Goal: Transaction & Acquisition: Purchase product/service

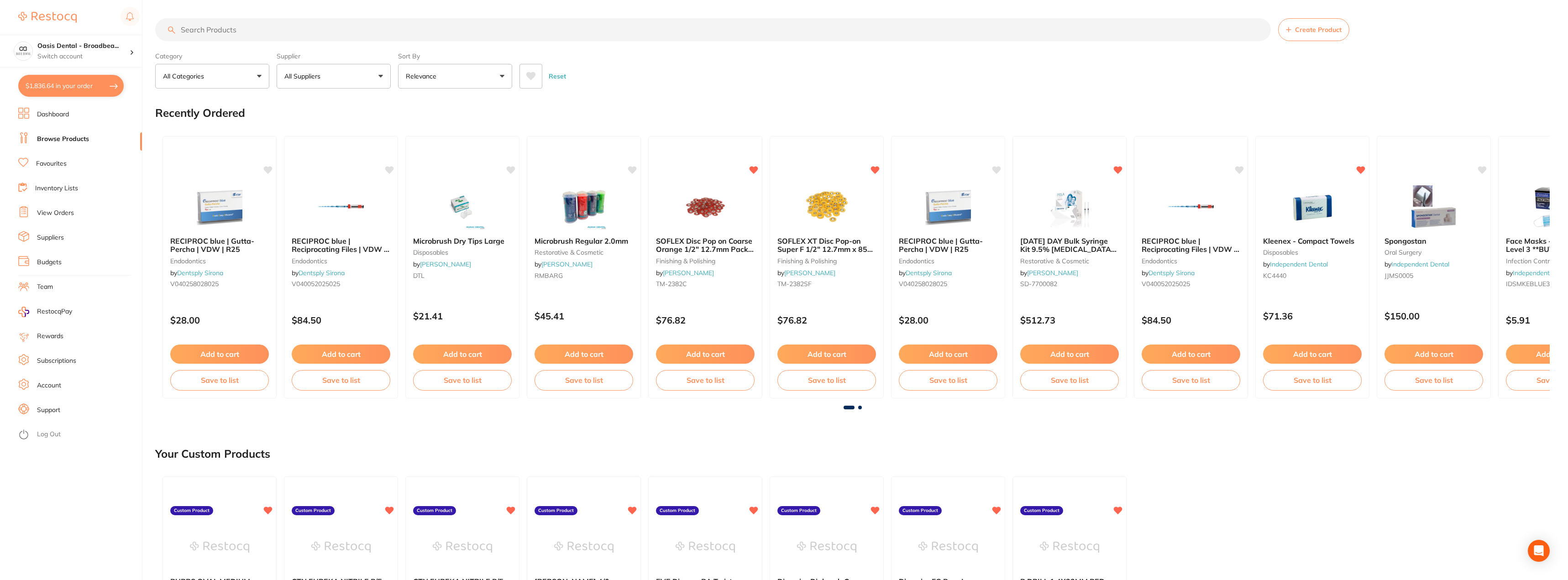
click at [385, 38] on input "search" at bounding box center [713, 29] width 1116 height 23
click at [48, 212] on link "View Orders" at bounding box center [55, 213] width 37 height 9
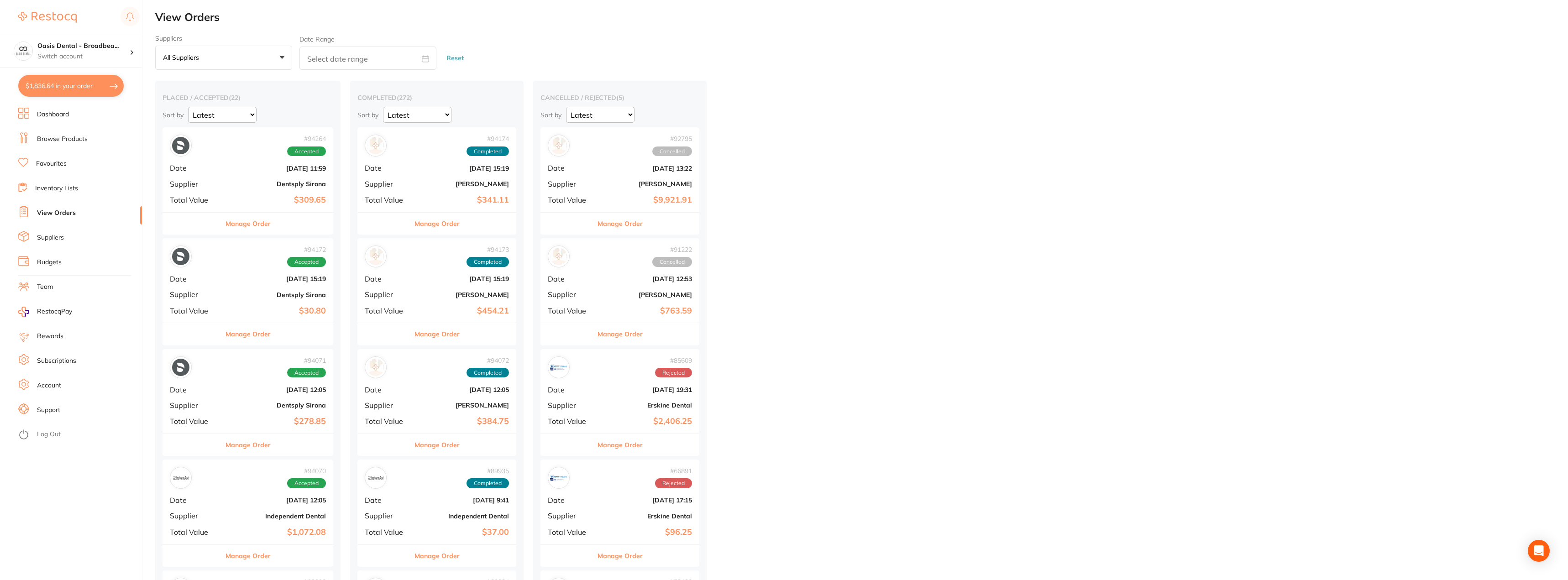
click at [66, 211] on link "View Orders" at bounding box center [57, 213] width 39 height 9
click at [102, 115] on li "Dashboard" at bounding box center [80, 115] width 124 height 13
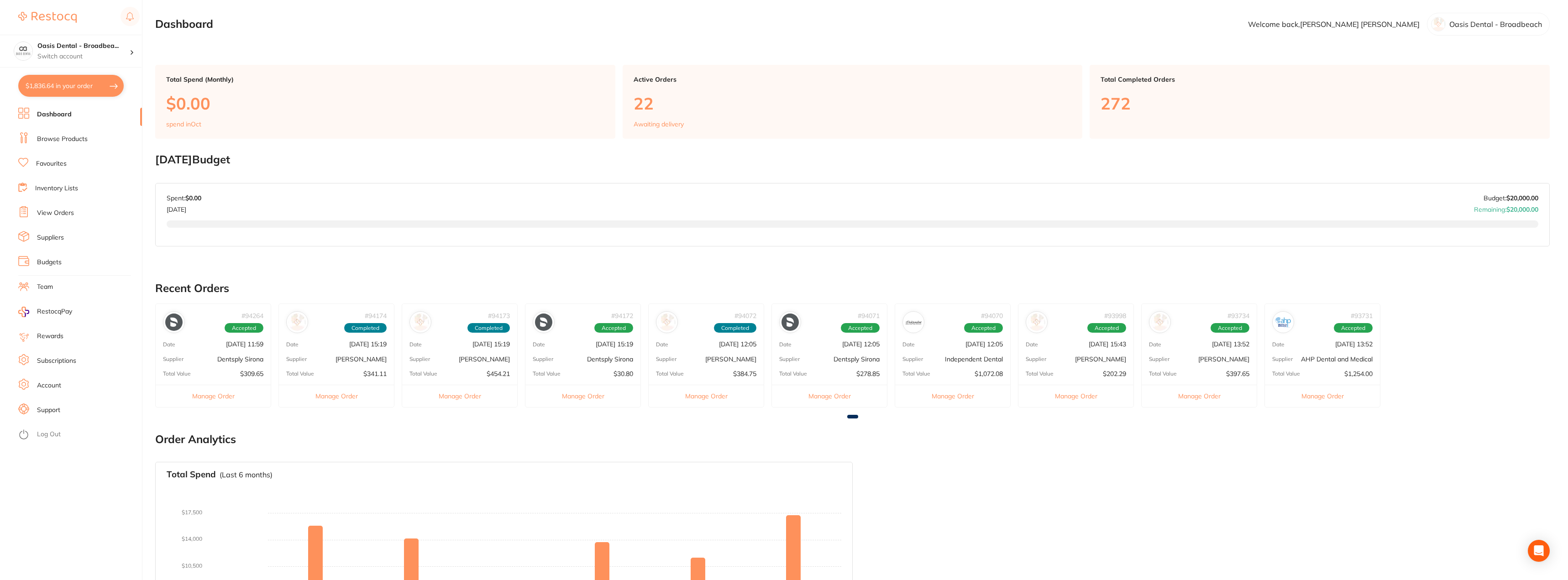
click at [74, 88] on button "$1,836.64 in your order" at bounding box center [71, 86] width 105 height 22
checkbox input "true"
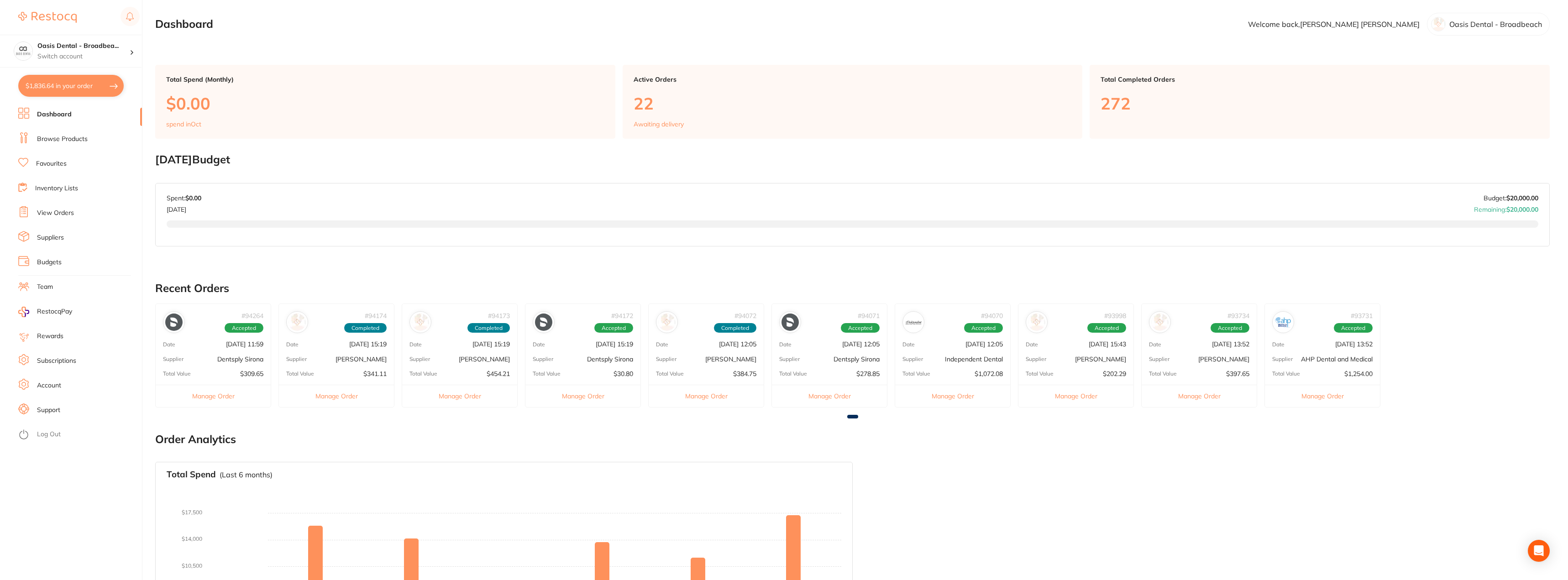
checkbox input "true"
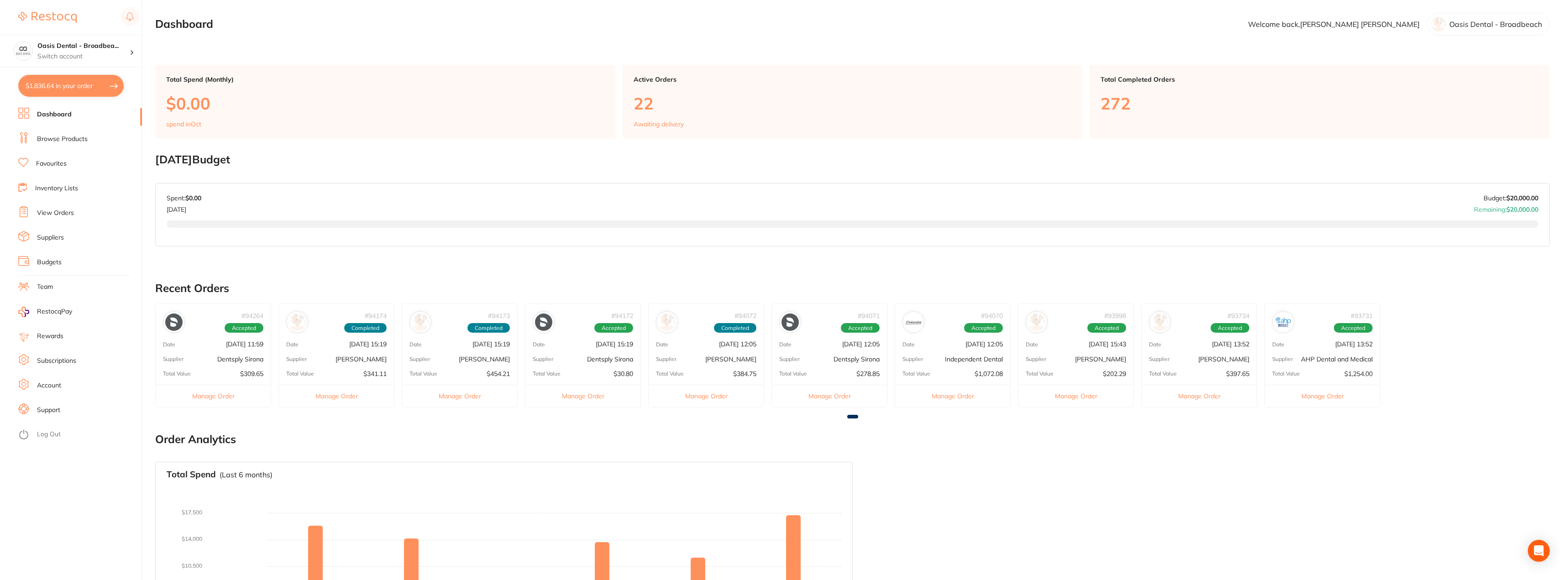
checkbox input "true"
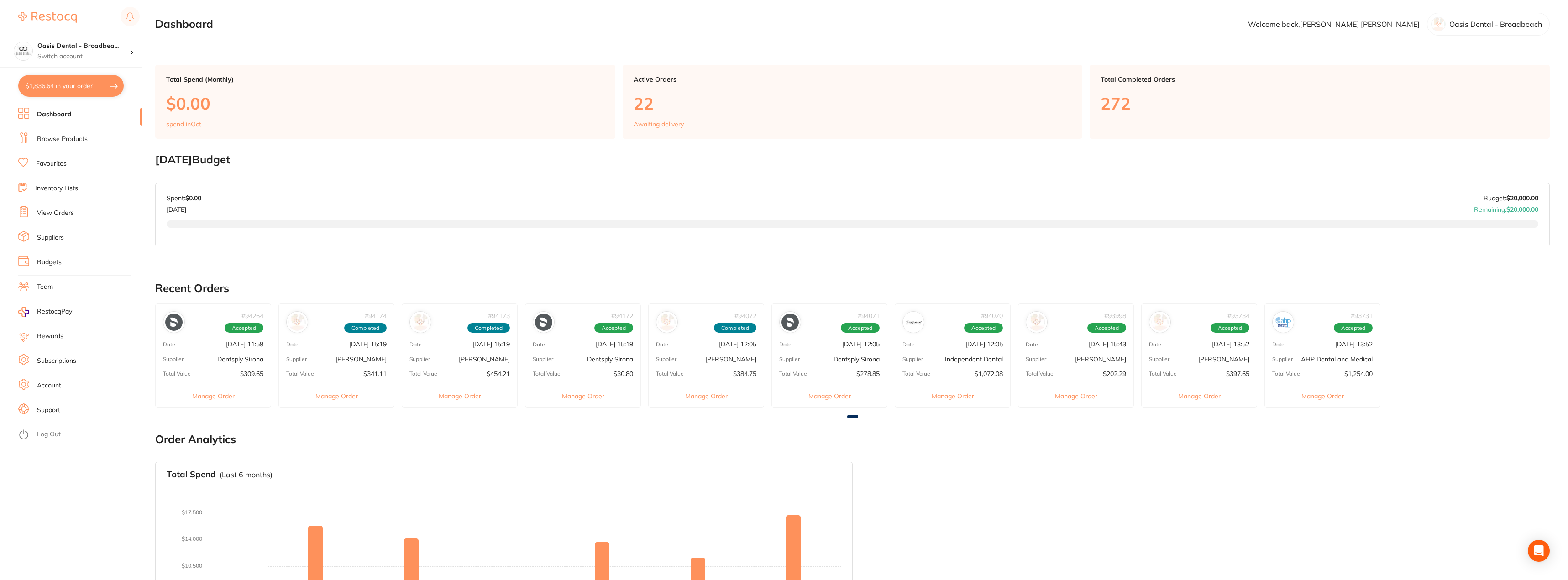
checkbox input "true"
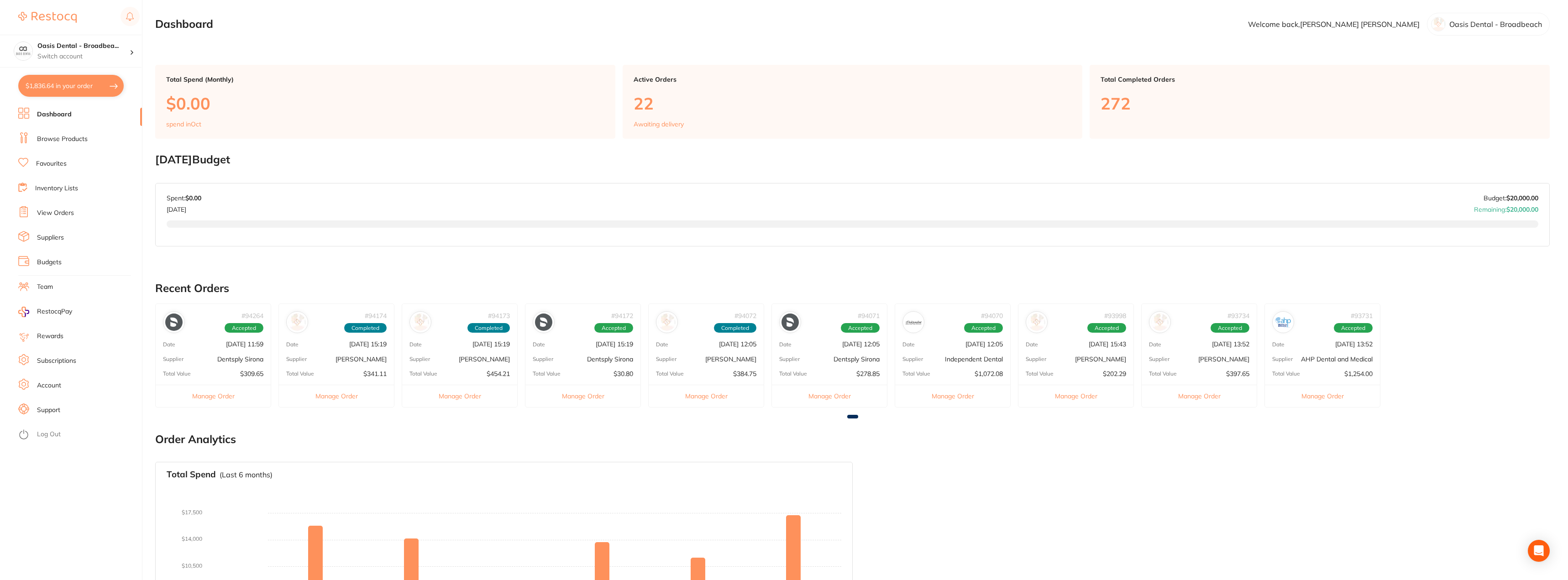
checkbox input "true"
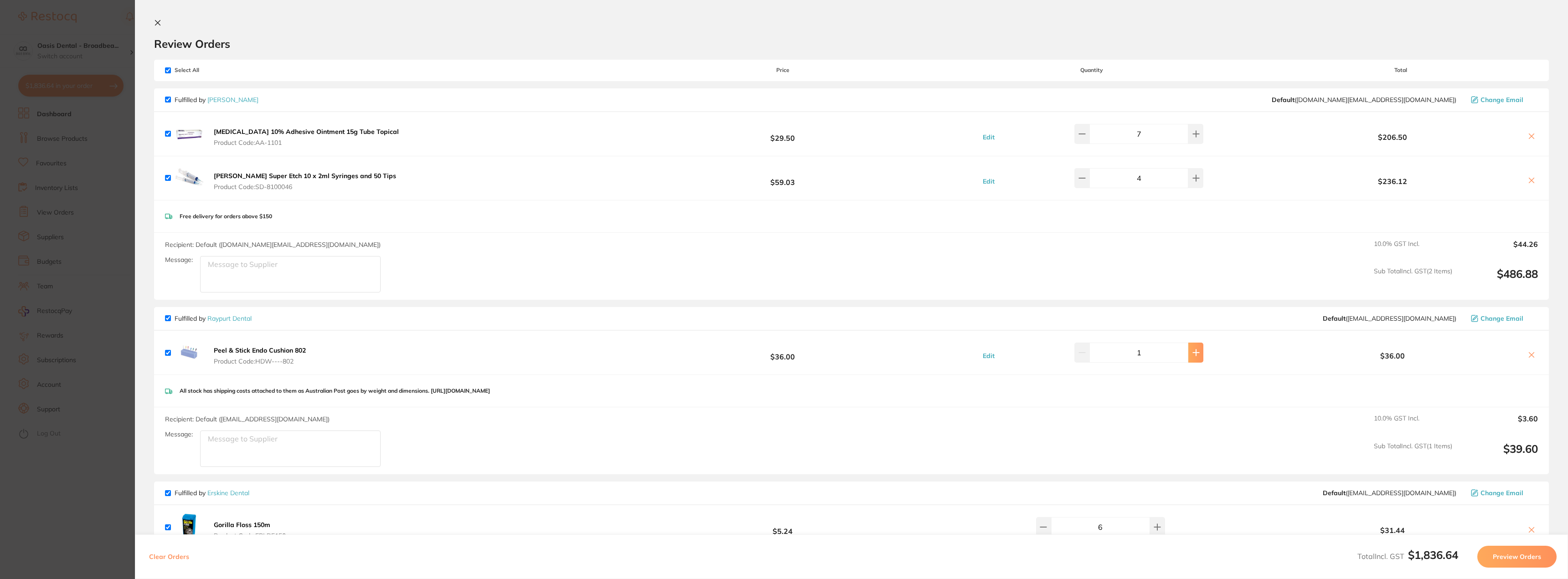
click at [1191, 356] on button at bounding box center [1195, 352] width 15 height 20
type input "2"
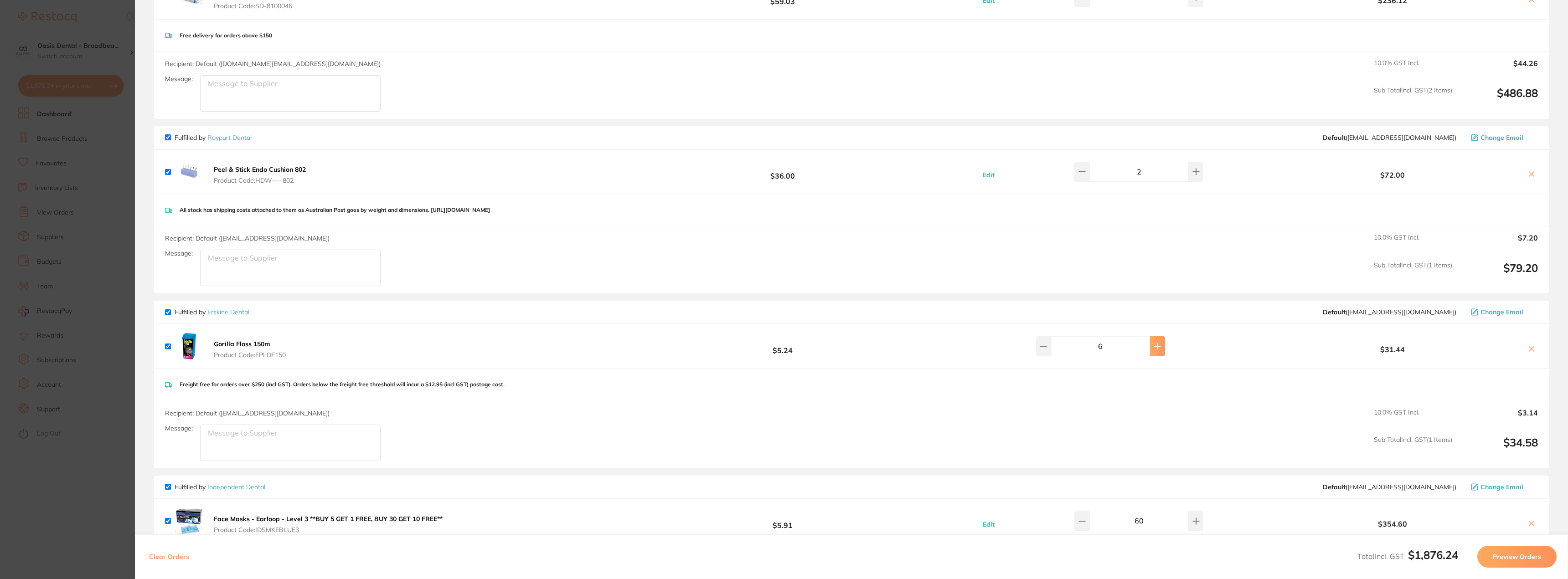
scroll to position [182, 0]
click at [238, 181] on span "Product Code: HDW----802" at bounding box center [259, 179] width 92 height 7
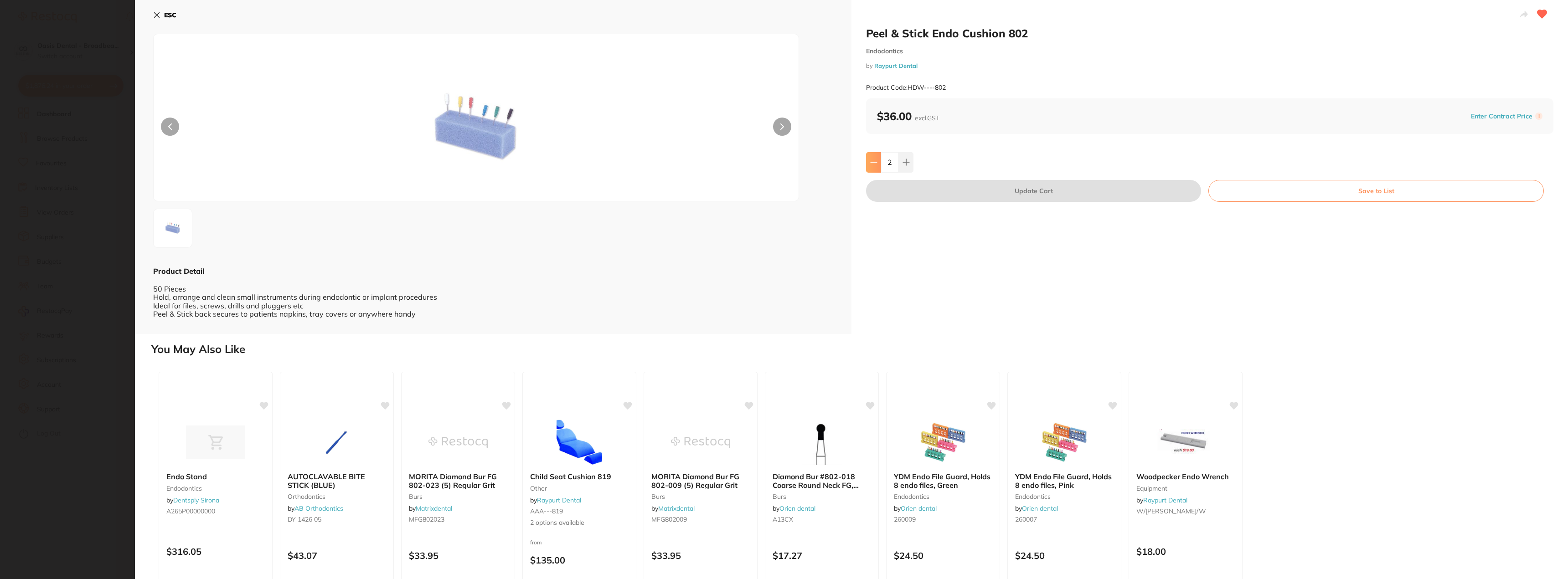
click at [872, 161] on icon at bounding box center [874, 162] width 7 height 7
type input "1"
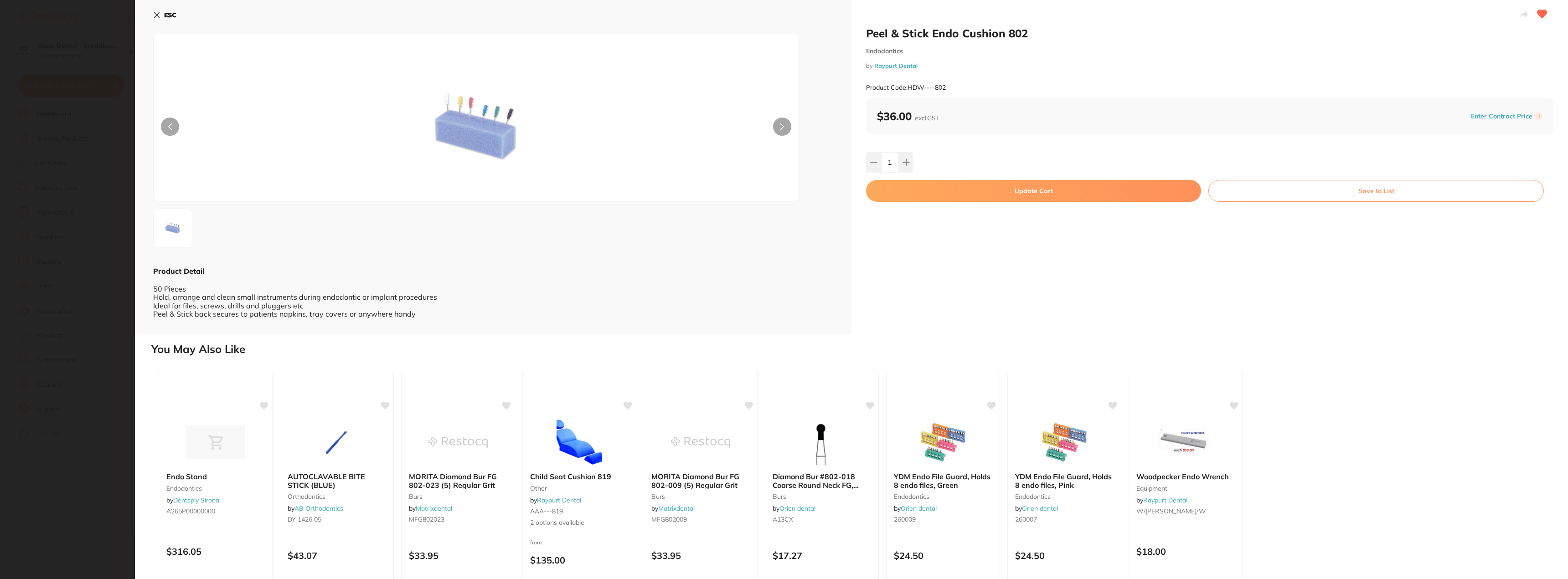
click at [156, 18] on icon at bounding box center [157, 15] width 7 height 7
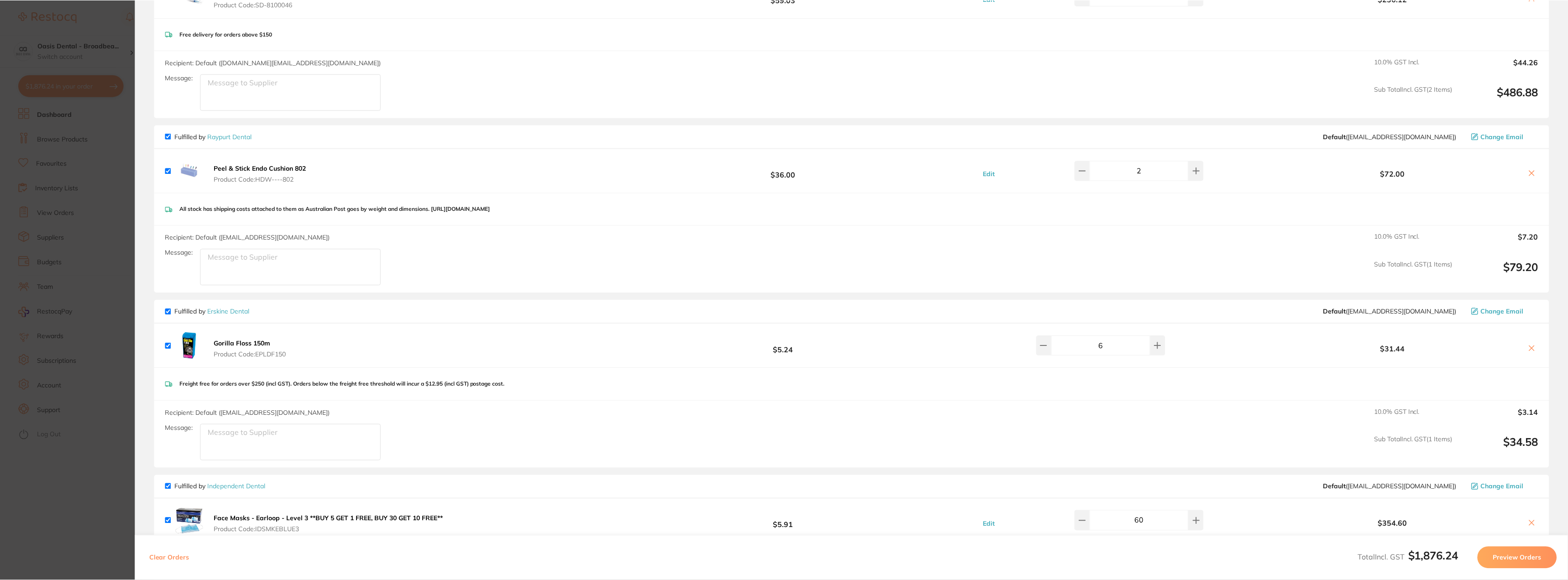
scroll to position [1, 0]
click at [1046, 345] on icon at bounding box center [1044, 345] width 6 height 0
click at [1050, 345] on button at bounding box center [1043, 345] width 15 height 20
type input "4"
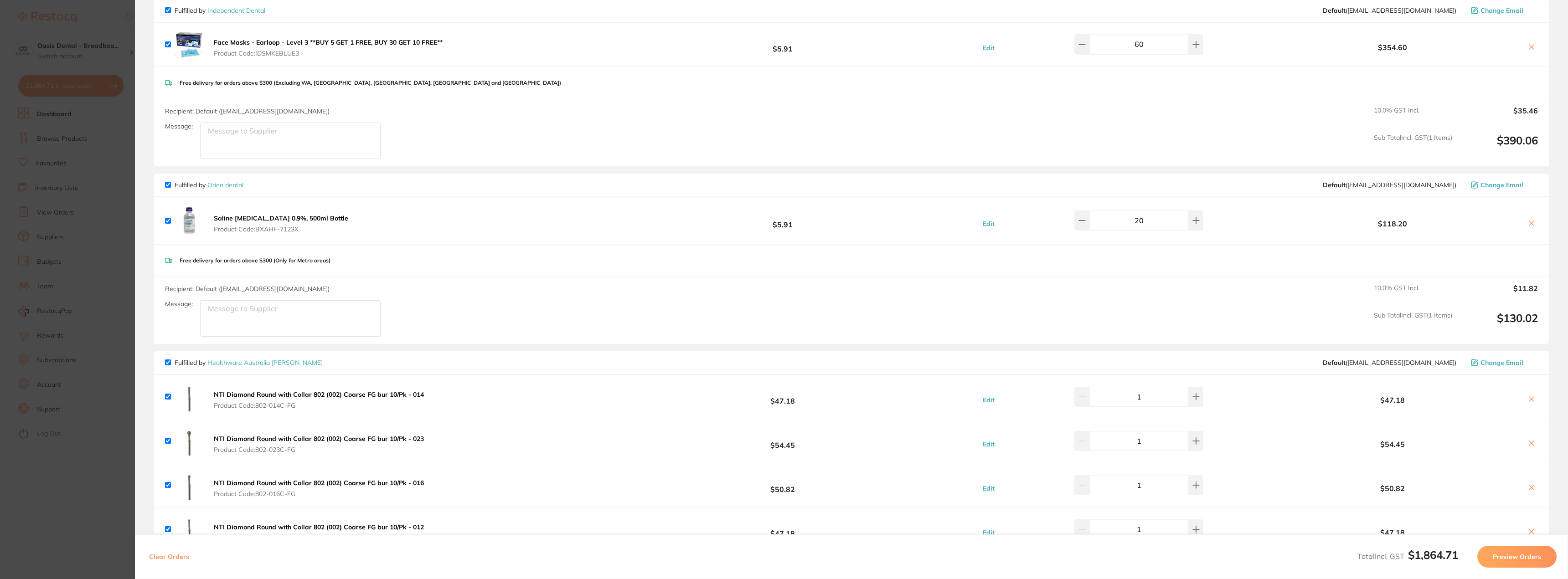
scroll to position [410, 0]
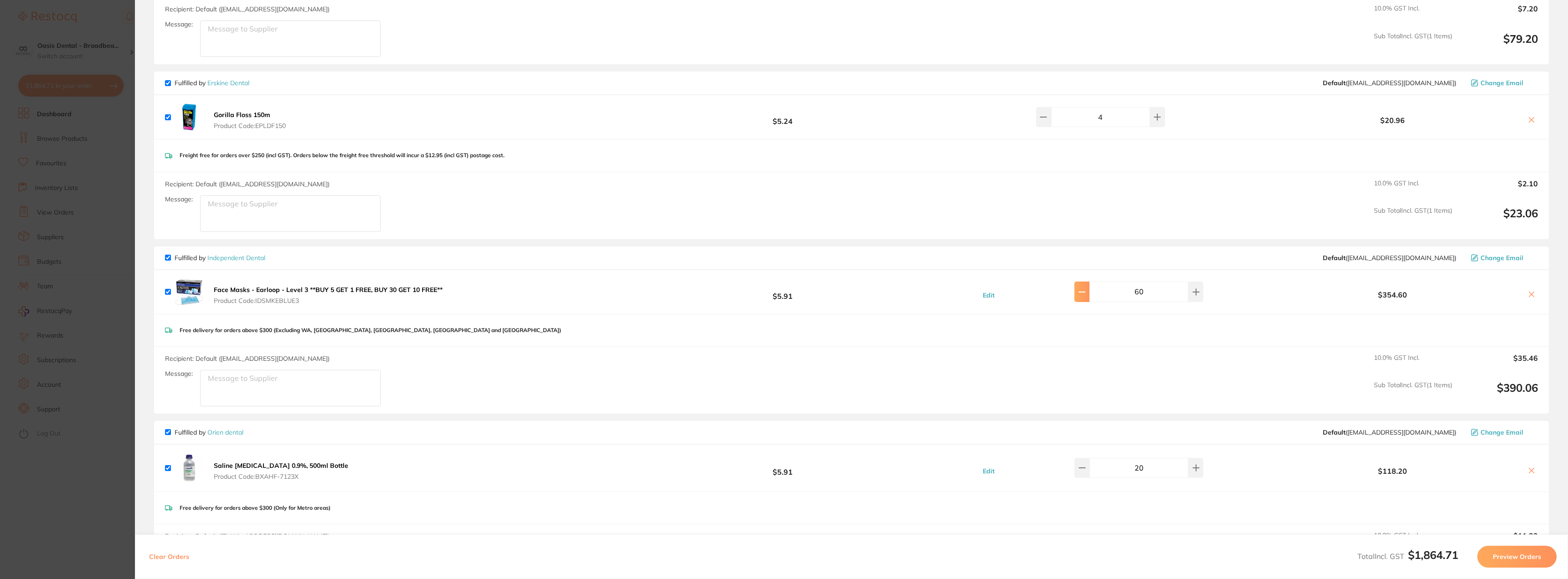
click at [1086, 295] on icon at bounding box center [1082, 292] width 7 height 7
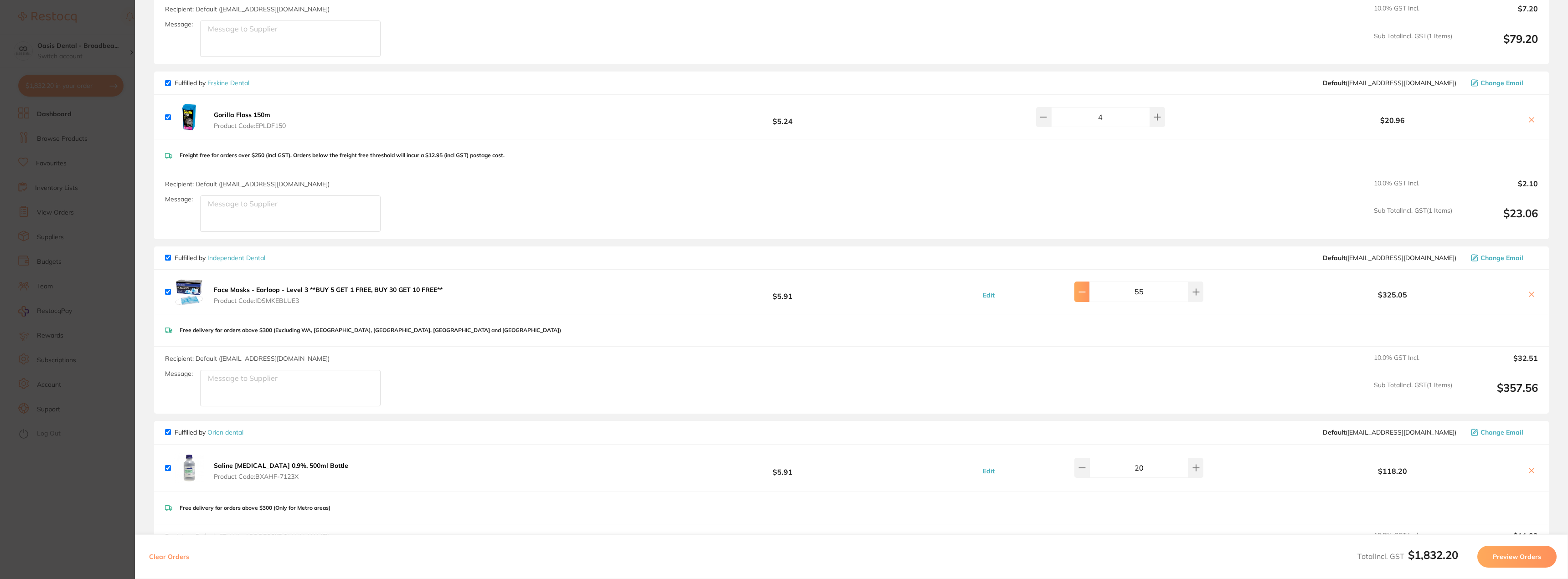
click at [1086, 295] on icon at bounding box center [1082, 292] width 7 height 7
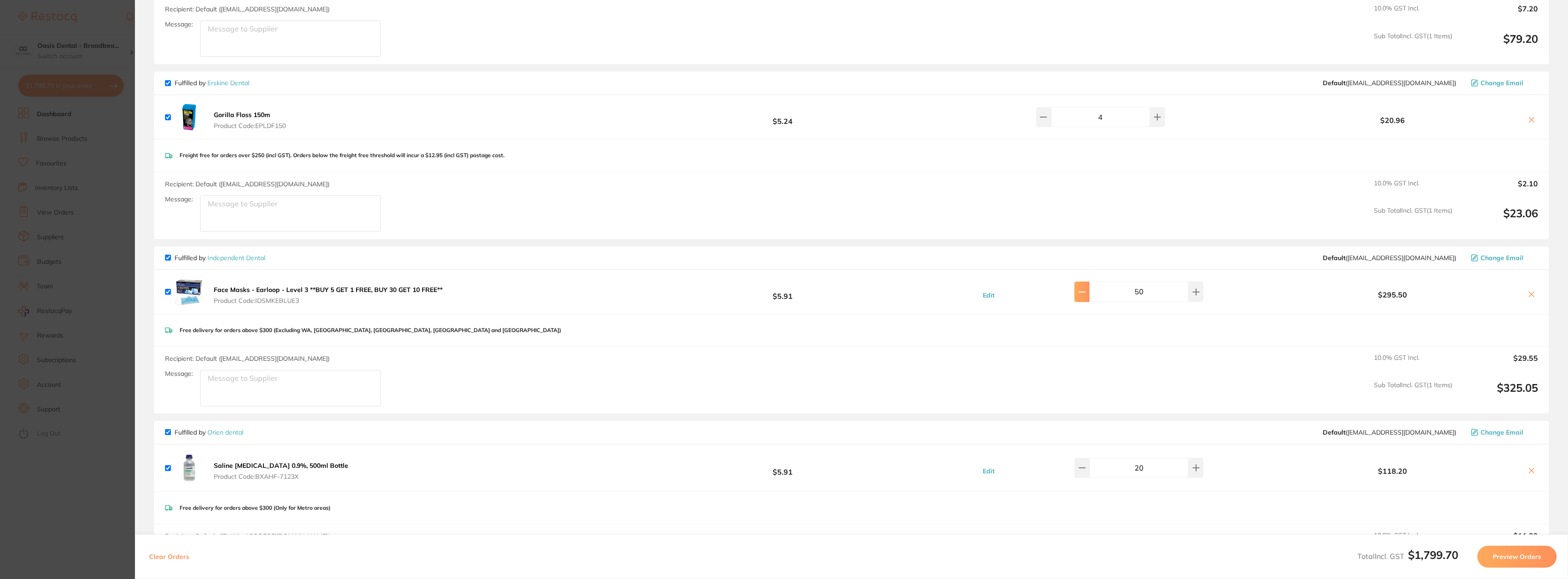
click at [1086, 295] on icon at bounding box center [1082, 292] width 7 height 7
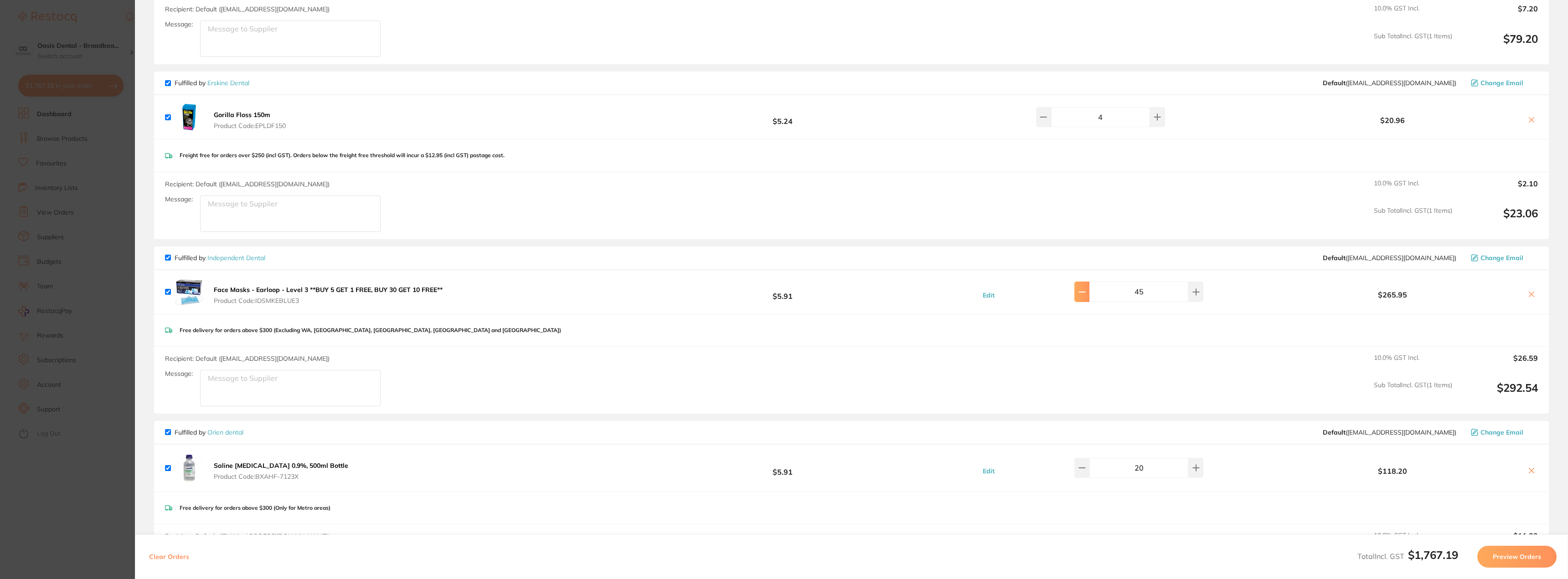
click at [1086, 295] on icon at bounding box center [1082, 292] width 7 height 7
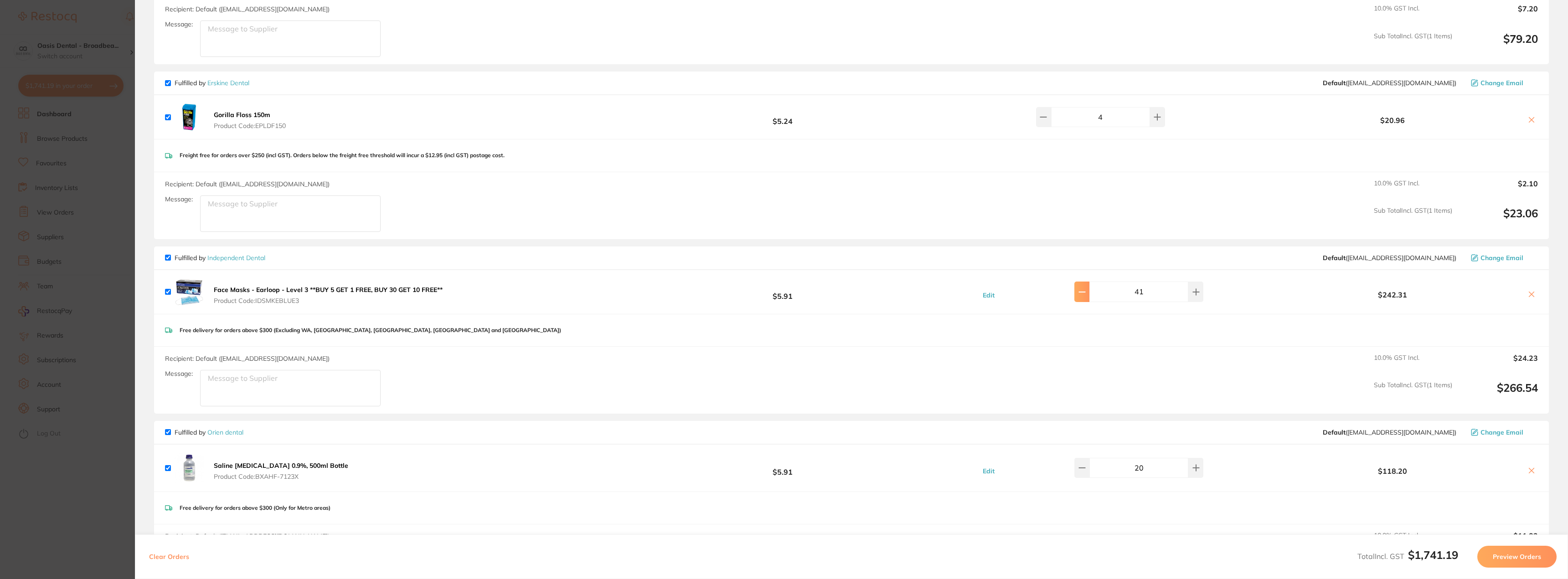
type input "40"
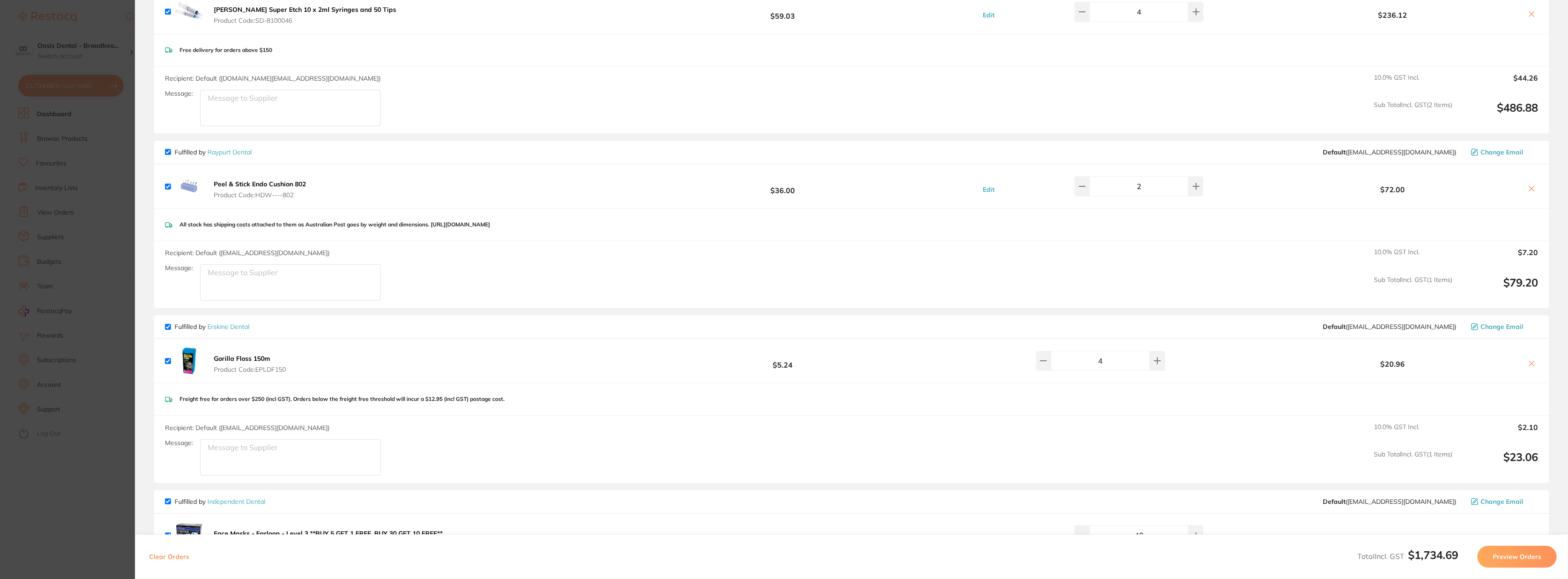
scroll to position [0, 0]
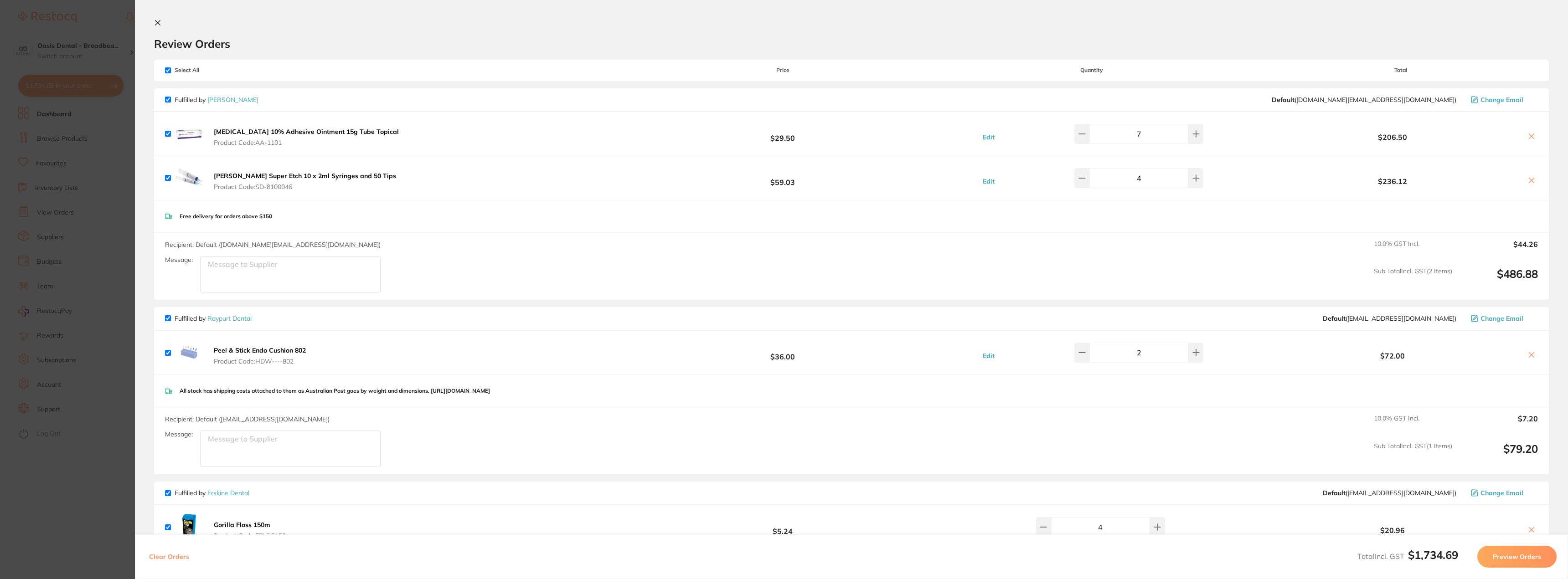
click at [160, 23] on icon at bounding box center [158, 23] width 7 height 7
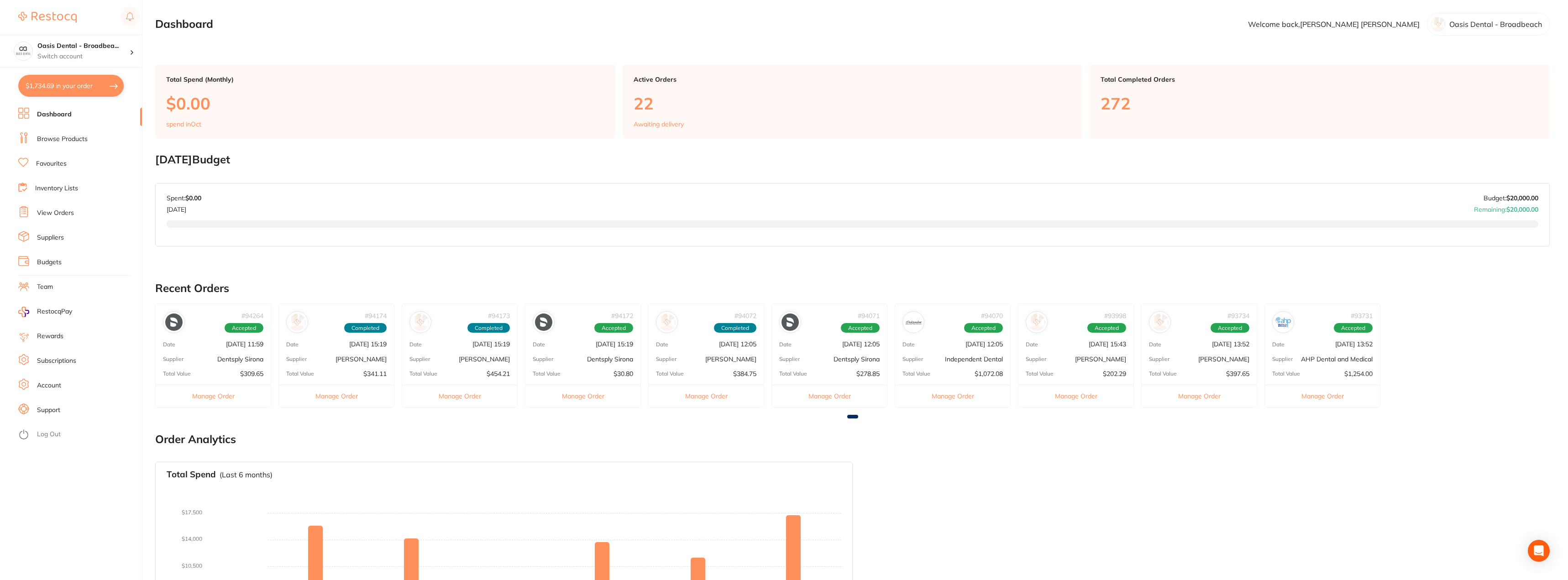
click at [60, 138] on link "Browse Products" at bounding box center [62, 139] width 51 height 9
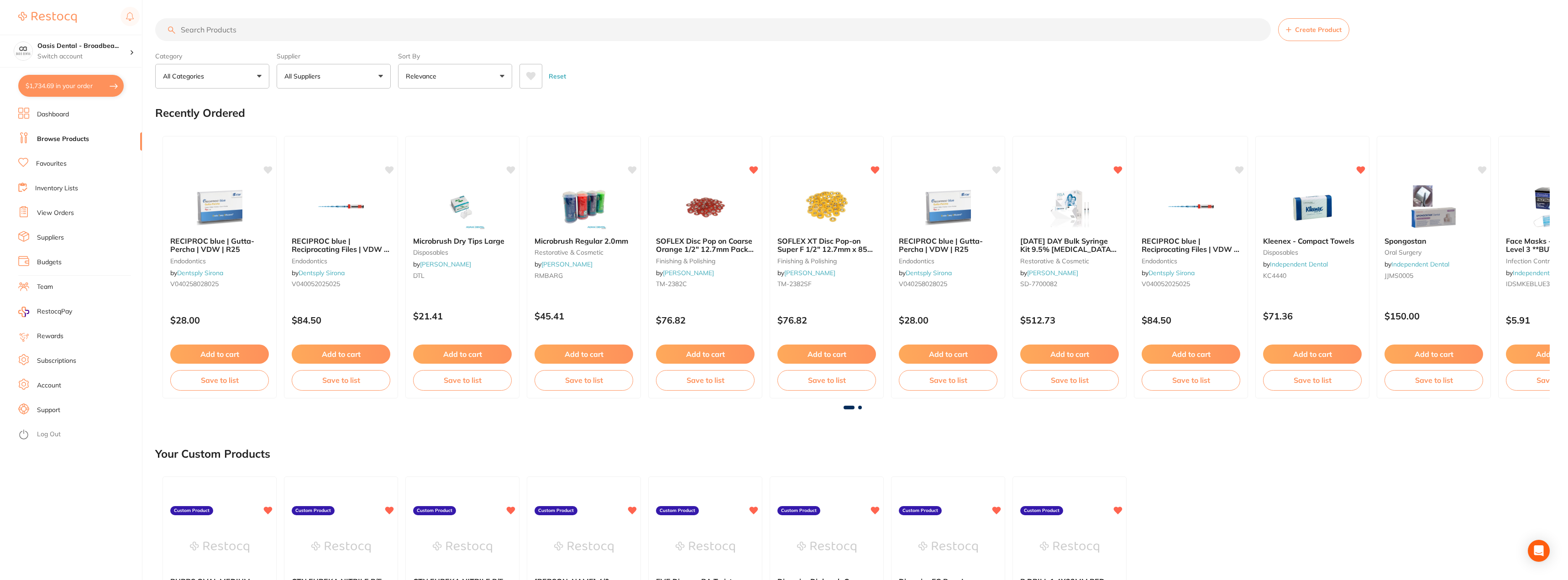
paste input "DIASWISS burs, football shape, yellow band, ref 314C368.023"
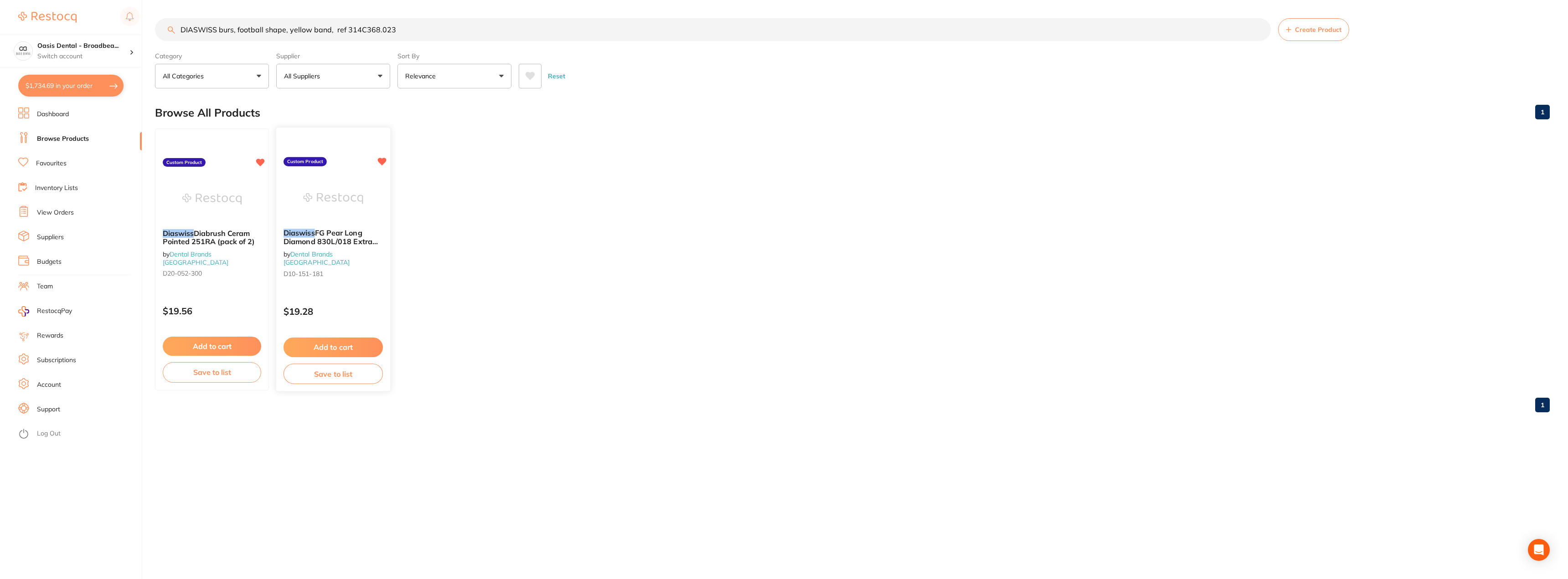
click at [333, 204] on img at bounding box center [333, 198] width 60 height 46
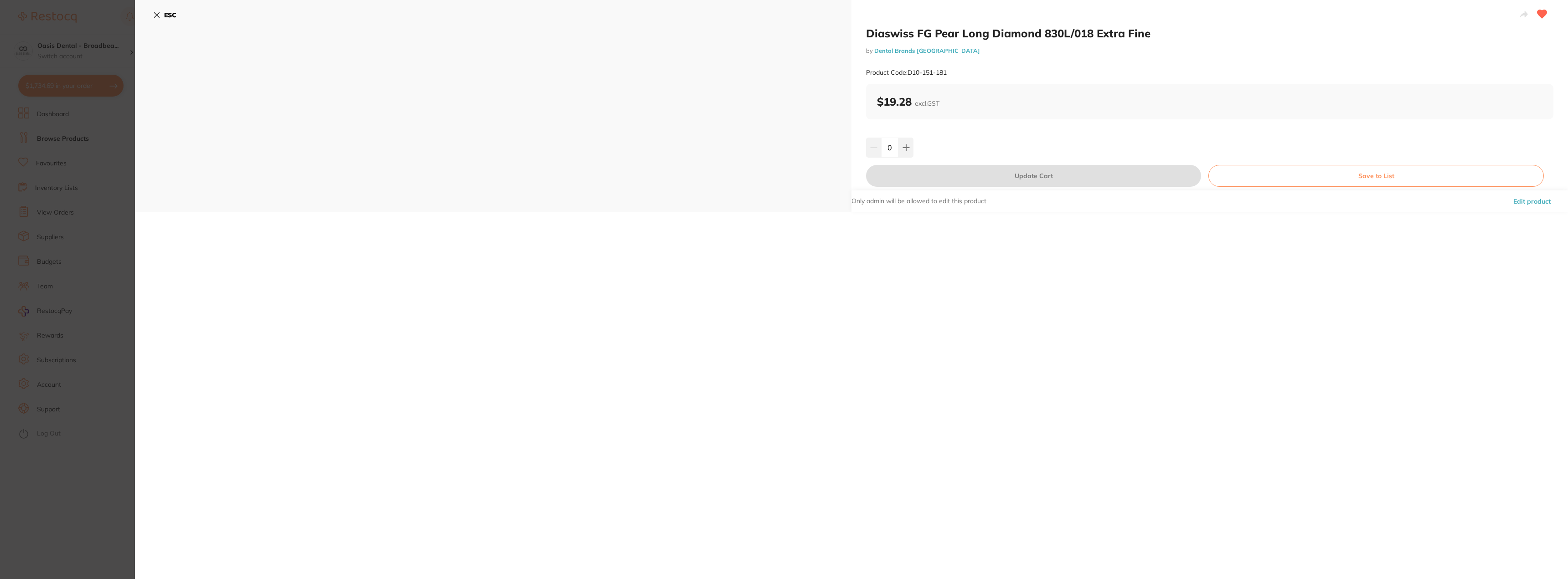
click at [155, 15] on icon at bounding box center [157, 15] width 7 height 7
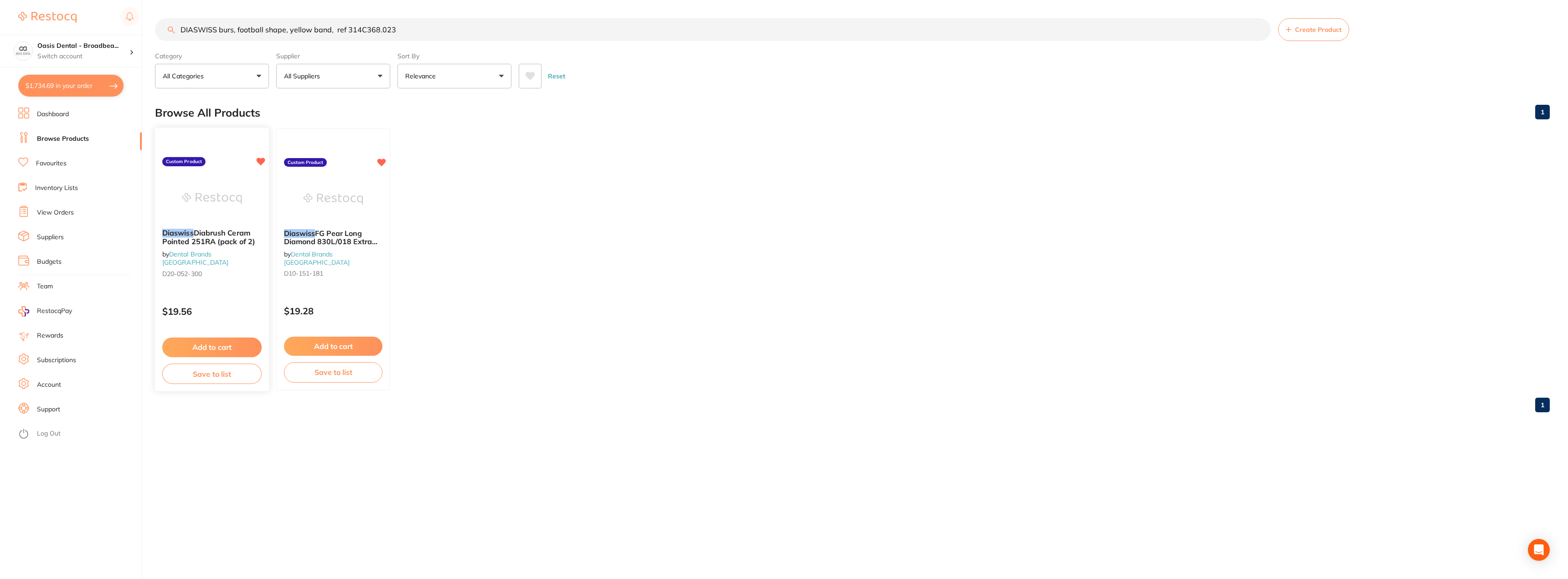
click at [238, 159] on div "Diaswiss Diabrush Ceram Pointed 251RA (pack of 2) by Dental Brands Australia D2…" at bounding box center [212, 259] width 115 height 265
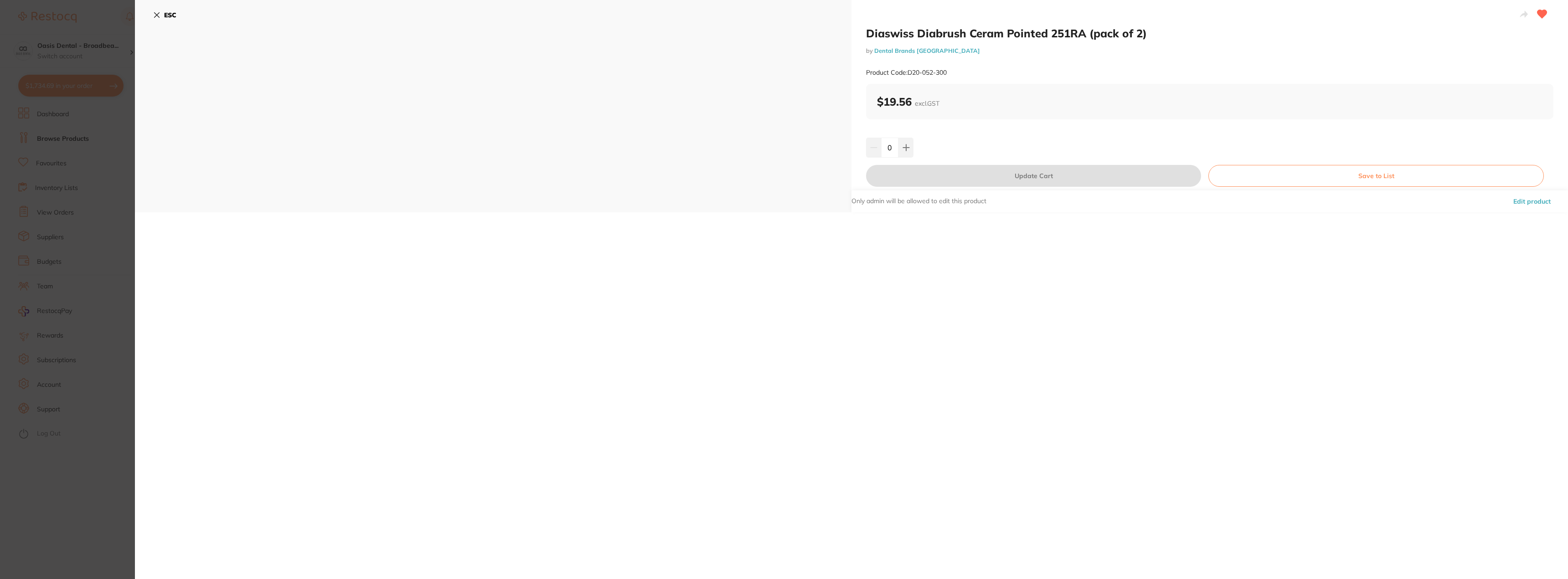
click at [161, 14] on button "ESC" at bounding box center [165, 15] width 23 height 15
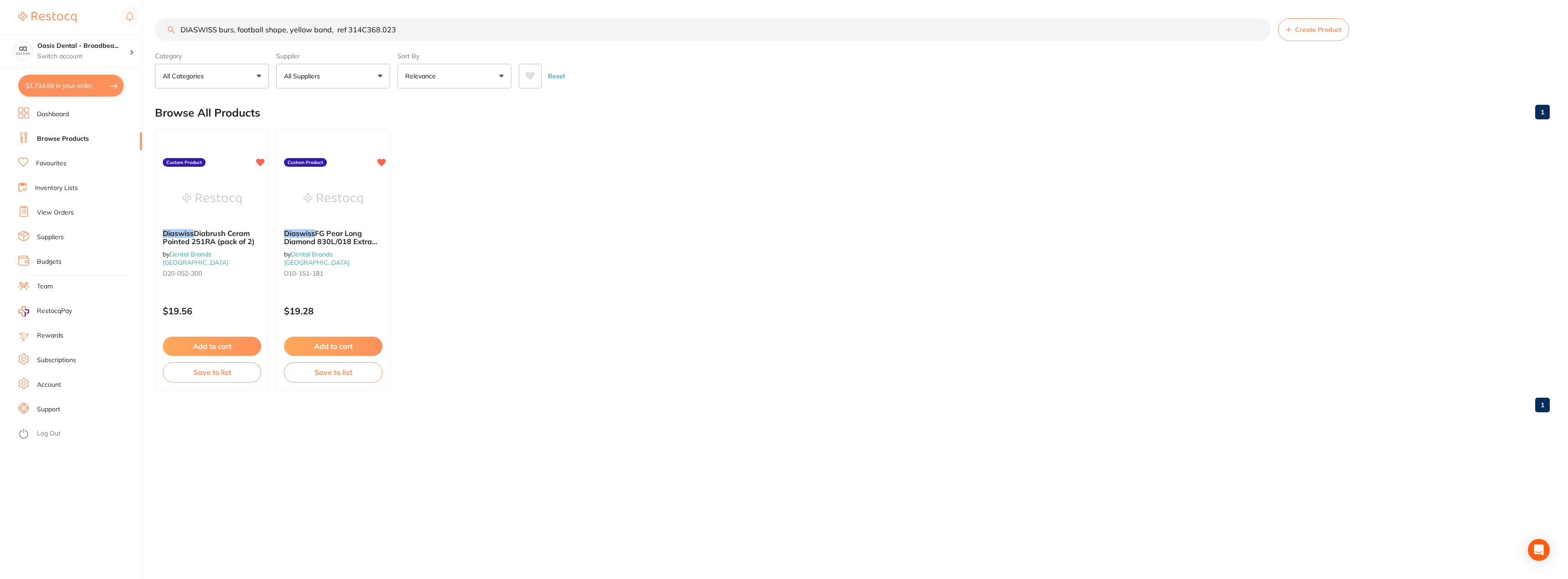
click at [427, 33] on input "DIASWISS burs, football shape, yellow band, ref 314C368.023" at bounding box center [713, 29] width 1116 height 23
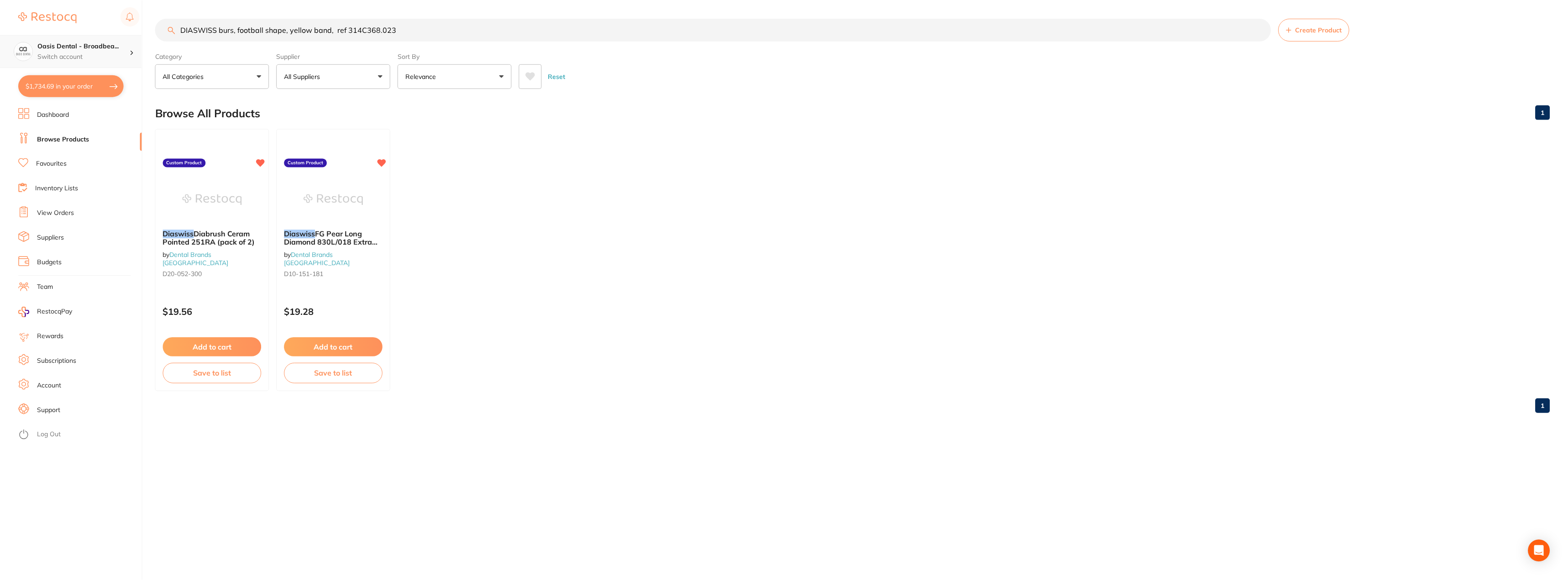
scroll to position [1, 0]
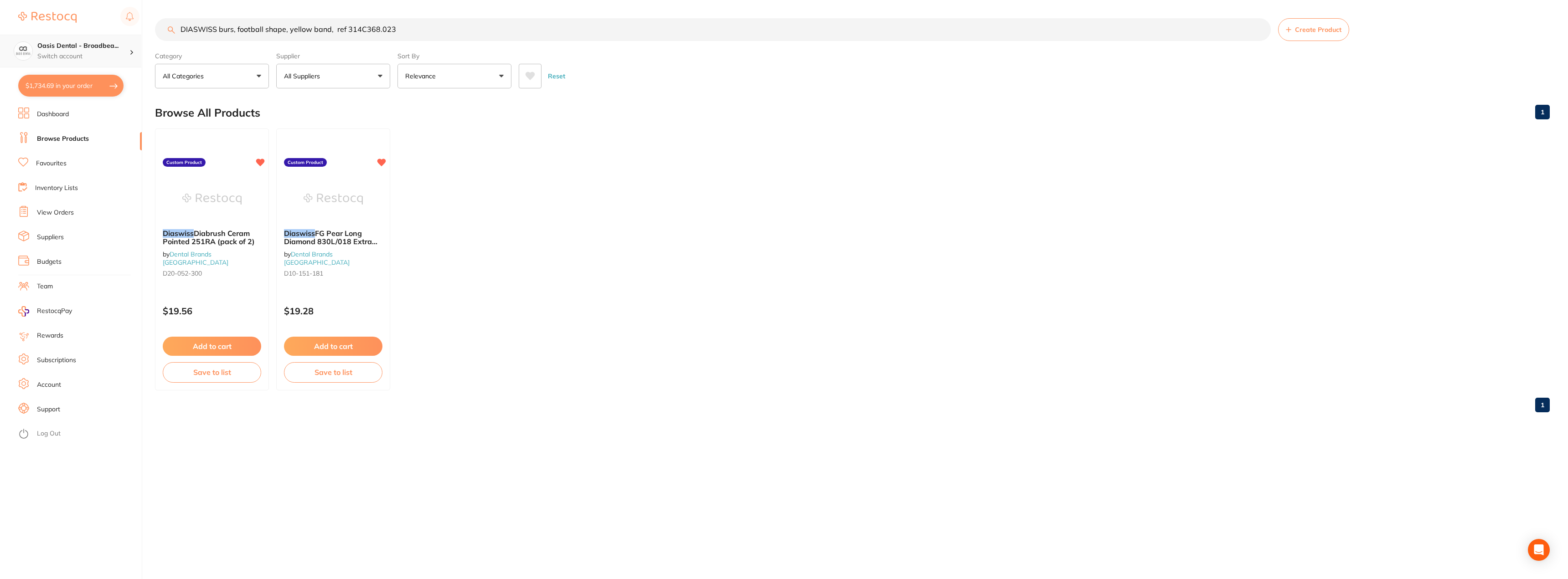
drag, startPoint x: 233, startPoint y: 29, endPoint x: 126, endPoint y: 35, distance: 107.2
click at [126, 35] on div "$1,734.69 Oasis Dental - Broadbea... Switch account Oasis Dental - Broadbeach $…" at bounding box center [784, 290] width 1568 height 579
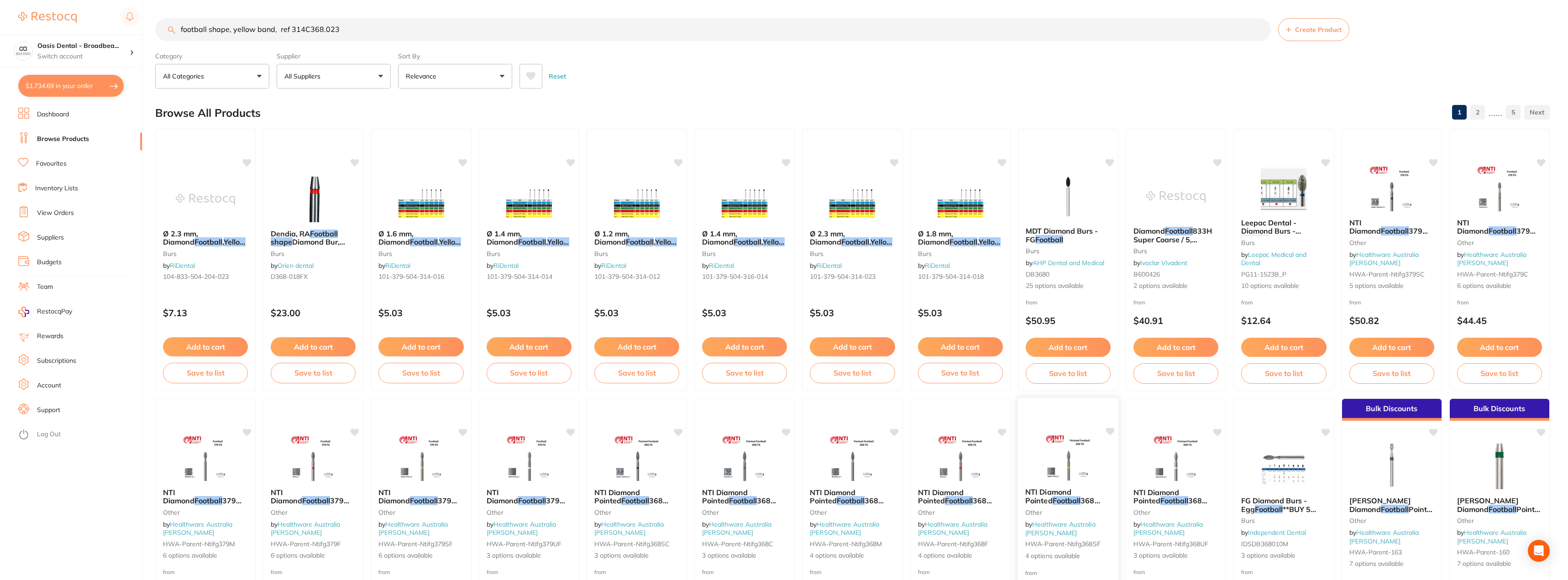
type input "football shape, yellow band, ref 314C368.023"
click at [1068, 451] on img at bounding box center [1068, 458] width 60 height 46
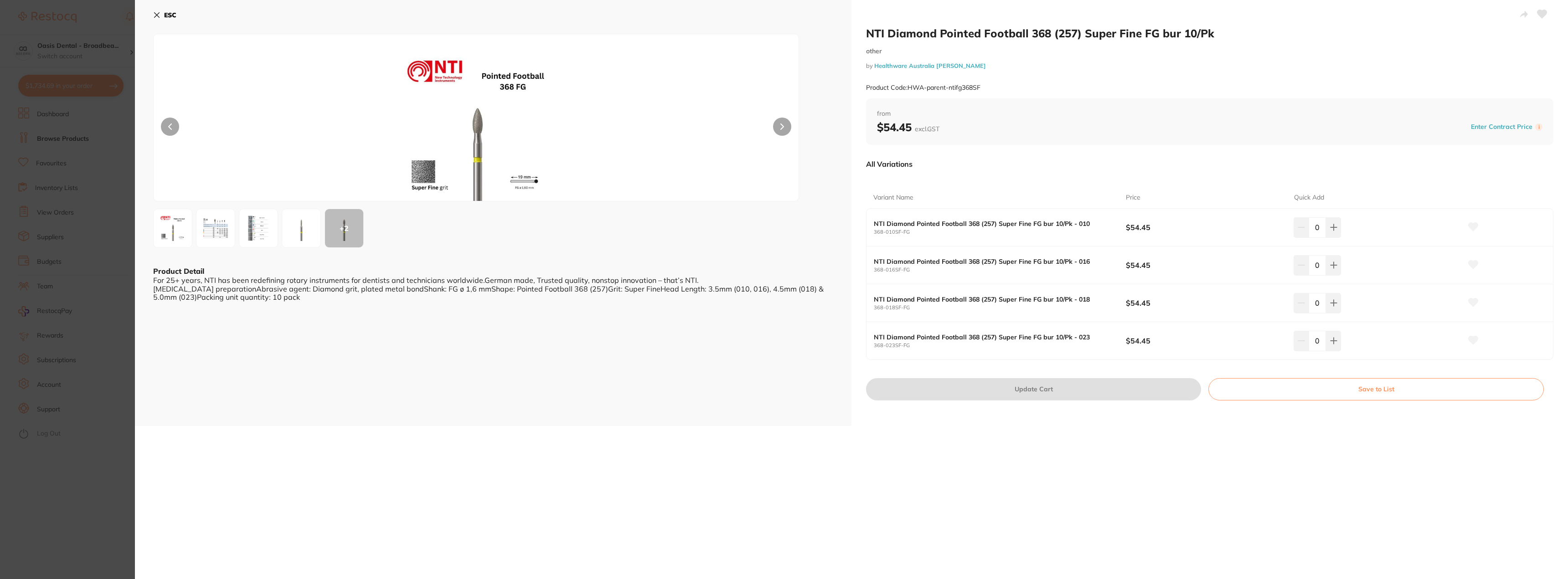
click at [254, 233] on img at bounding box center [259, 228] width 33 height 33
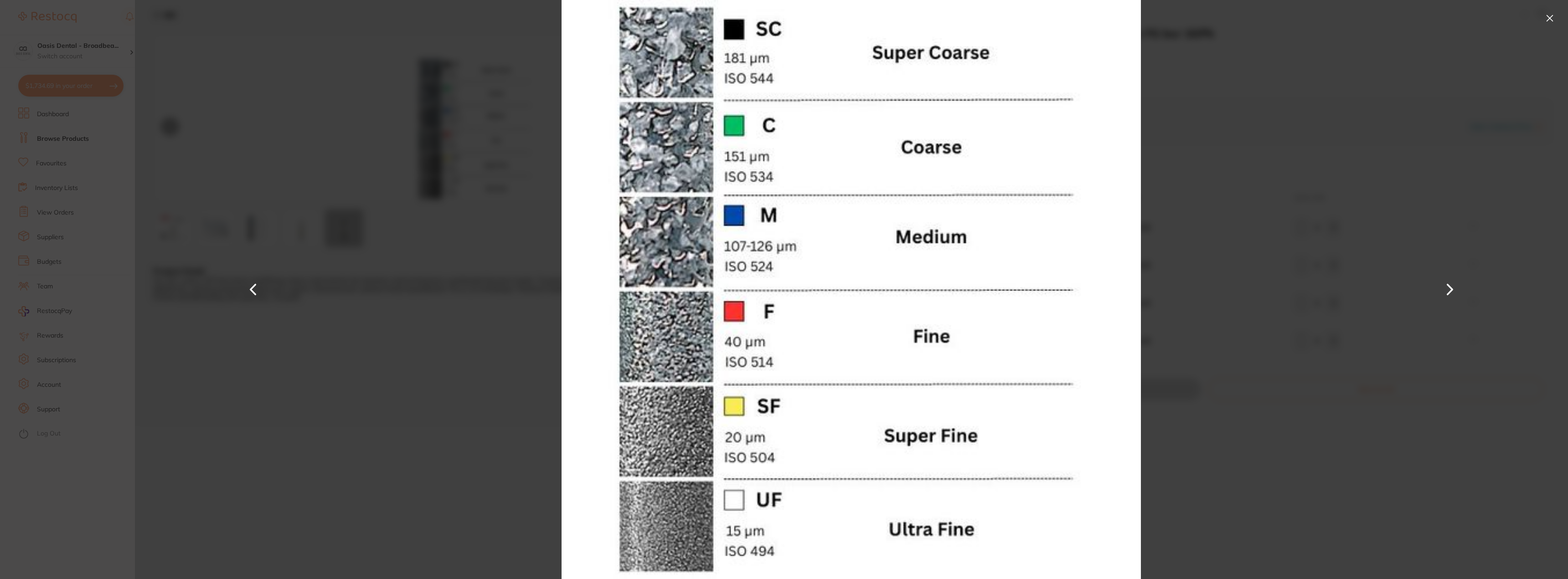
click at [80, 39] on section "NTI Diamond Pointed Football 368 (257) Super Fine FG bur 10/Pk other by Healthw…" at bounding box center [784, 290] width 1568 height 579
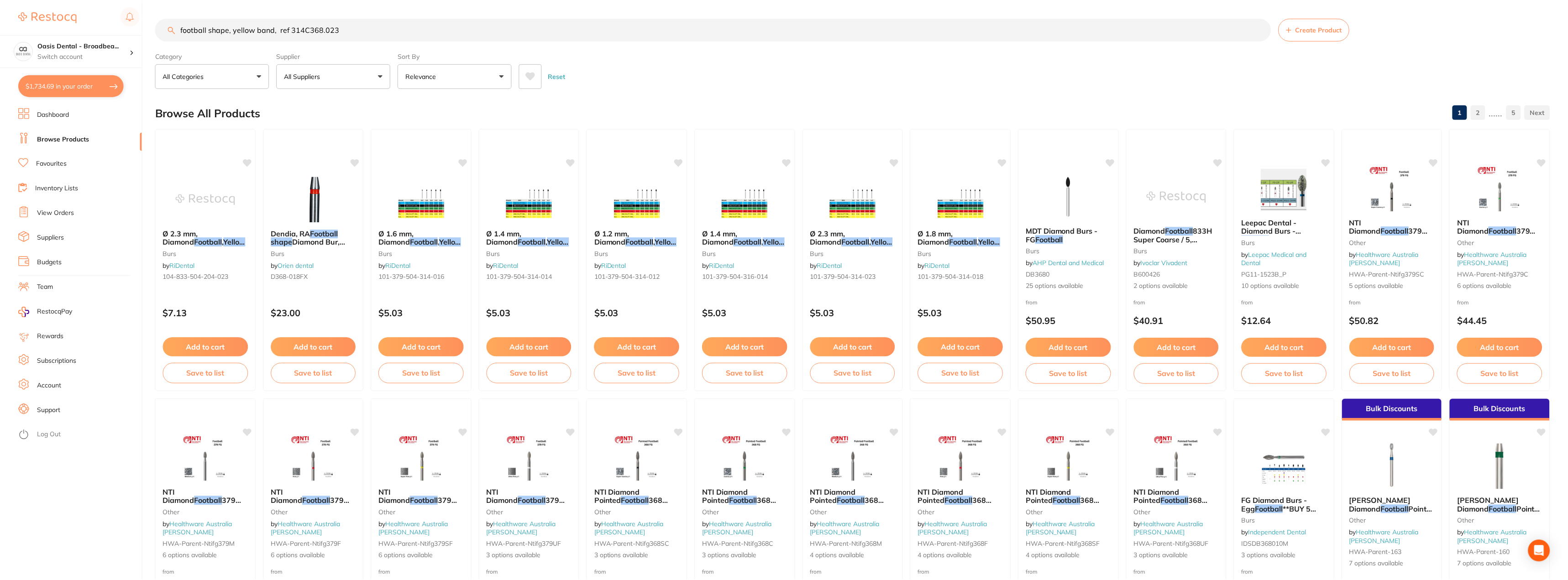
scroll to position [1, 0]
click at [414, 481] on div "NTI Diamond Football 379 (277) Super Fine FG bur 10/Pk other by Healthware Aust…" at bounding box center [421, 523] width 101 height 87
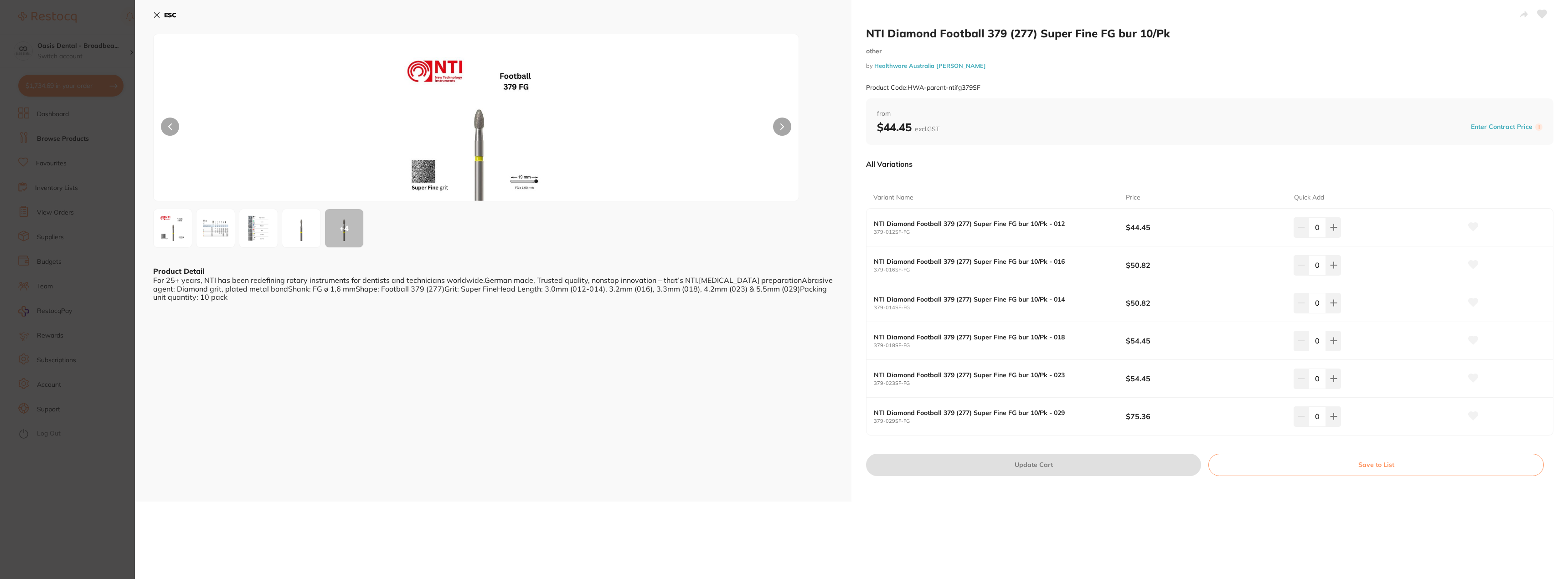
click at [154, 15] on icon at bounding box center [157, 15] width 7 height 7
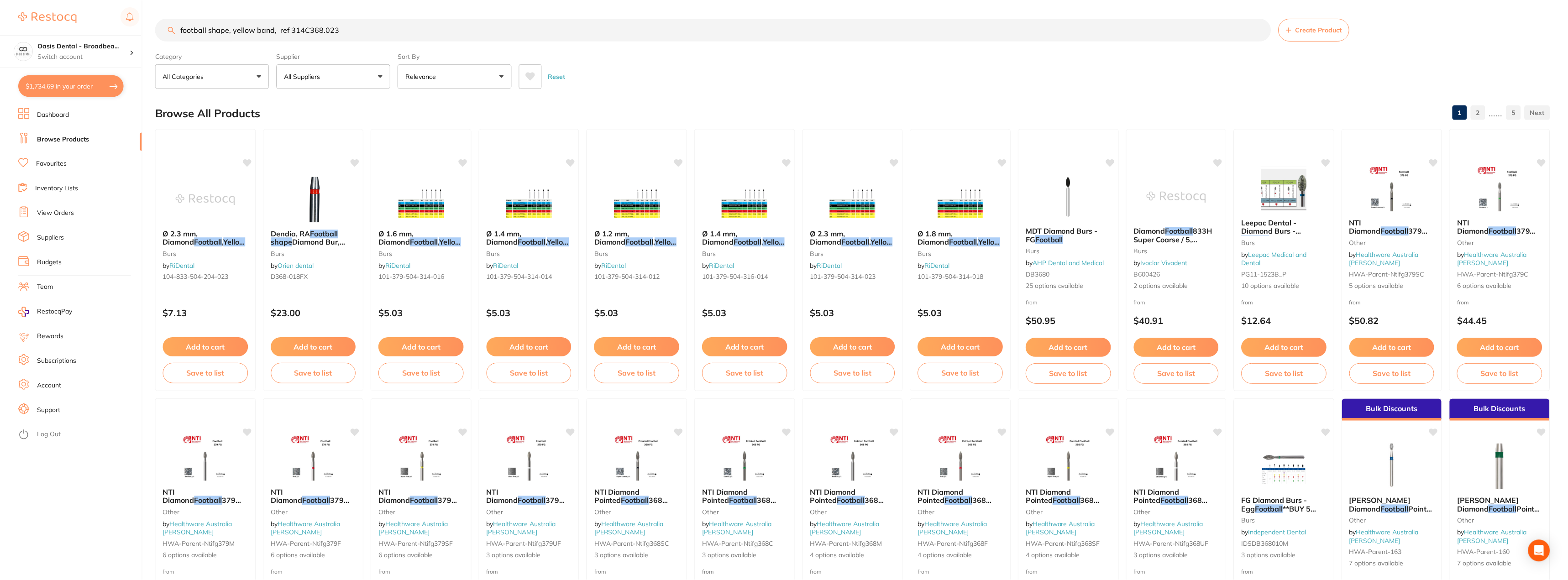
scroll to position [1, 0]
click at [1077, 486] on div "NTI Diamond Pointed Football 368 (257) Super Fine FG bur 10/Pk other by Healthw…" at bounding box center [1068, 523] width 101 height 87
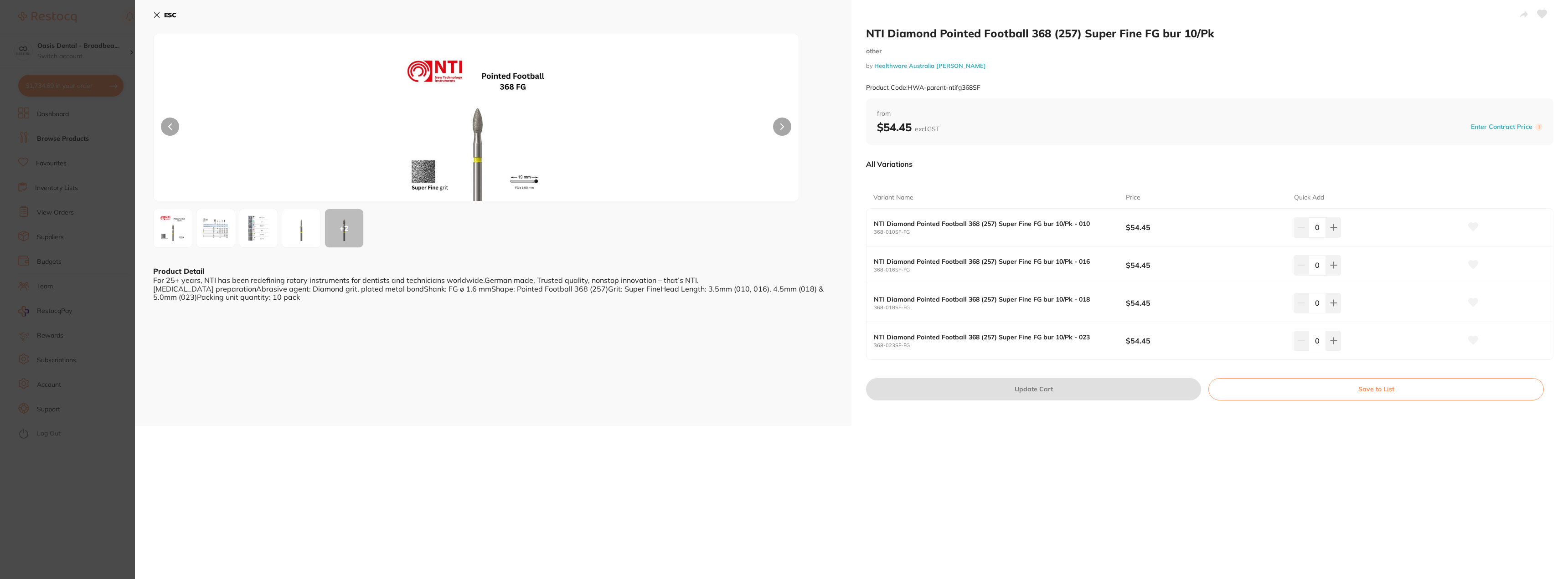
click at [159, 14] on icon at bounding box center [157, 15] width 7 height 7
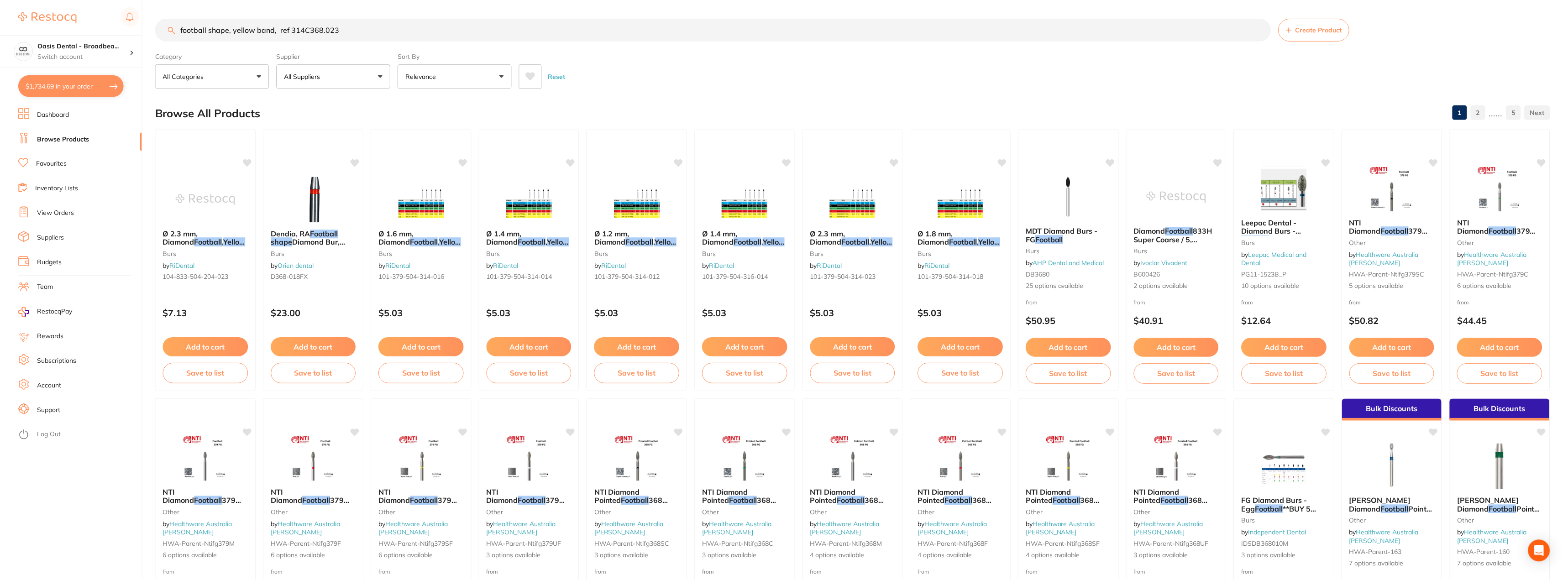
scroll to position [1, 0]
click at [400, 211] on img at bounding box center [421, 199] width 59 height 46
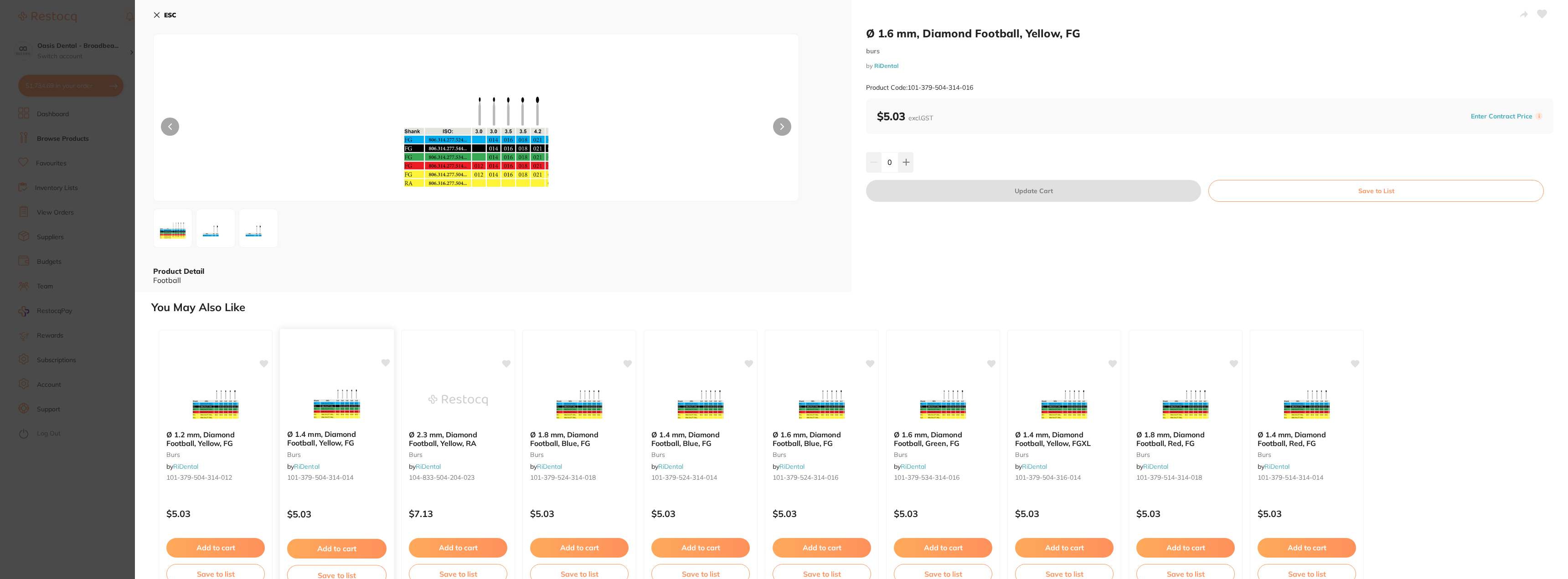
click at [317, 550] on button "Add to cart" at bounding box center [337, 549] width 99 height 19
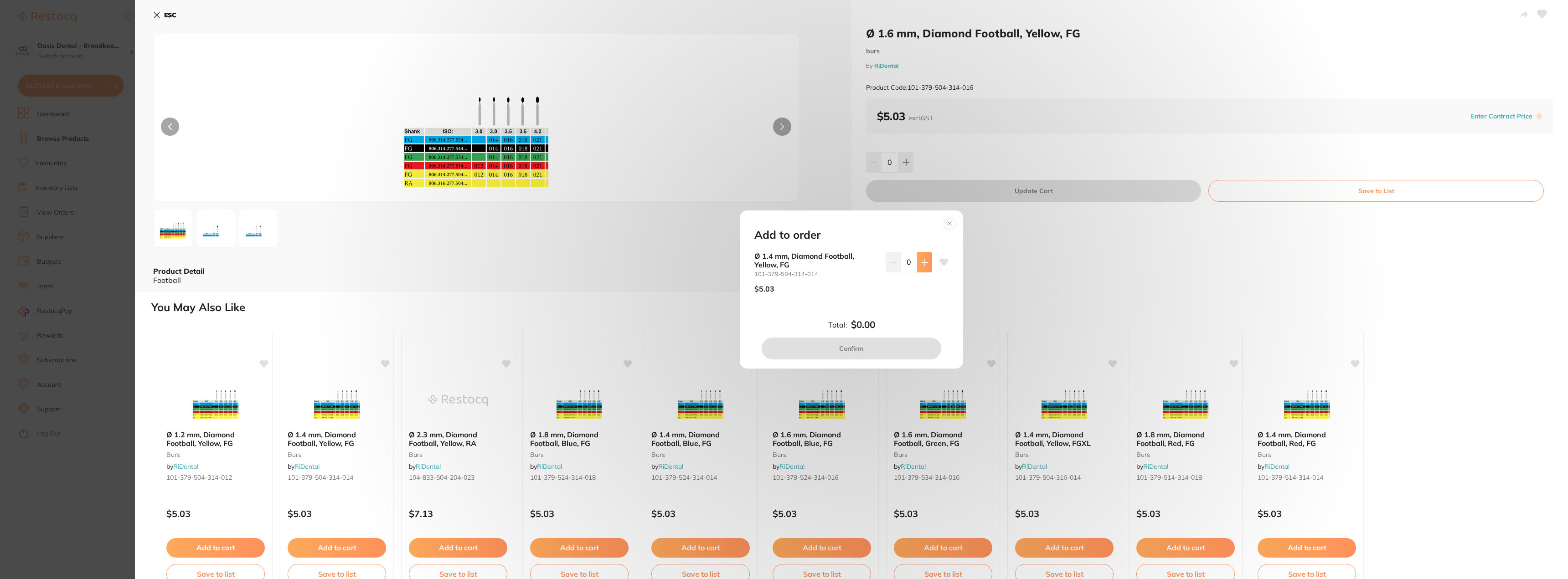
click at [922, 264] on icon at bounding box center [925, 262] width 7 height 7
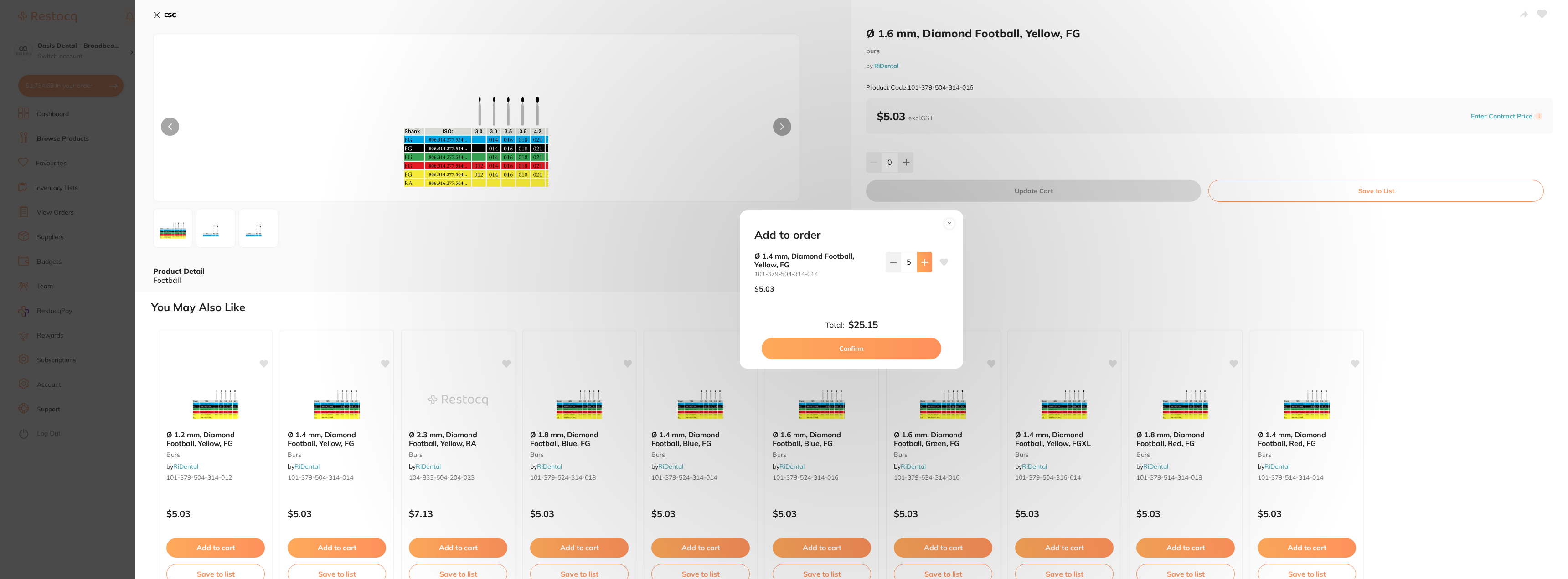
click at [922, 264] on icon at bounding box center [925, 262] width 7 height 7
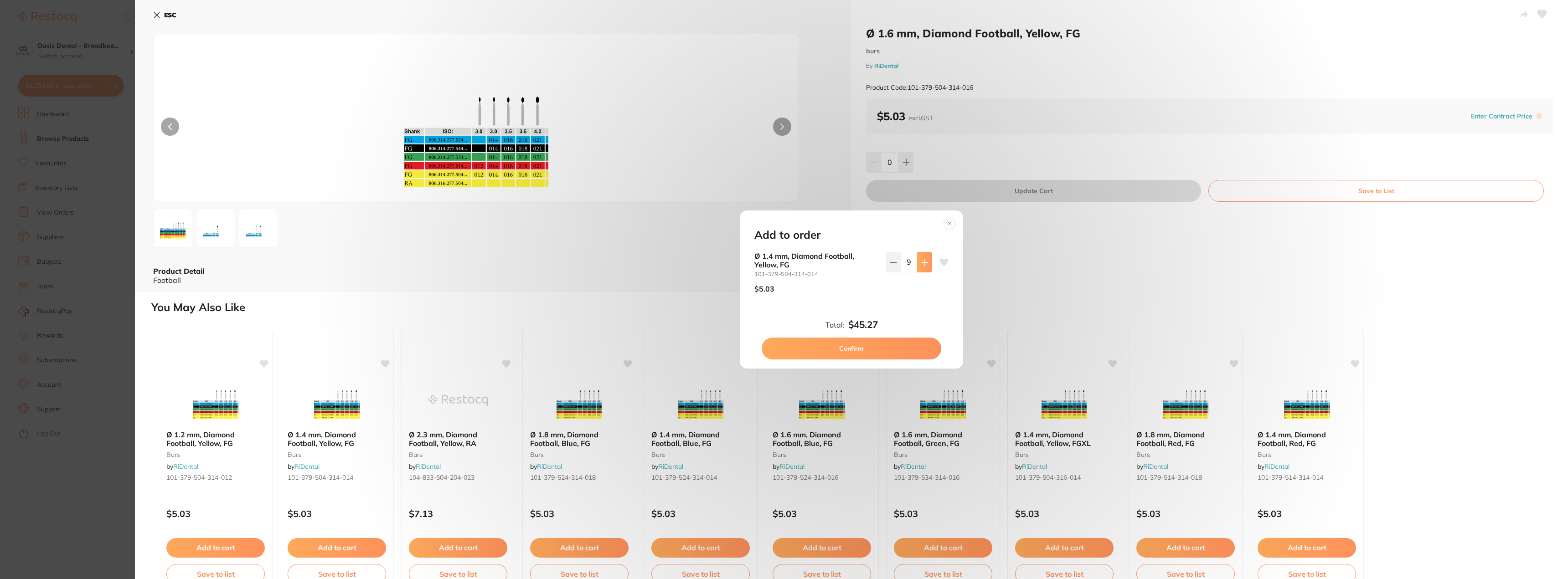
type input "10"
click at [848, 346] on button "Confirm" at bounding box center [851, 348] width 180 height 22
checkbox input "false"
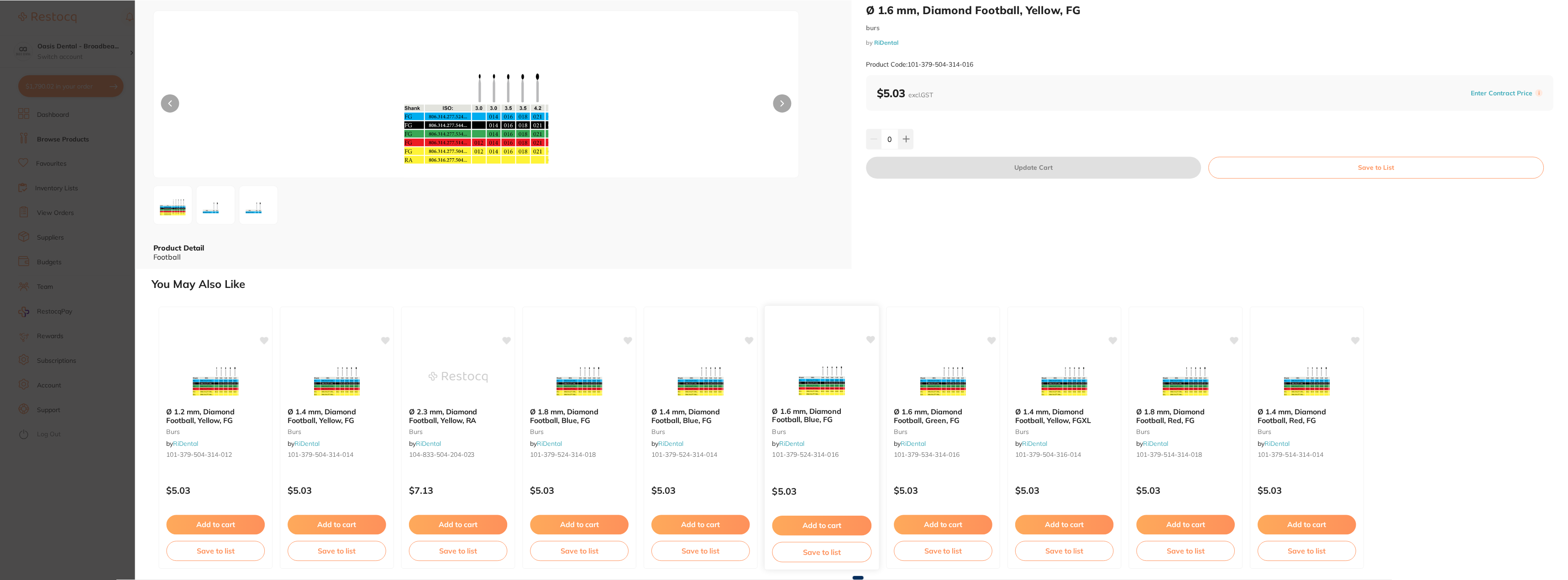
scroll to position [1, 0]
click at [1171, 410] on b "Ø 1.8 mm, Diamond Football, Red, FG" at bounding box center [1187, 416] width 99 height 17
click at [902, 149] on button at bounding box center [906, 138] width 15 height 20
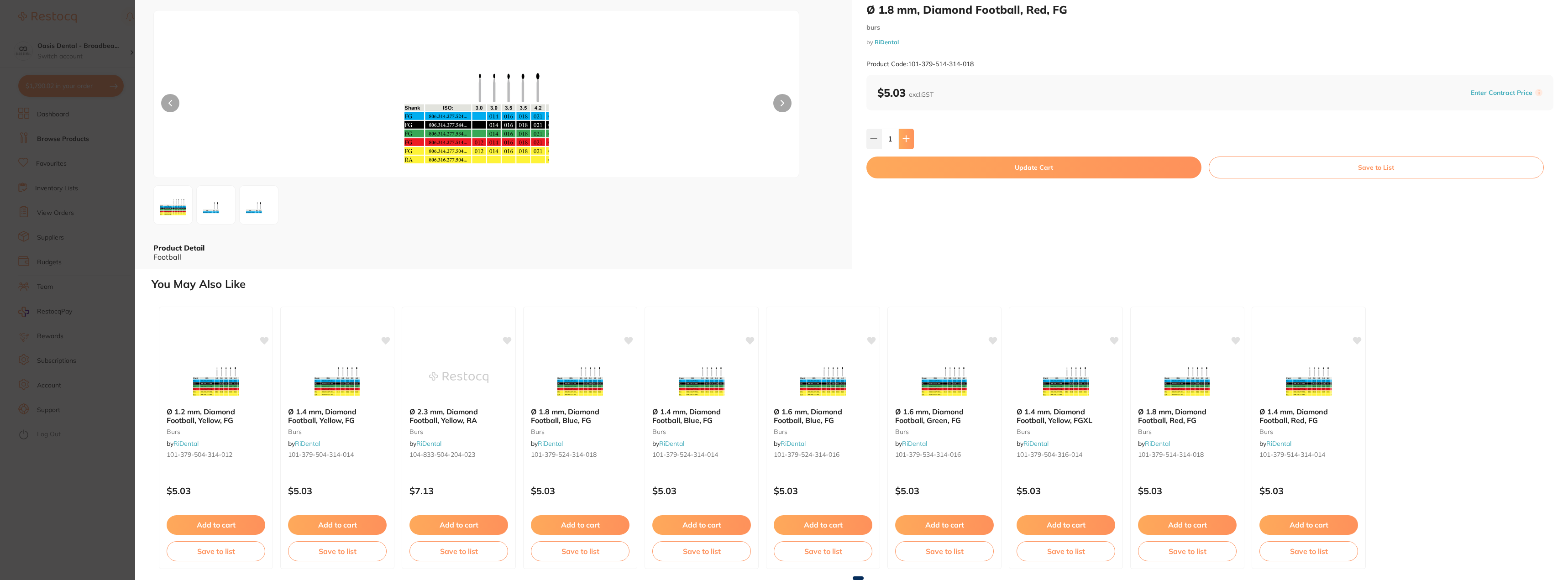
click at [902, 149] on button at bounding box center [906, 138] width 15 height 20
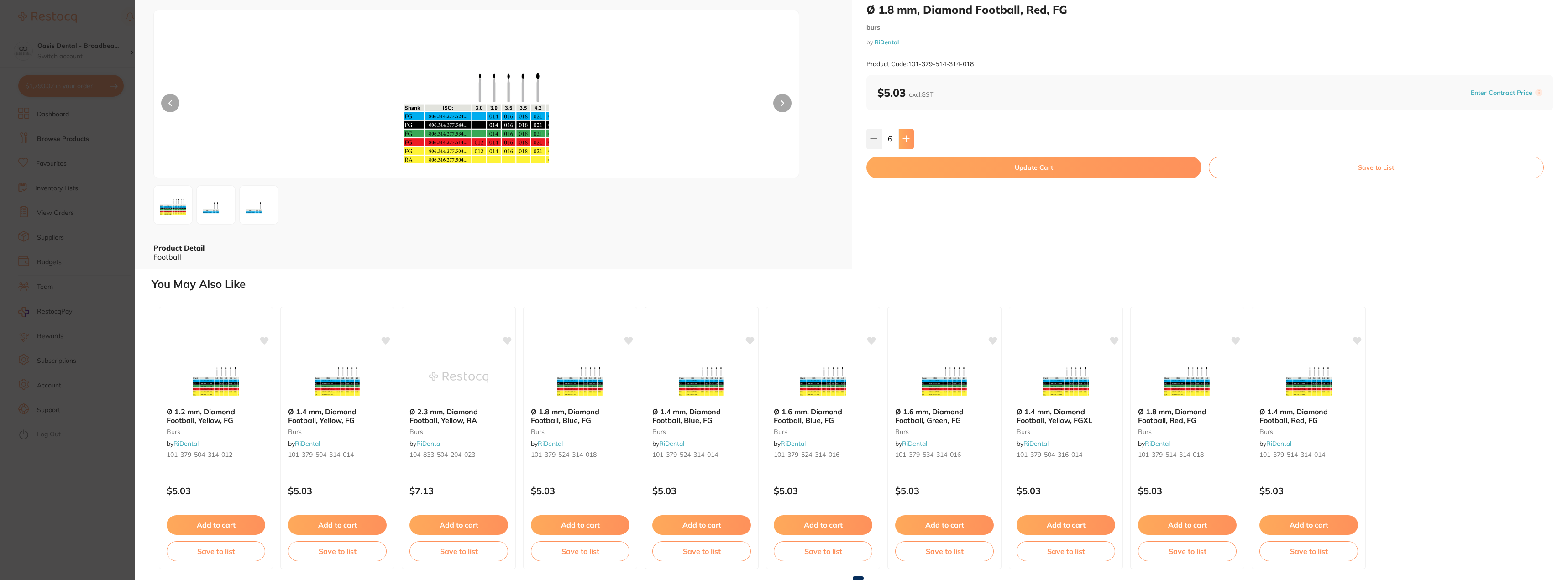
click at [902, 149] on button at bounding box center [906, 138] width 15 height 20
type input "10"
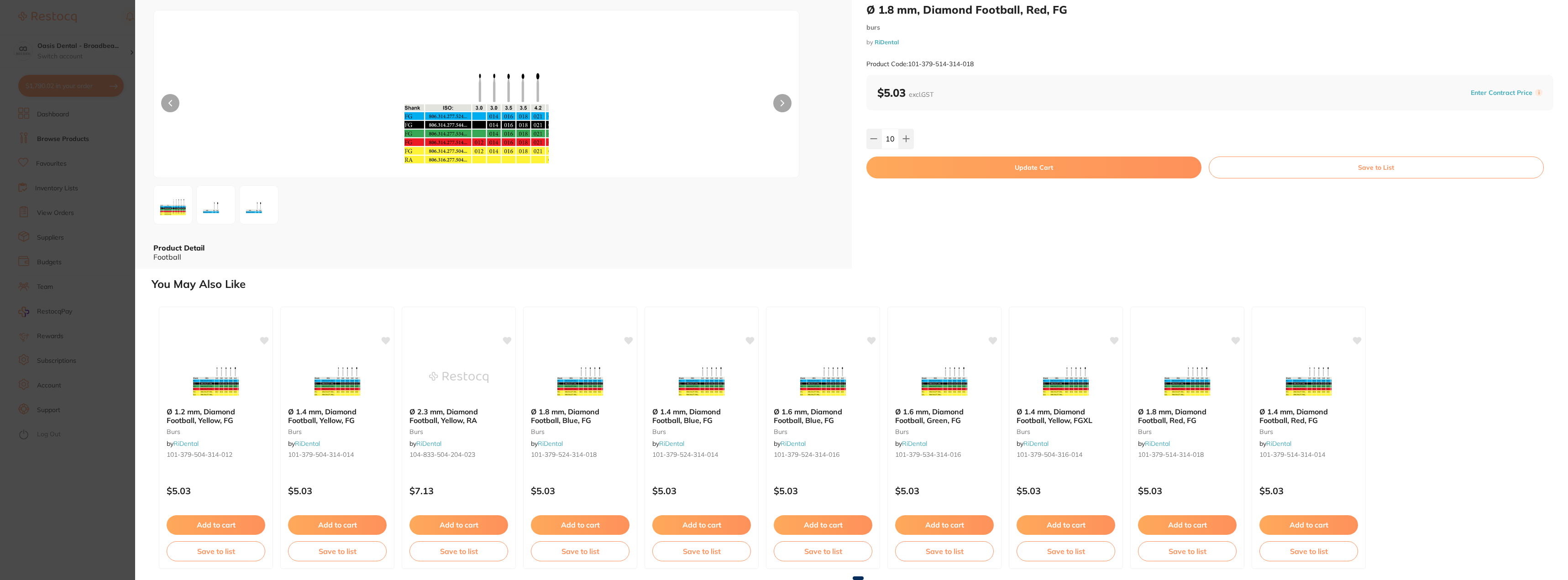
click at [985, 179] on button "Update Cart" at bounding box center [1034, 168] width 335 height 22
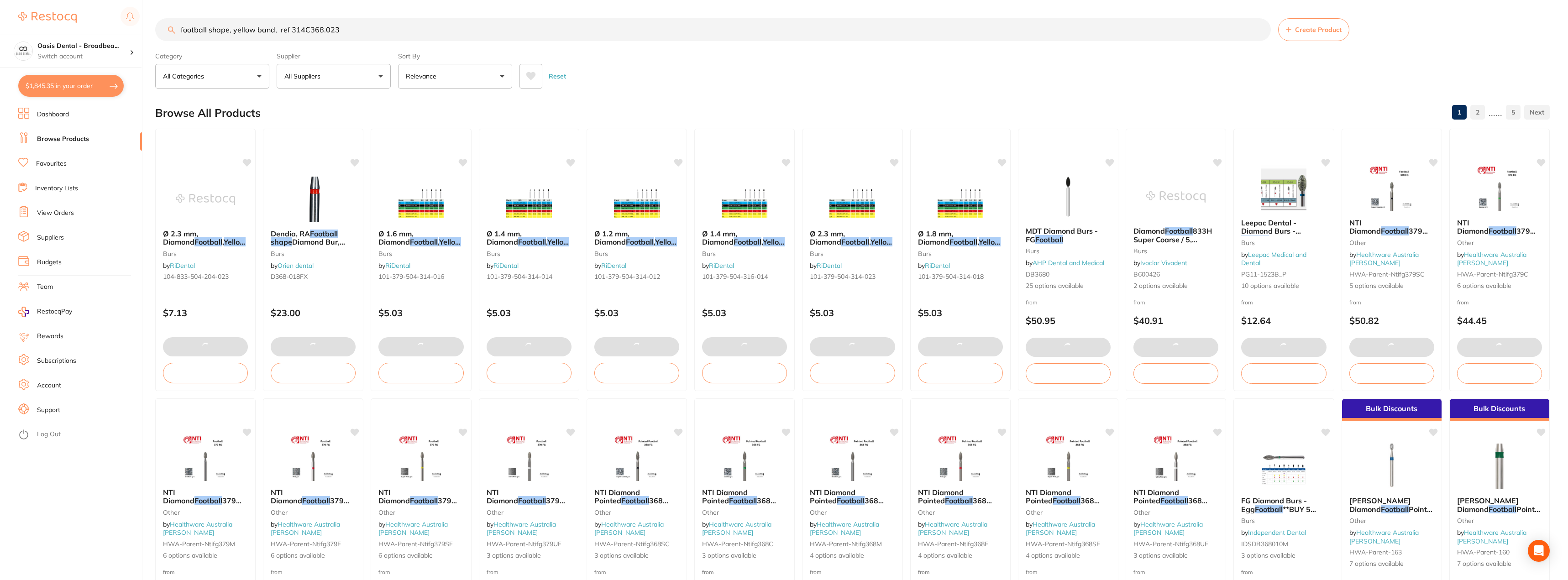
scroll to position [228, 0]
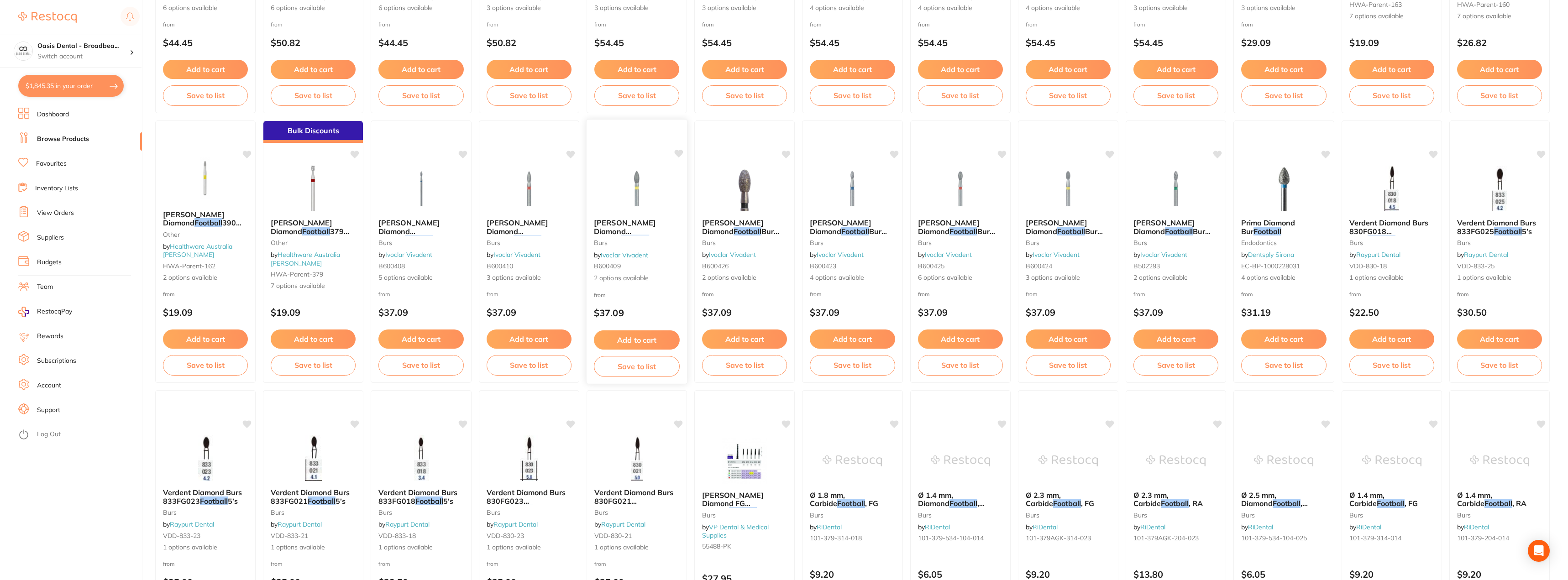
click at [648, 194] on img at bounding box center [636, 188] width 60 height 46
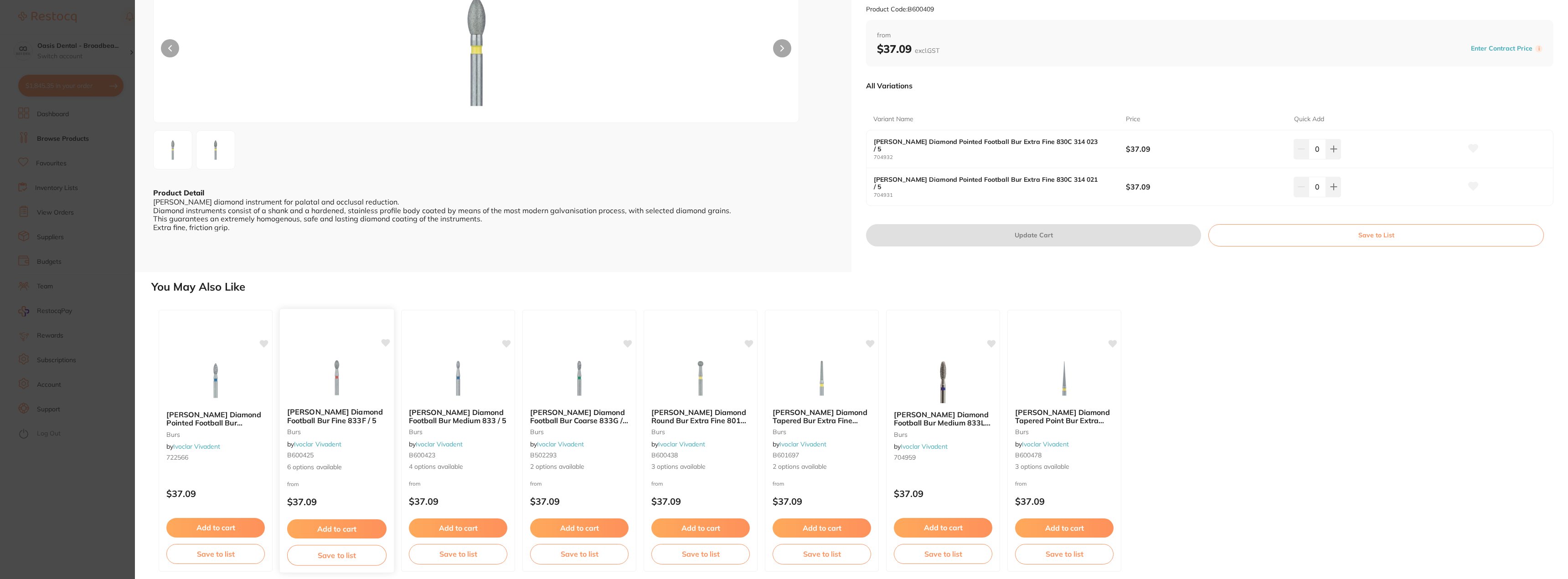
scroll to position [82, 0]
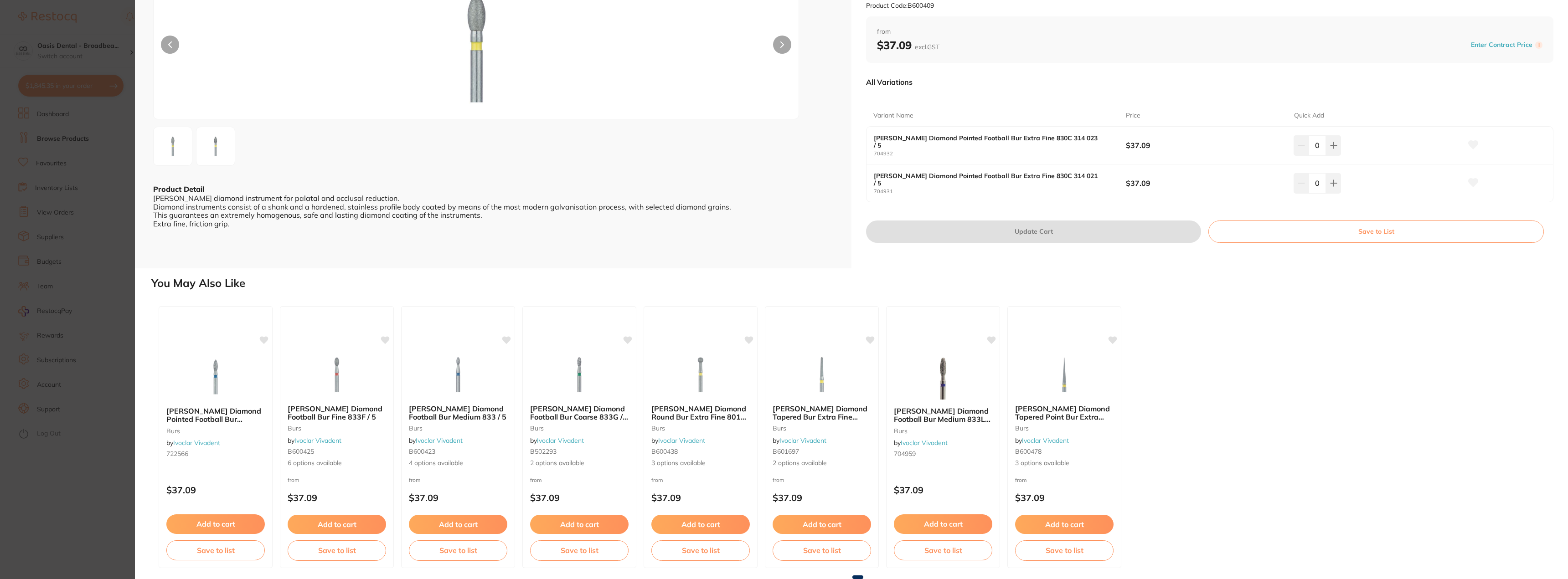
click at [1275, 409] on div "Meisinger Diamond Pointed Football Bur Medium 830 314 018 / 5 burs by Ivoclar V…" at bounding box center [858, 437] width 1413 height 277
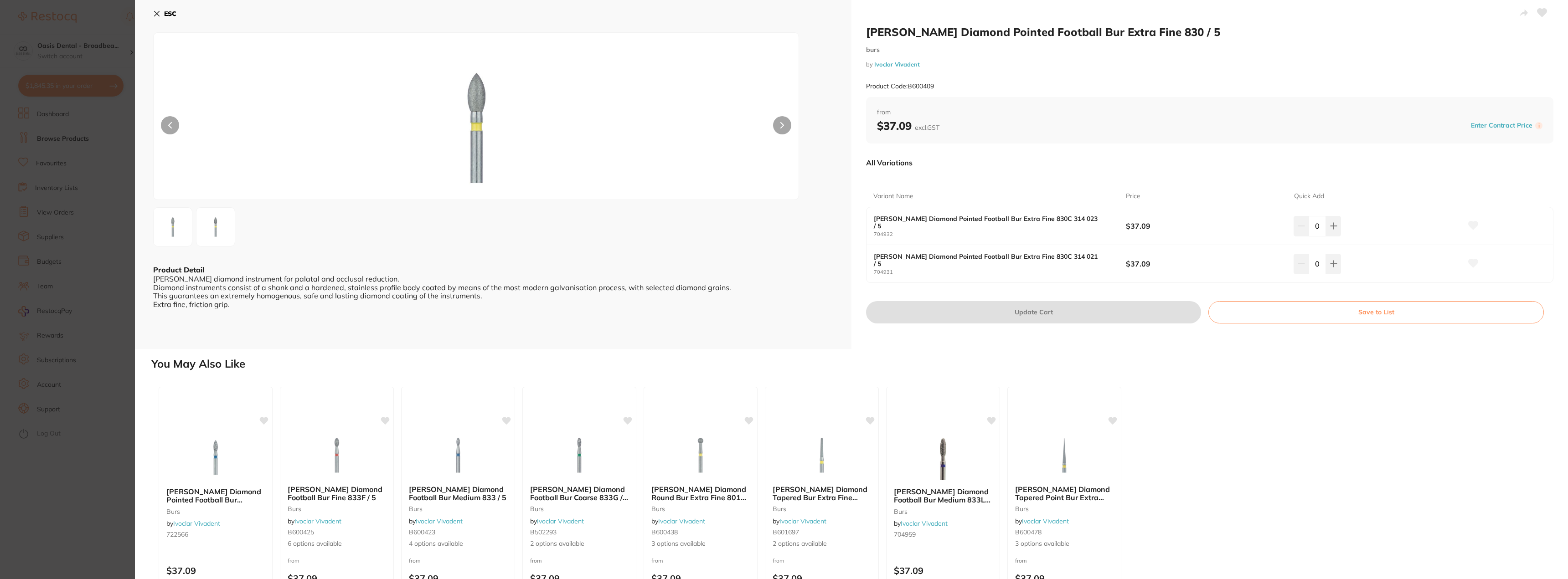
scroll to position [0, 0]
click at [156, 16] on icon at bounding box center [157, 15] width 5 height 5
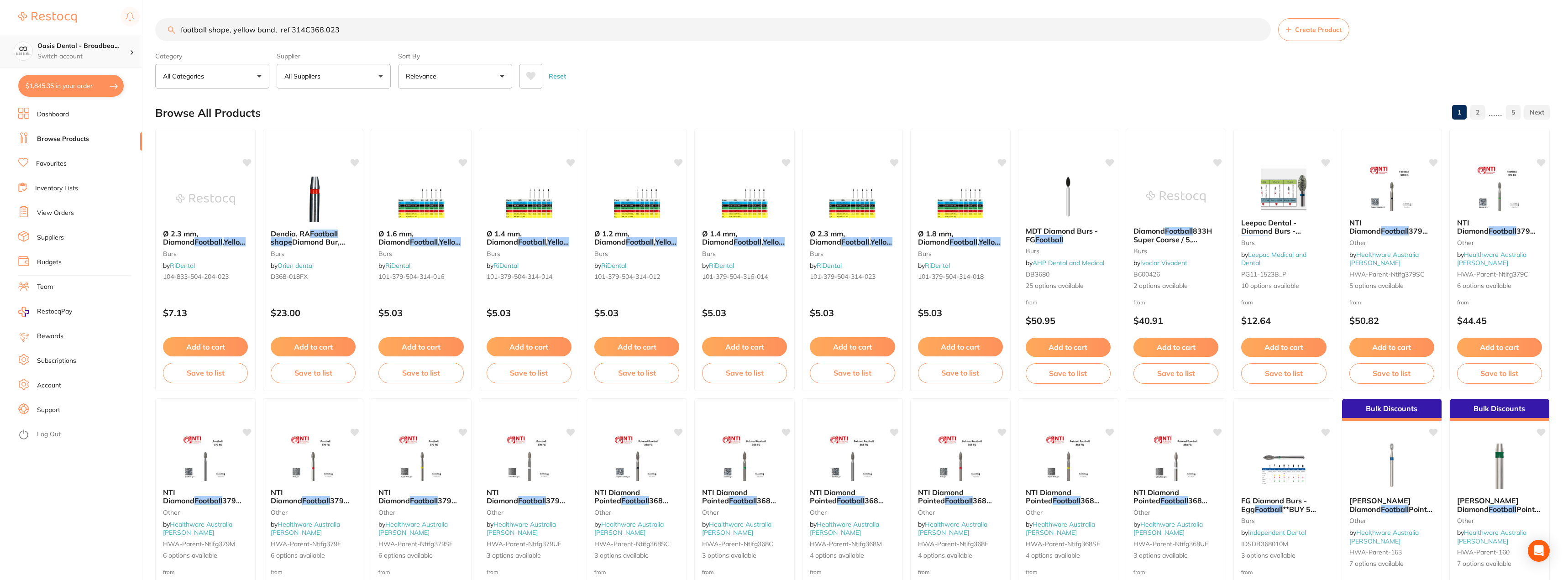
drag, startPoint x: 565, startPoint y: 21, endPoint x: 102, endPoint y: 56, distance: 464.3
click at [102, 56] on div "$1,845.35 Oasis Dental - Broadbea... Switch account Oasis Dental - Broadbeach $…" at bounding box center [784, 290] width 1568 height 580
type input "polishing strip"
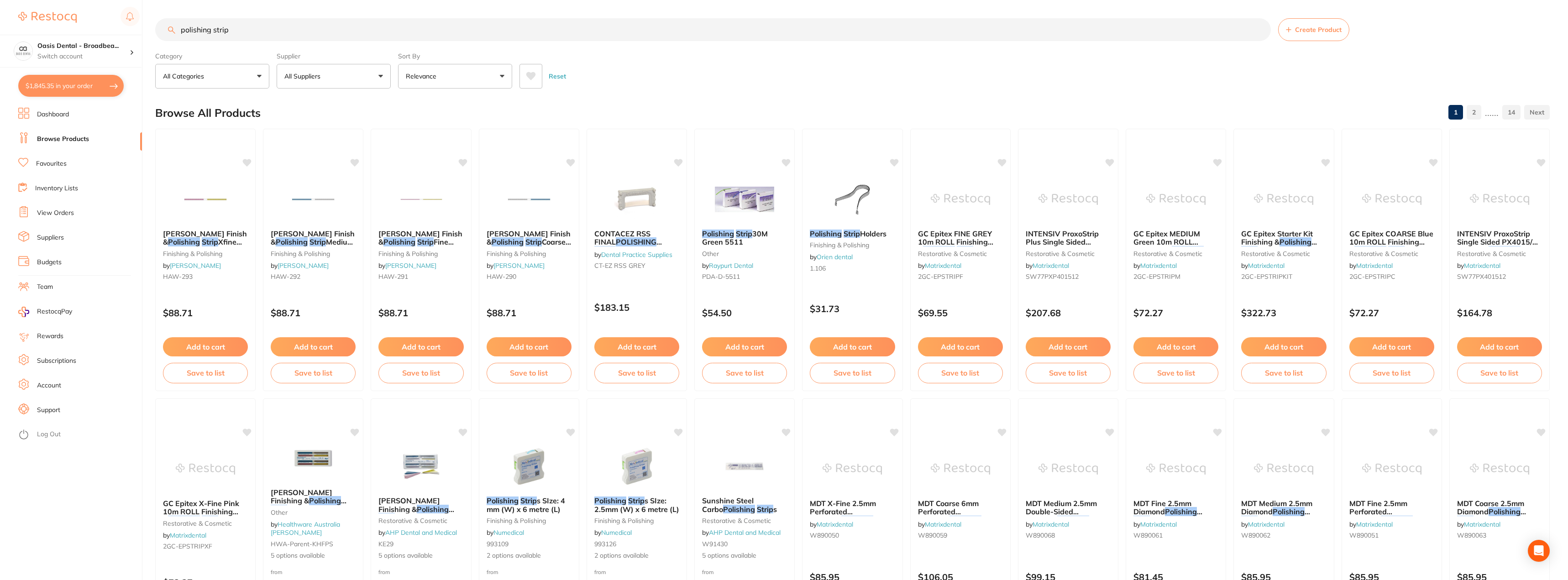
drag, startPoint x: 304, startPoint y: 29, endPoint x: 96, endPoint y: 15, distance: 208.5
click at [96, 15] on div "$1,845.35 Oasis Dental - Broadbea... Switch account Oasis Dental - Broadbeach $…" at bounding box center [784, 290] width 1568 height 580
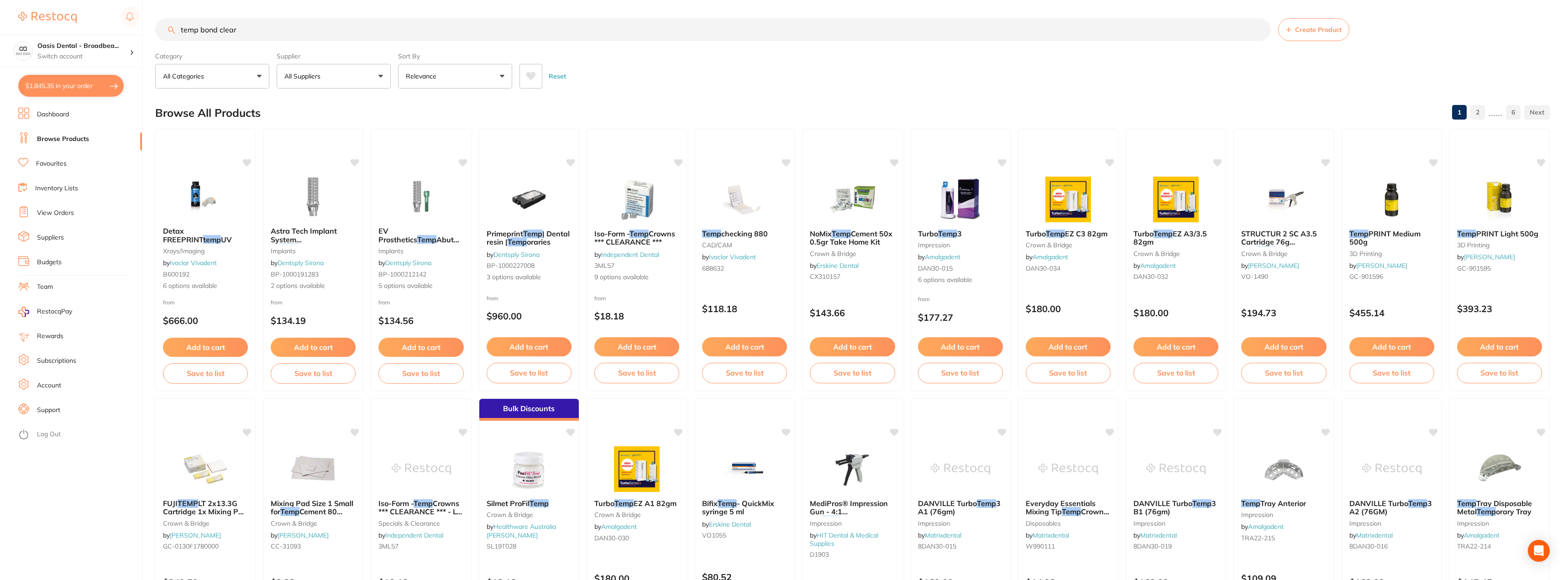
type input "temp bond clear"
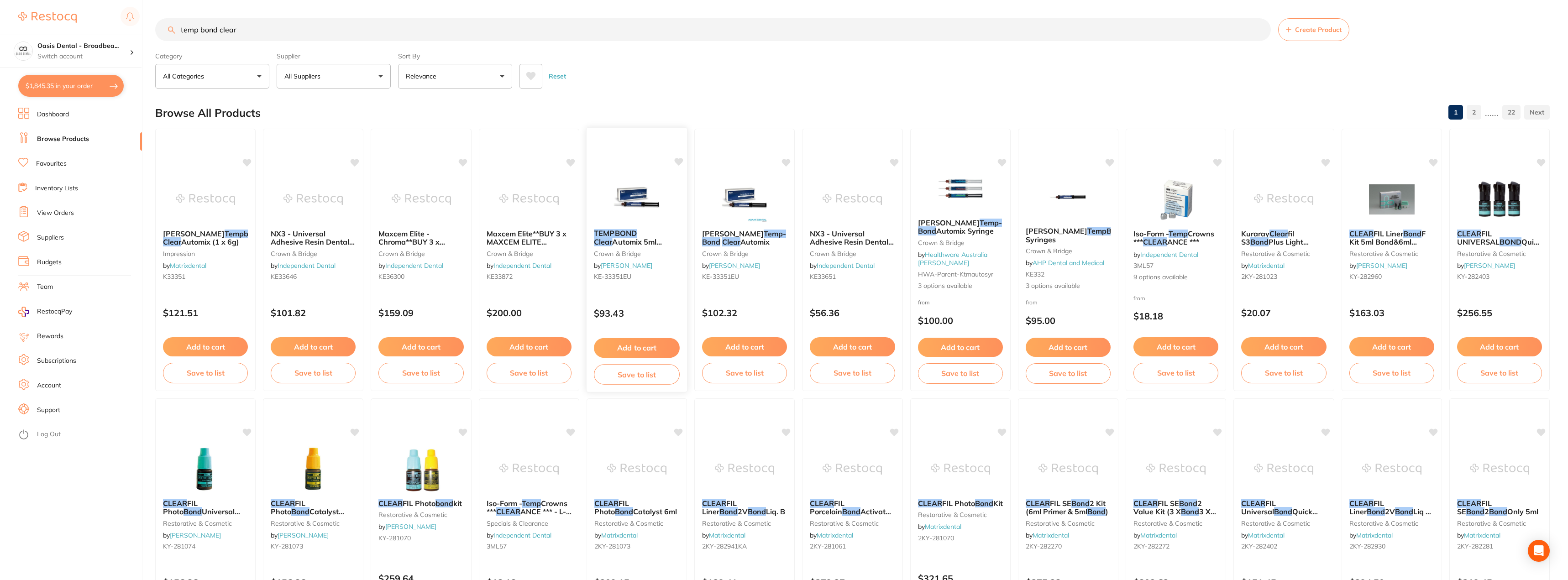
click at [643, 239] on span "Automix 5ml Syringe & 10 tips no triclosan" at bounding box center [629, 250] width 70 height 26
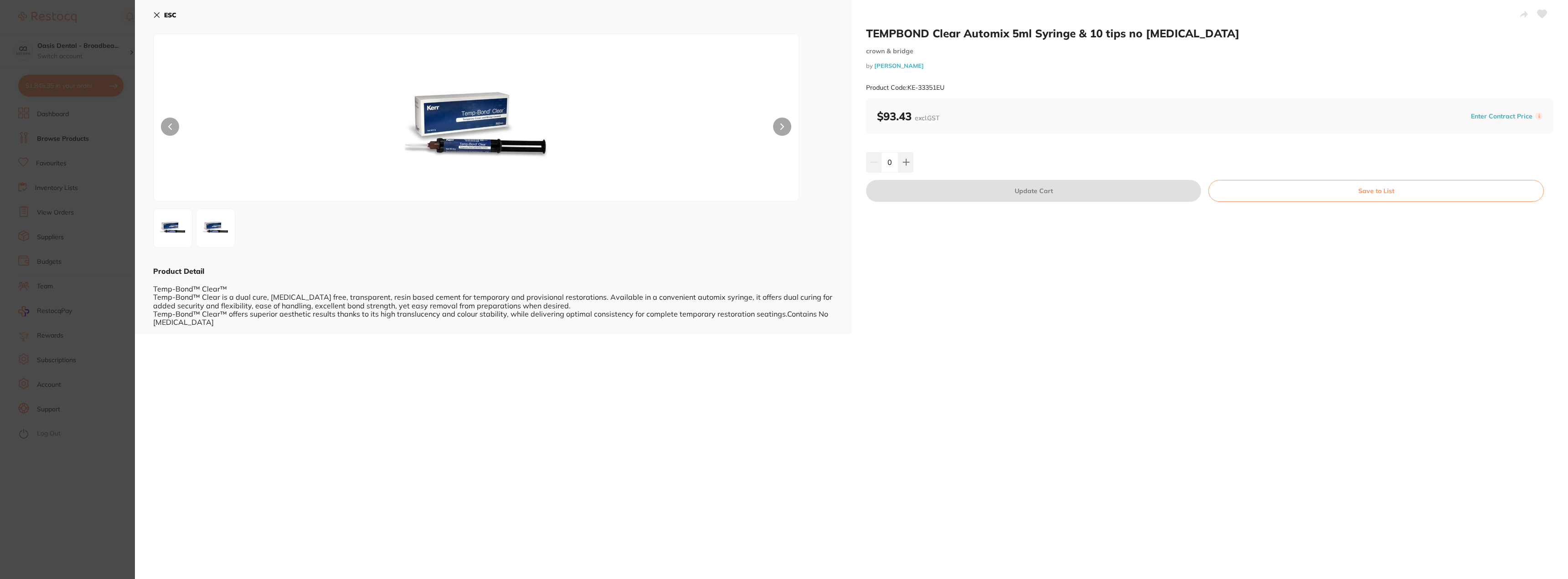
click at [156, 12] on icon at bounding box center [157, 15] width 7 height 7
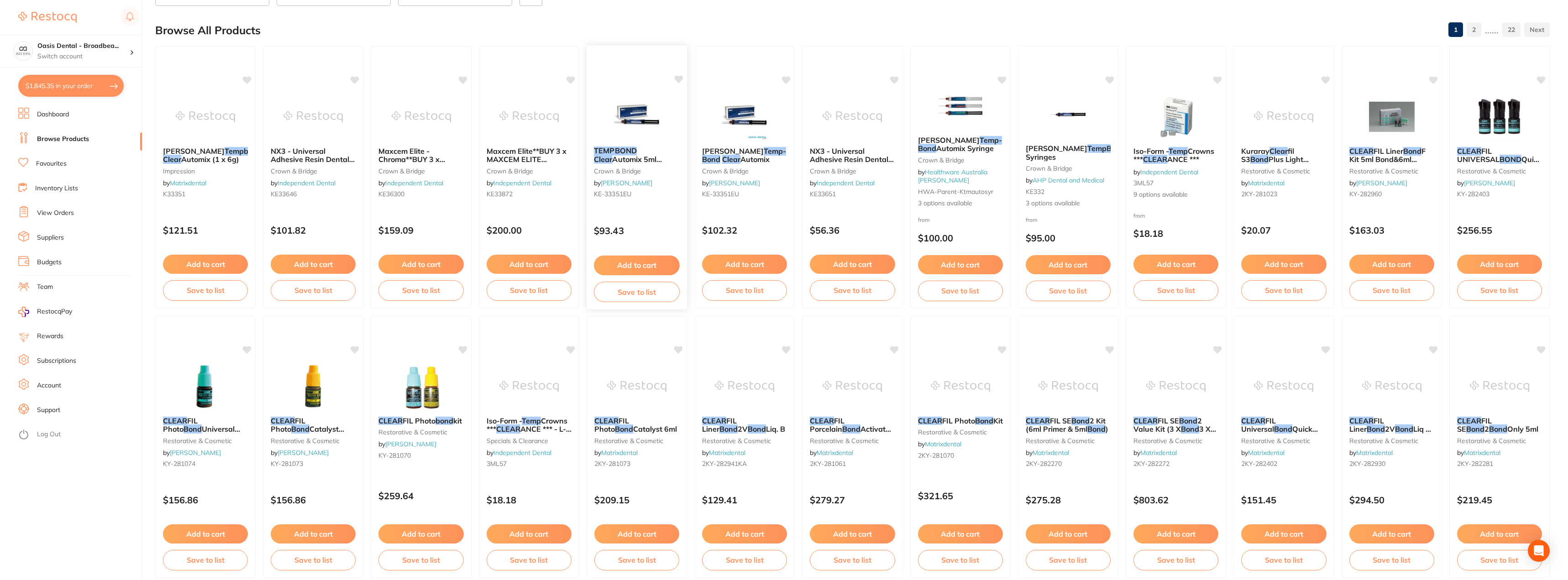
scroll to position [92, 0]
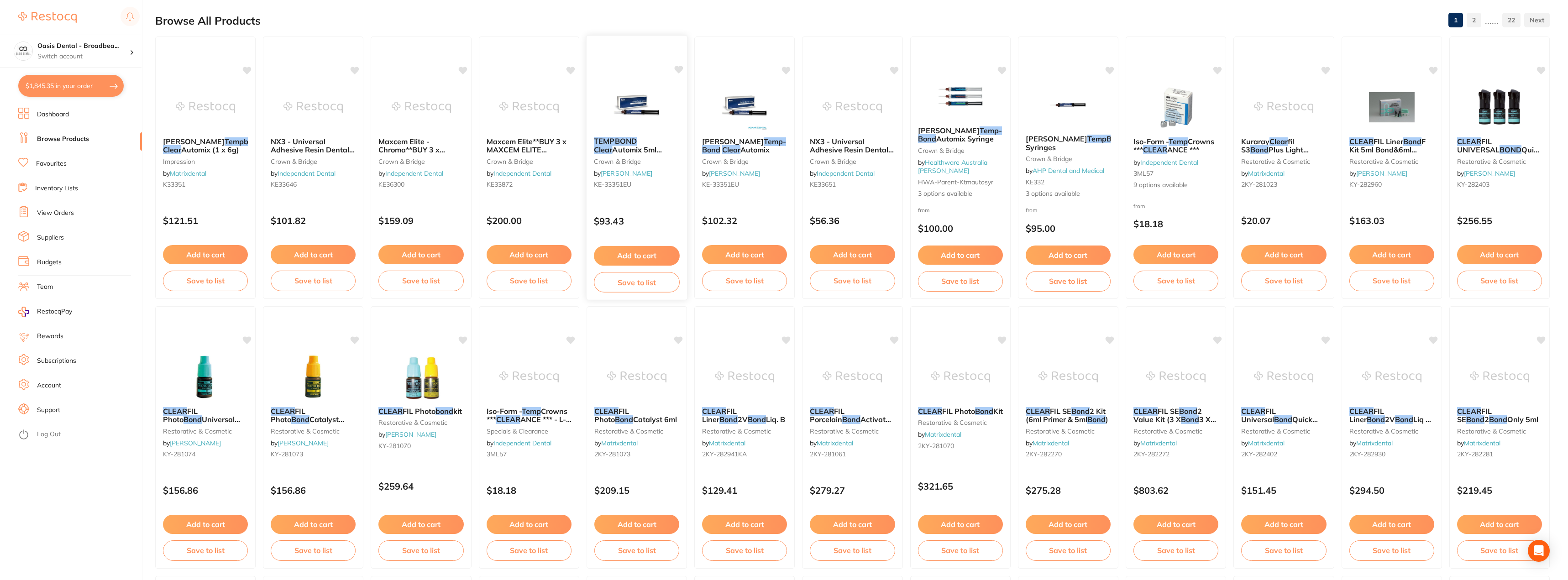
click at [630, 252] on button "Add to cart" at bounding box center [636, 256] width 86 height 19
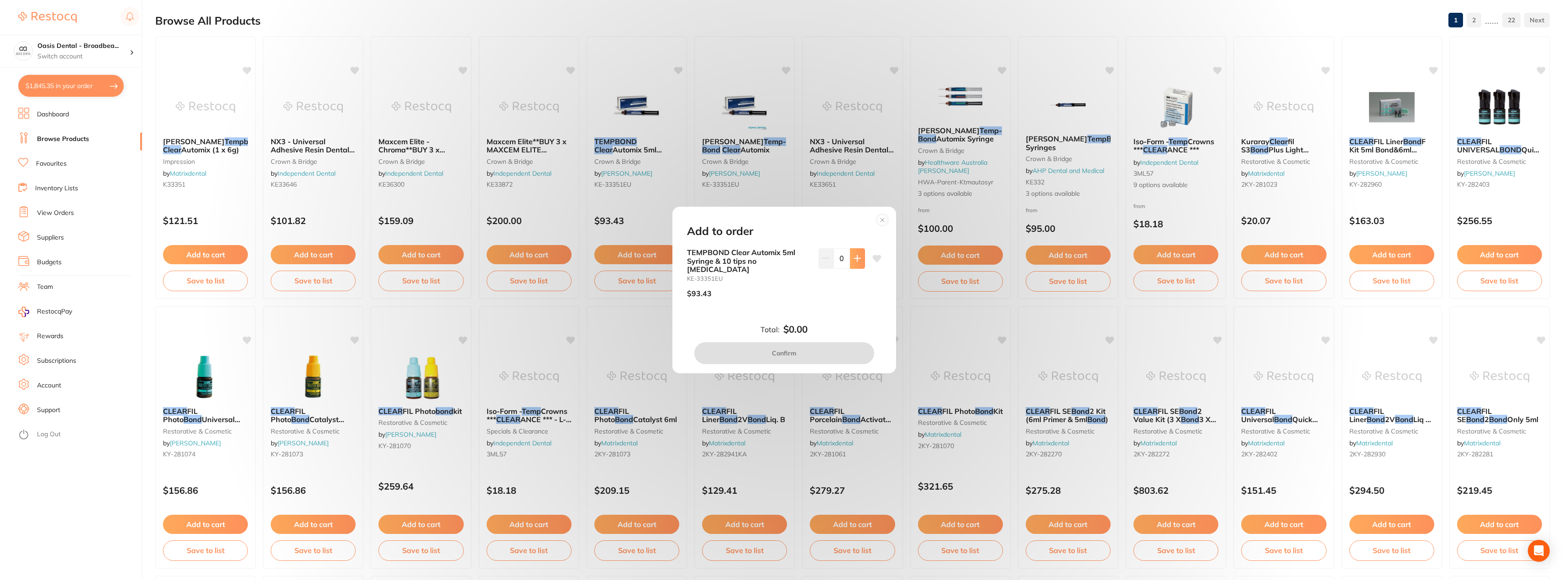
click at [853, 262] on icon at bounding box center [857, 258] width 7 height 7
type input "1"
click at [800, 353] on button "Confirm" at bounding box center [784, 353] width 180 height 22
checkbox input "false"
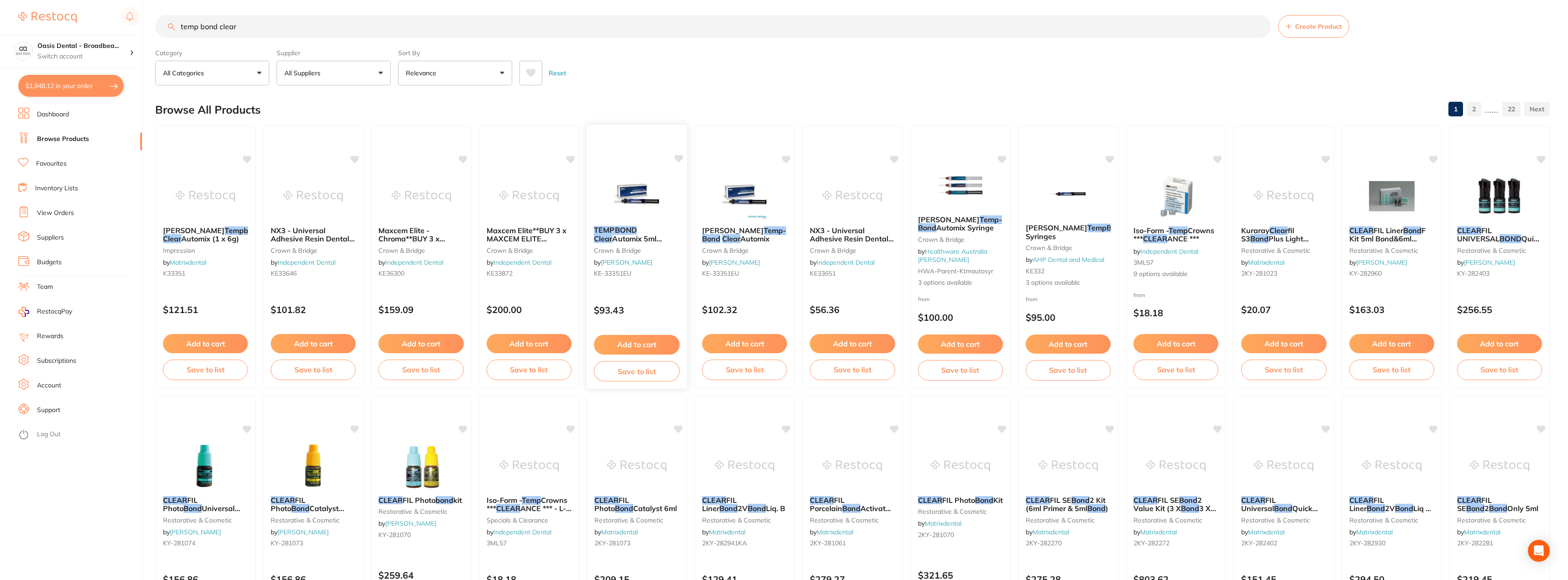
scroll to position [0, 0]
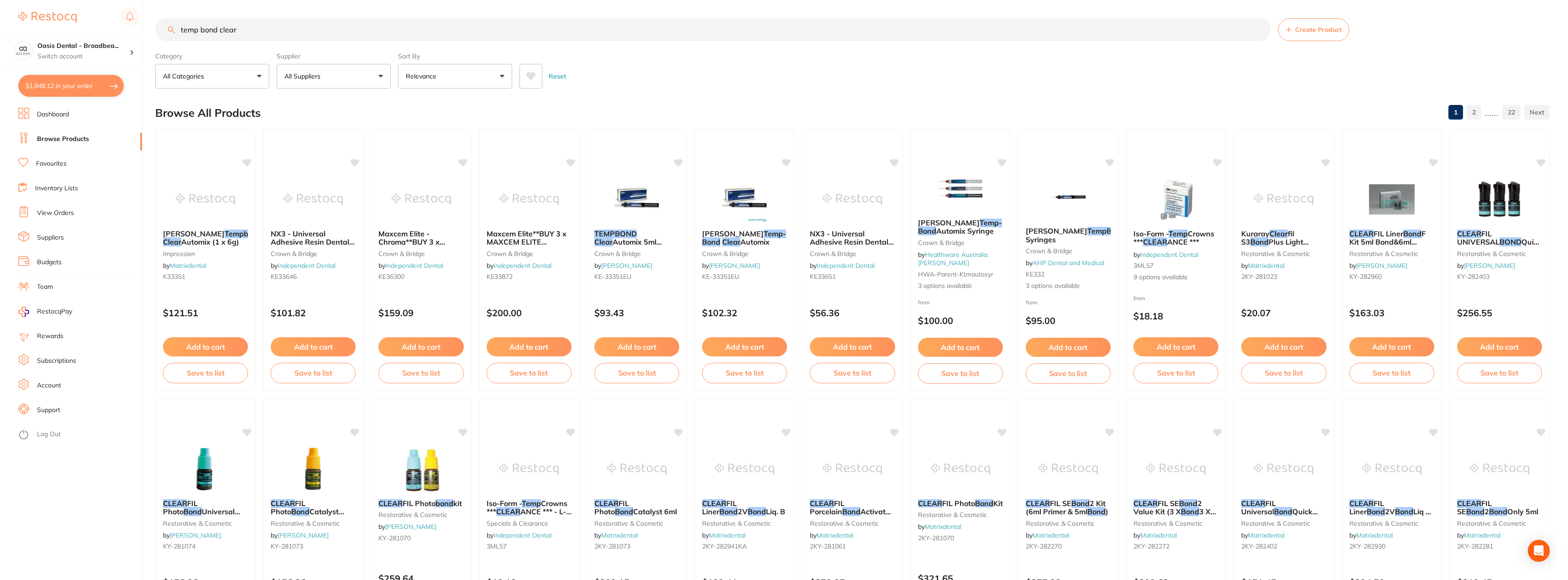
click at [468, 34] on input "temp bond clear" at bounding box center [713, 29] width 1116 height 23
drag, startPoint x: 468, startPoint y: 34, endPoint x: 129, endPoint y: 35, distance: 339.0
click at [129, 35] on div "$1,948.12 Oasis Dental - Broadbea... Switch account Oasis Dental - Broadbeach $…" at bounding box center [784, 290] width 1568 height 580
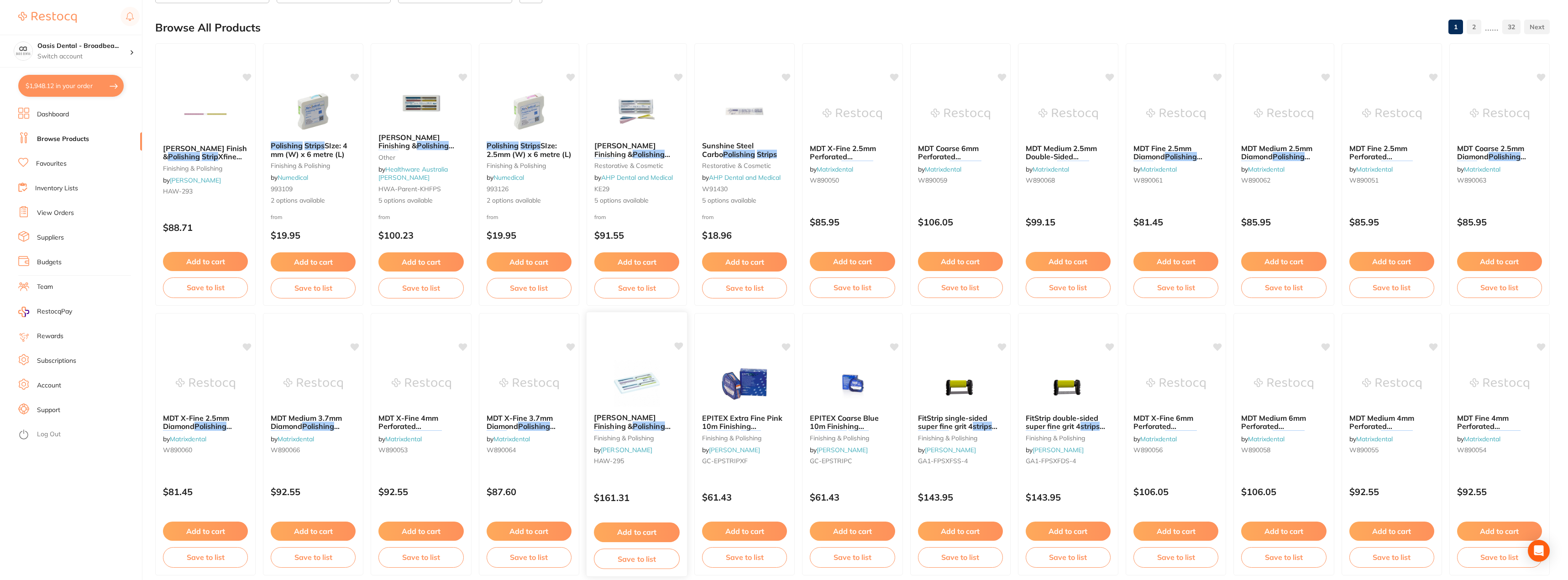
scroll to position [0, 0]
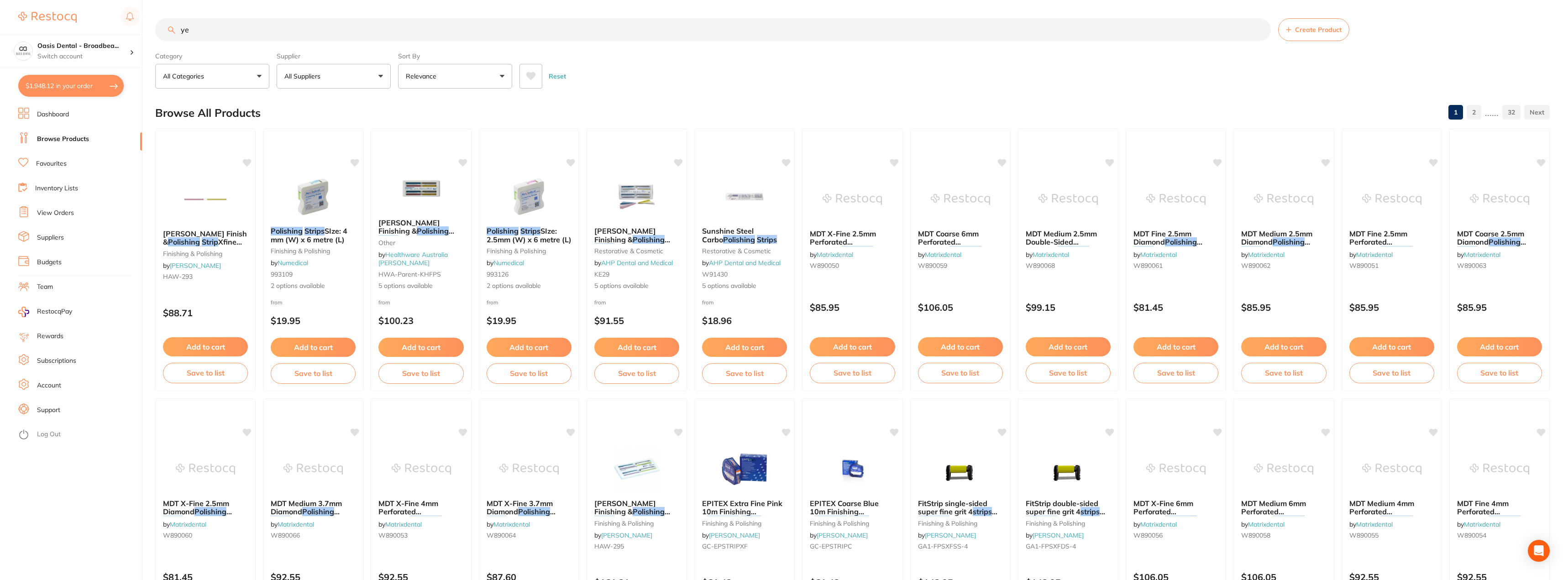
type input "y"
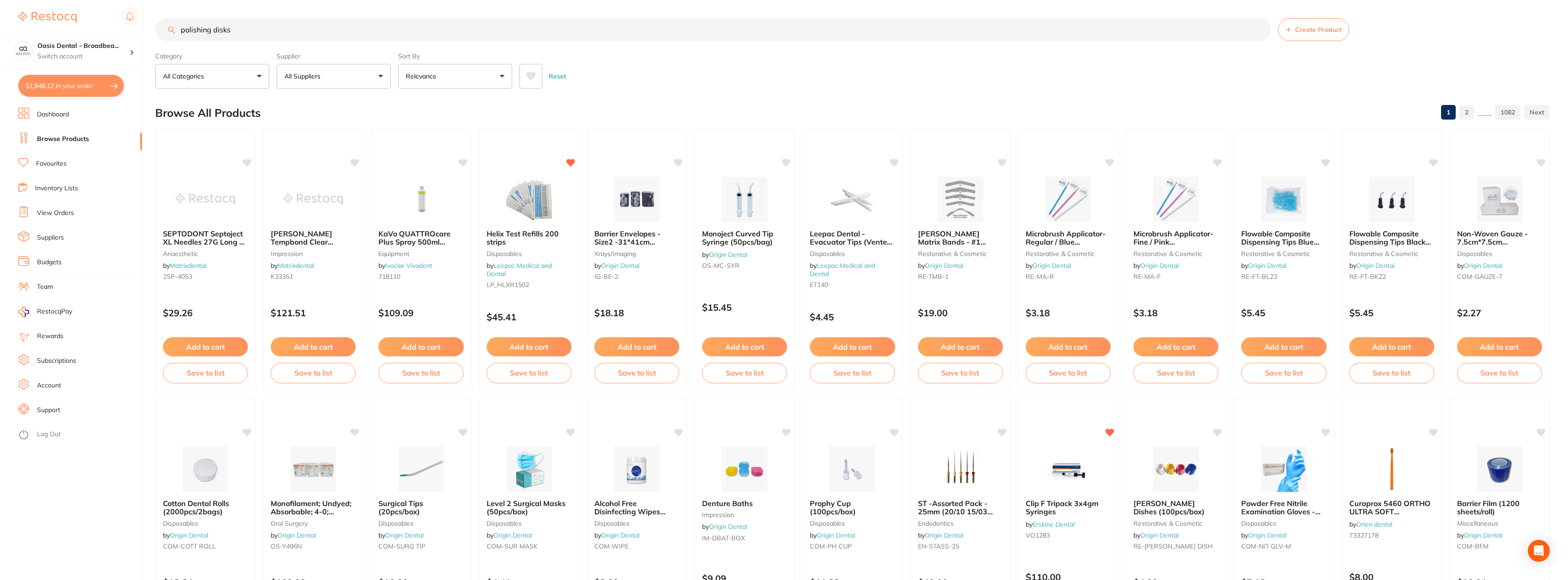
type input "polishing disks"
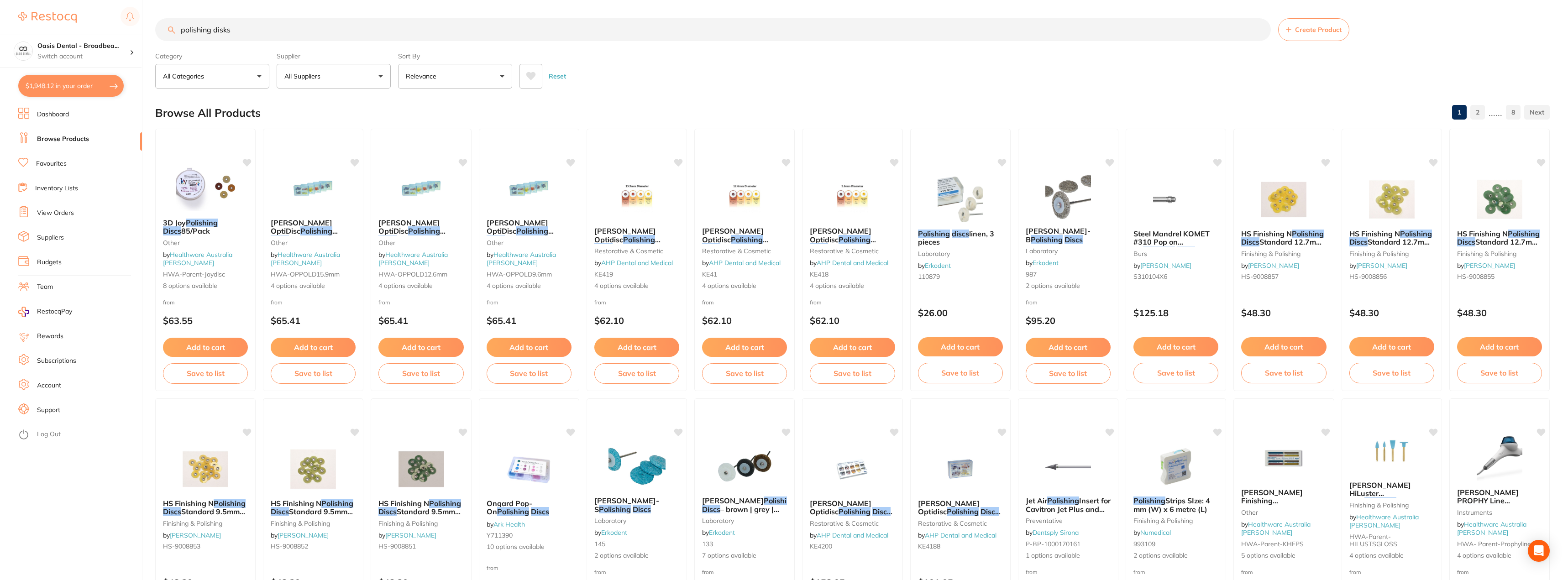
drag, startPoint x: 281, startPoint y: 29, endPoint x: 130, endPoint y: -1, distance: 154.0
click at [130, 0] on html "$1,948.12 Oasis Dental - Broadbea... Switch account Oasis Dental - Broadbeach $…" at bounding box center [784, 290] width 1568 height 580
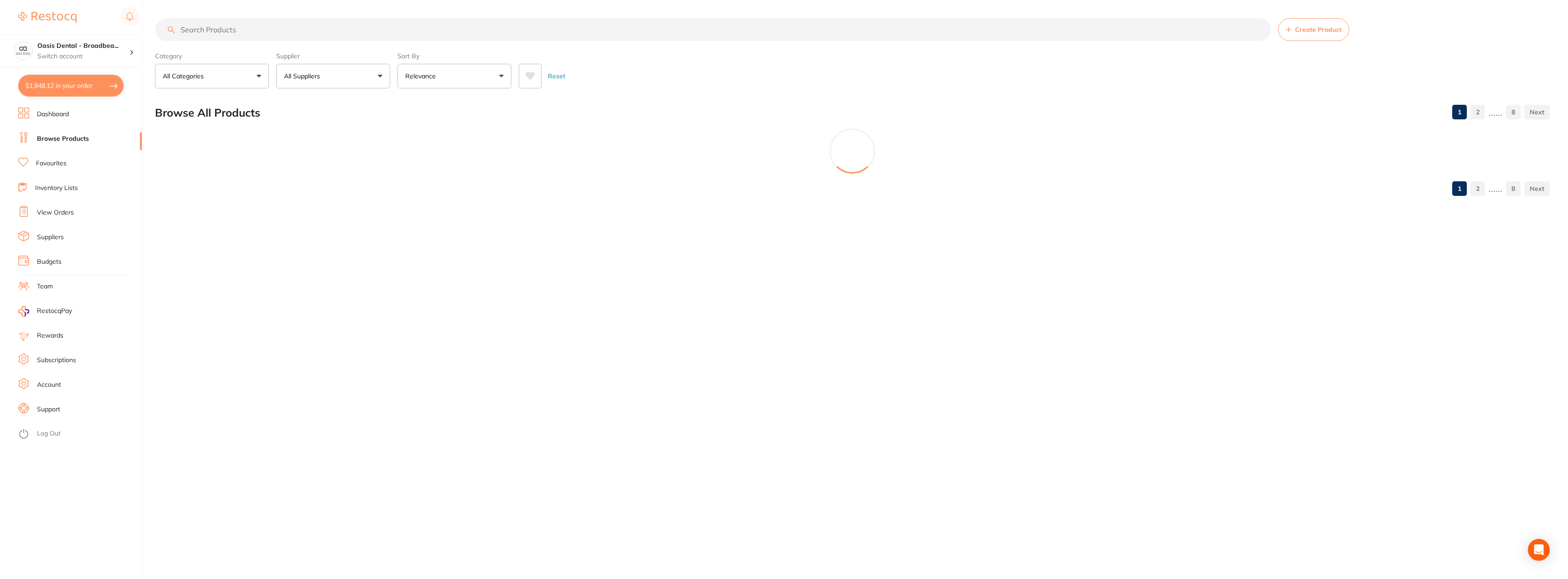
type input "s"
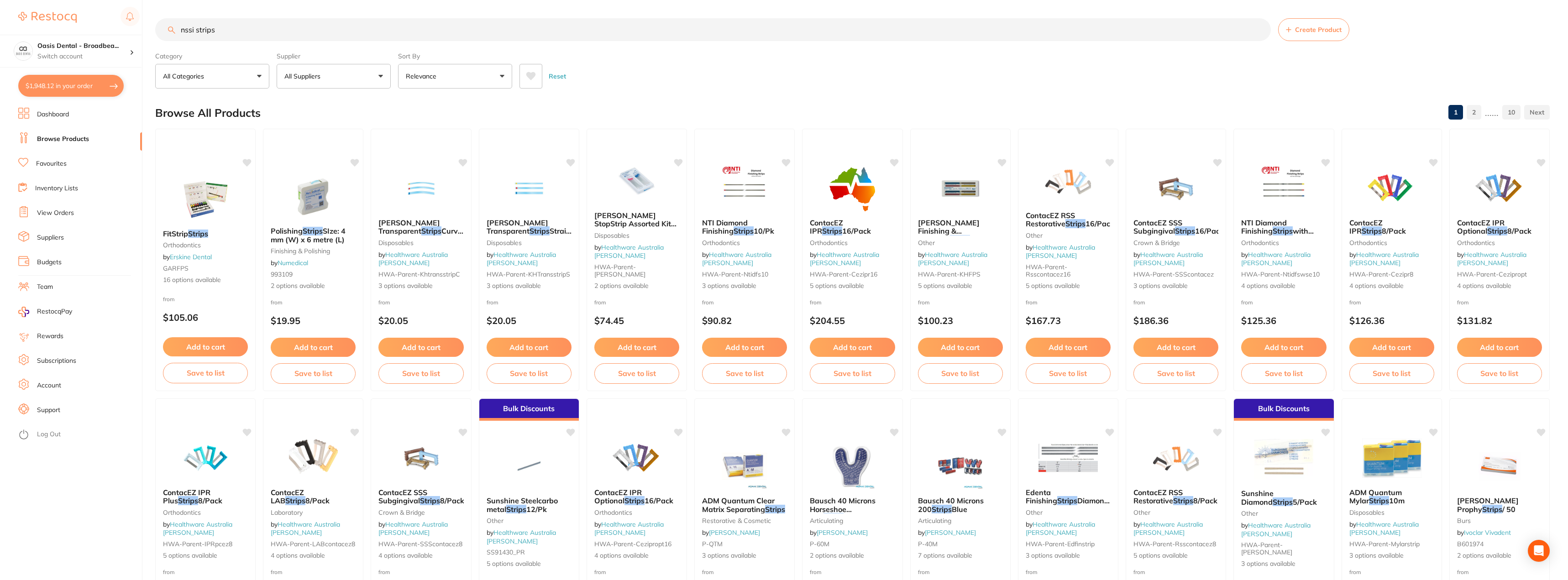
click at [193, 30] on input "nssi strips" at bounding box center [713, 29] width 1116 height 23
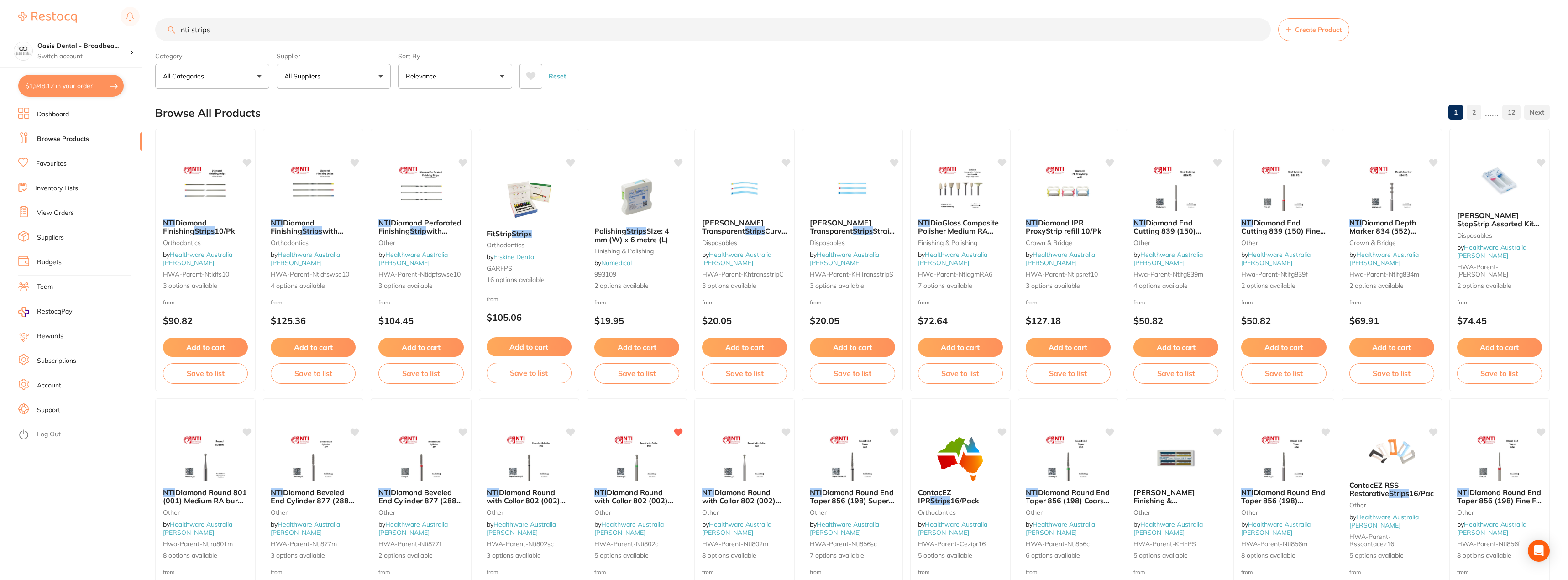
type input "nti strips"
click at [380, 76] on button "All Suppliers" at bounding box center [333, 76] width 114 height 24
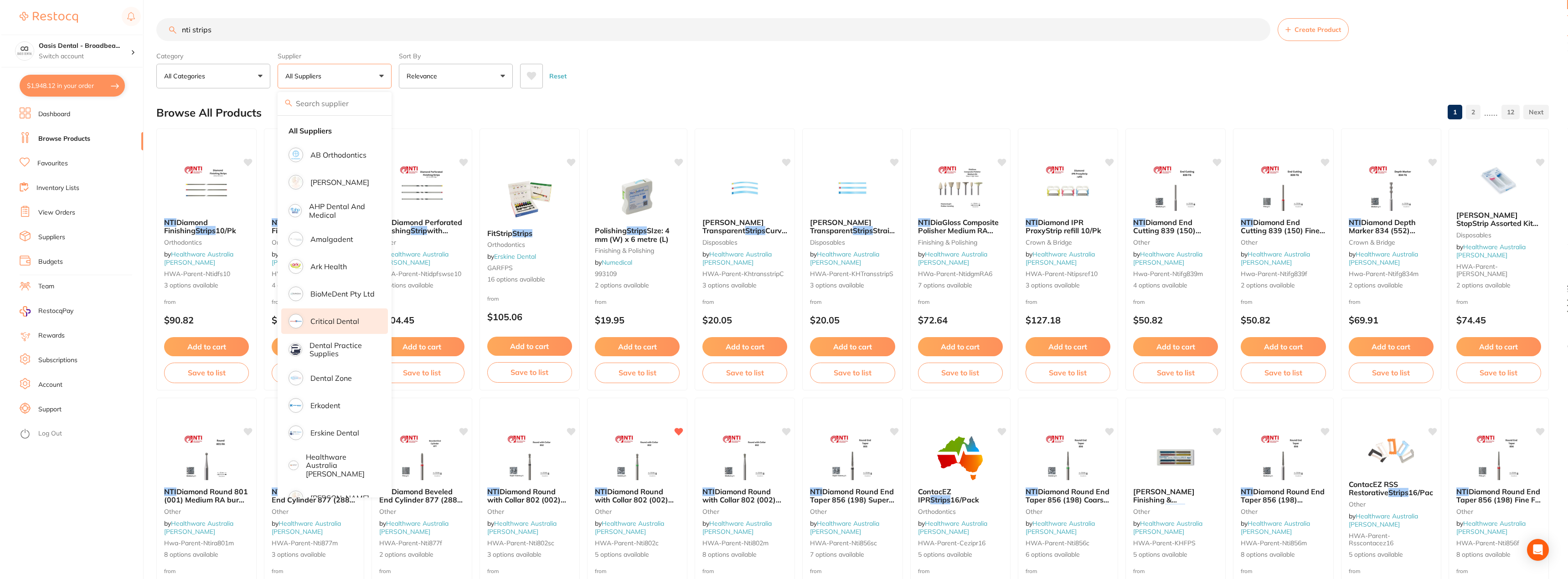
scroll to position [46, 0]
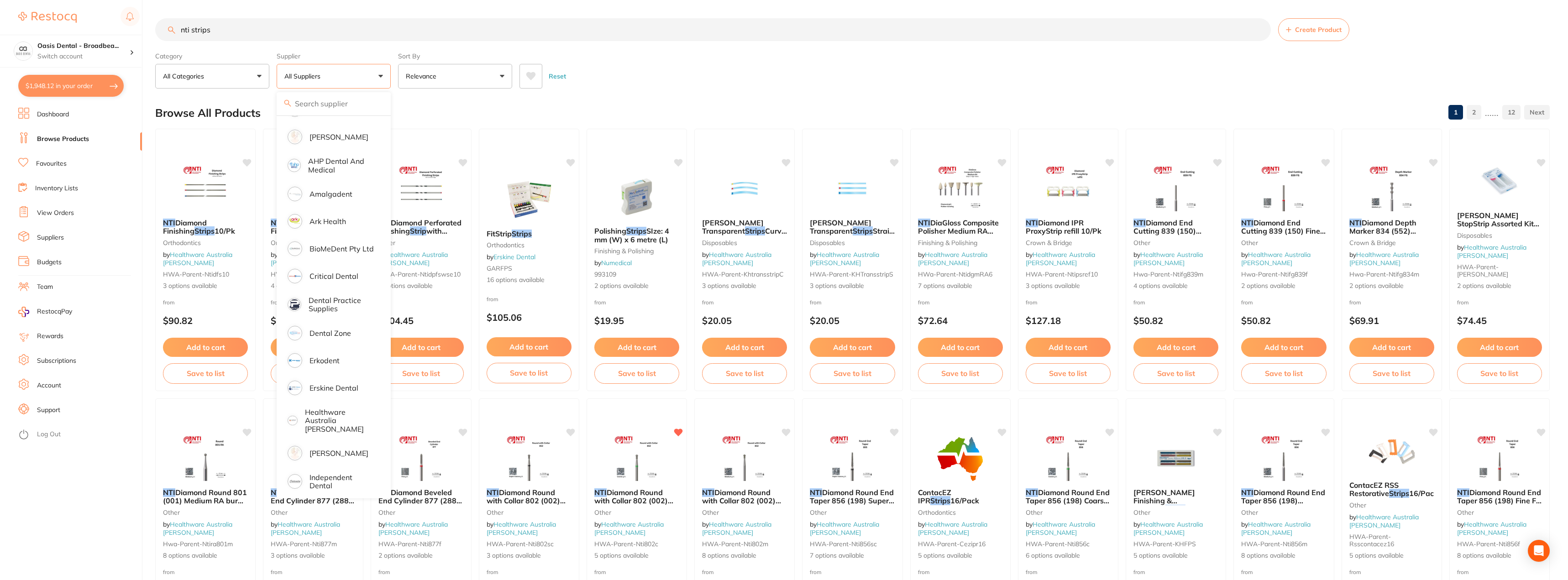
drag, startPoint x: 306, startPoint y: 34, endPoint x: 167, endPoint y: 24, distance: 139.4
click at [167, 24] on input "nti strips" at bounding box center [713, 29] width 1116 height 23
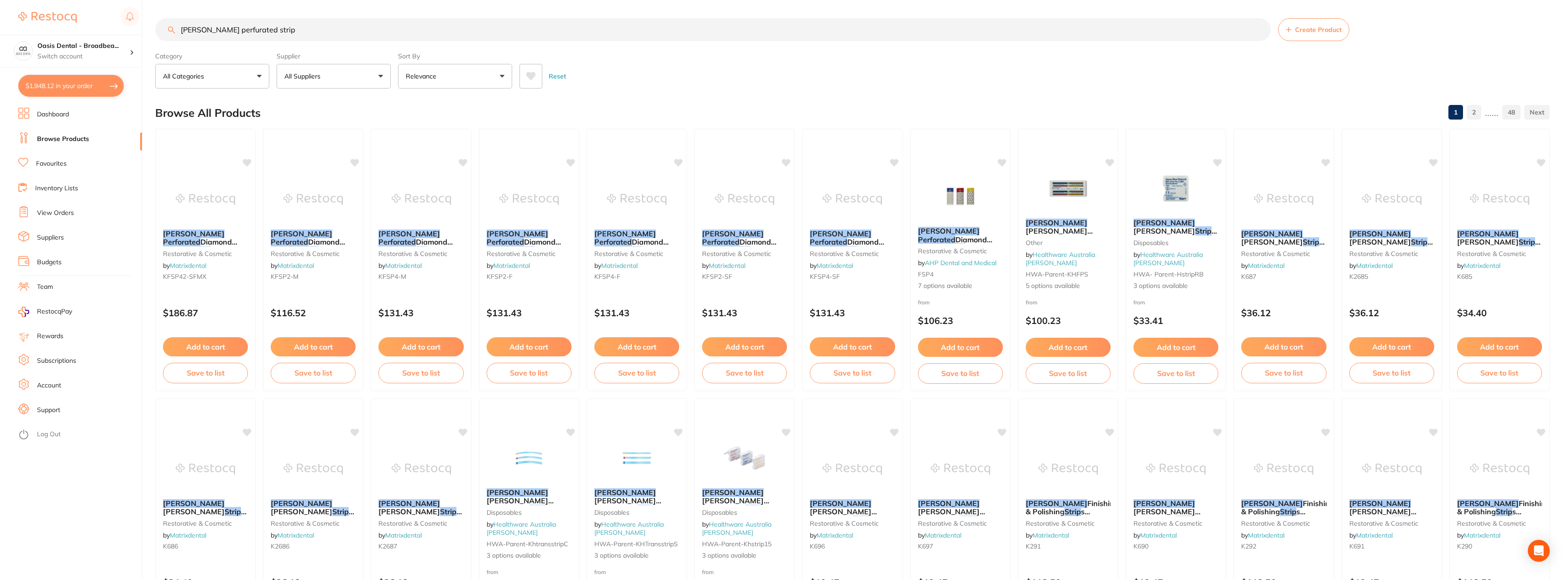
drag, startPoint x: 233, startPoint y: 29, endPoint x: 194, endPoint y: 32, distance: 39.1
click at [194, 32] on input "kerr perfurated strip" at bounding box center [713, 29] width 1116 height 23
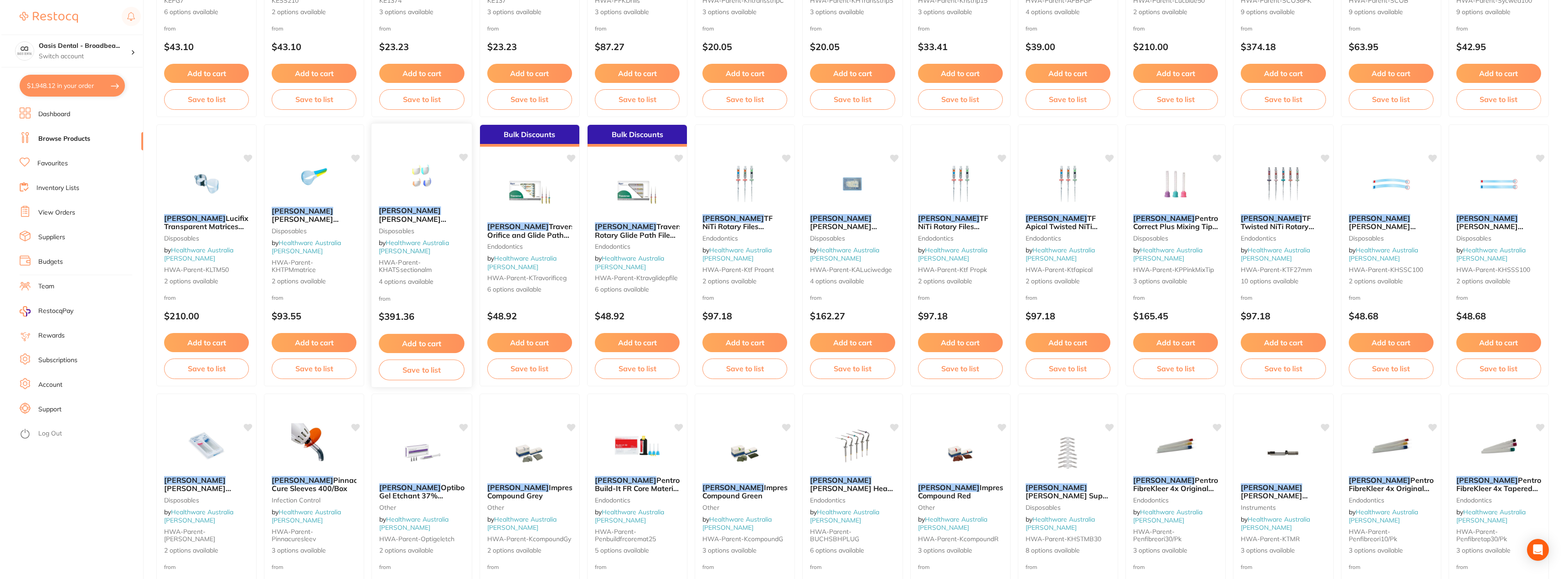
scroll to position [0, 0]
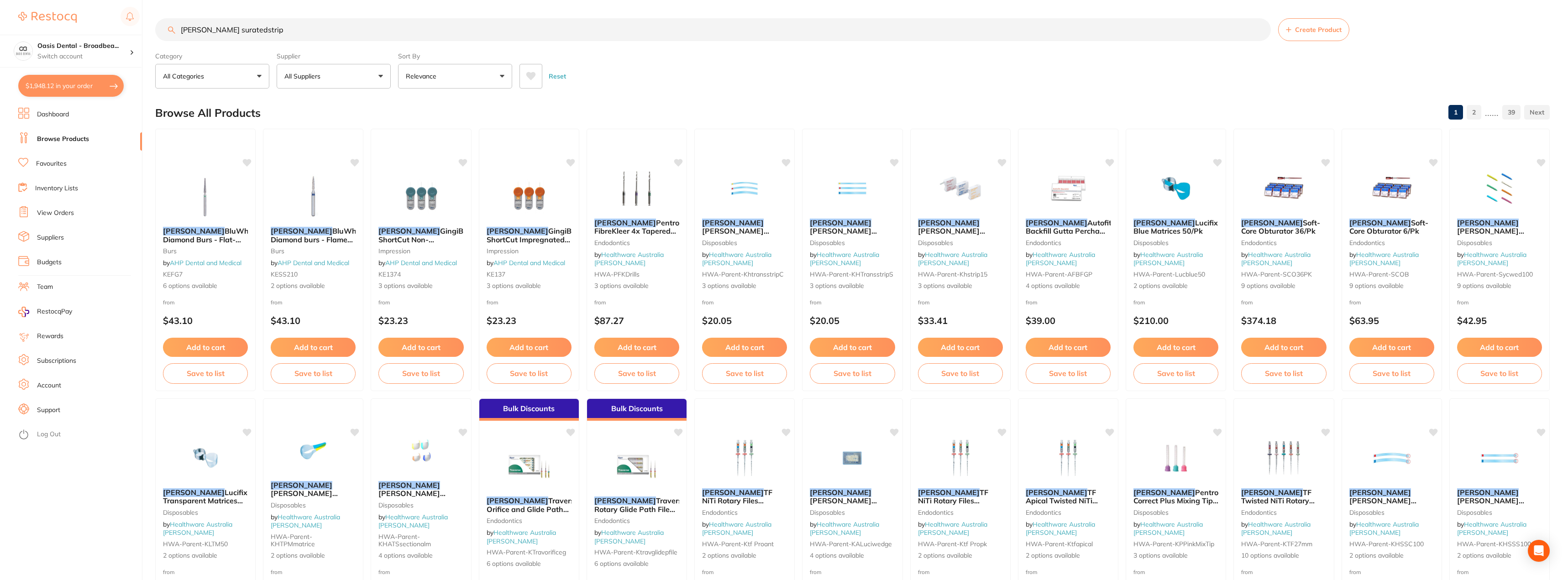
drag, startPoint x: 221, startPoint y: 29, endPoint x: 198, endPoint y: 30, distance: 23.0
click at [198, 30] on input "kerr suratedstrip" at bounding box center [713, 29] width 1116 height 23
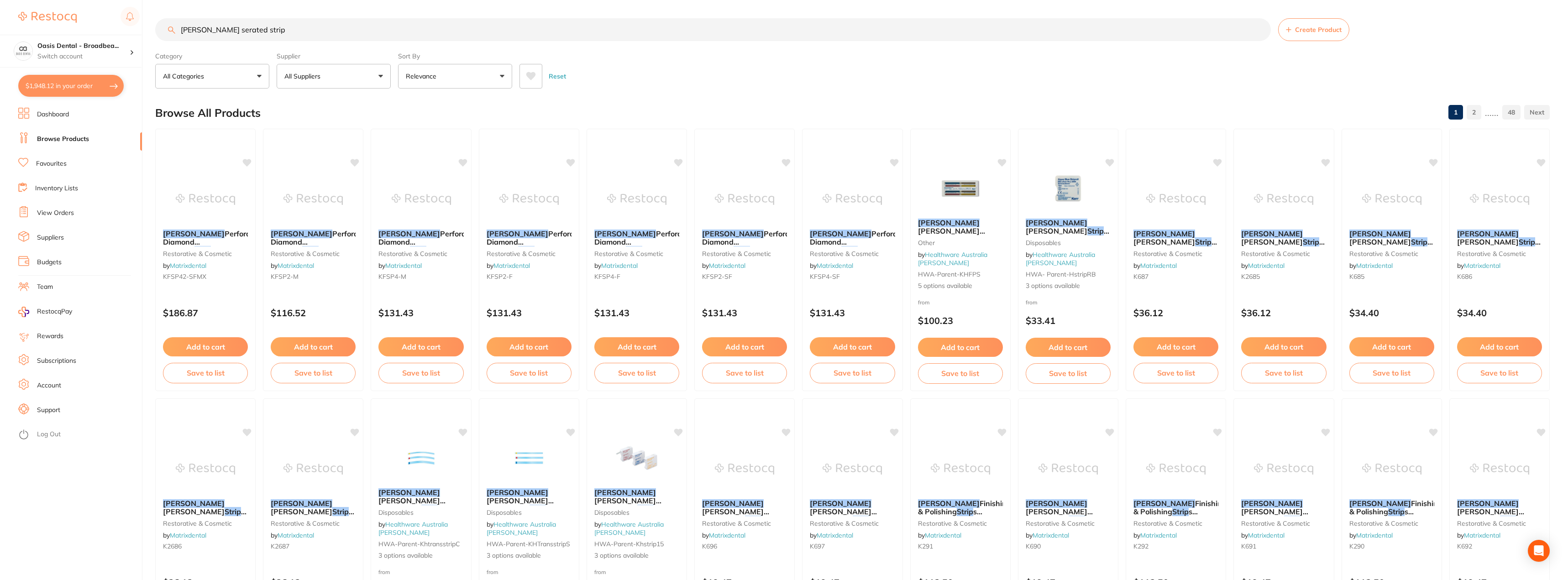
click at [207, 32] on input "kerr serated strip" at bounding box center [713, 29] width 1116 height 23
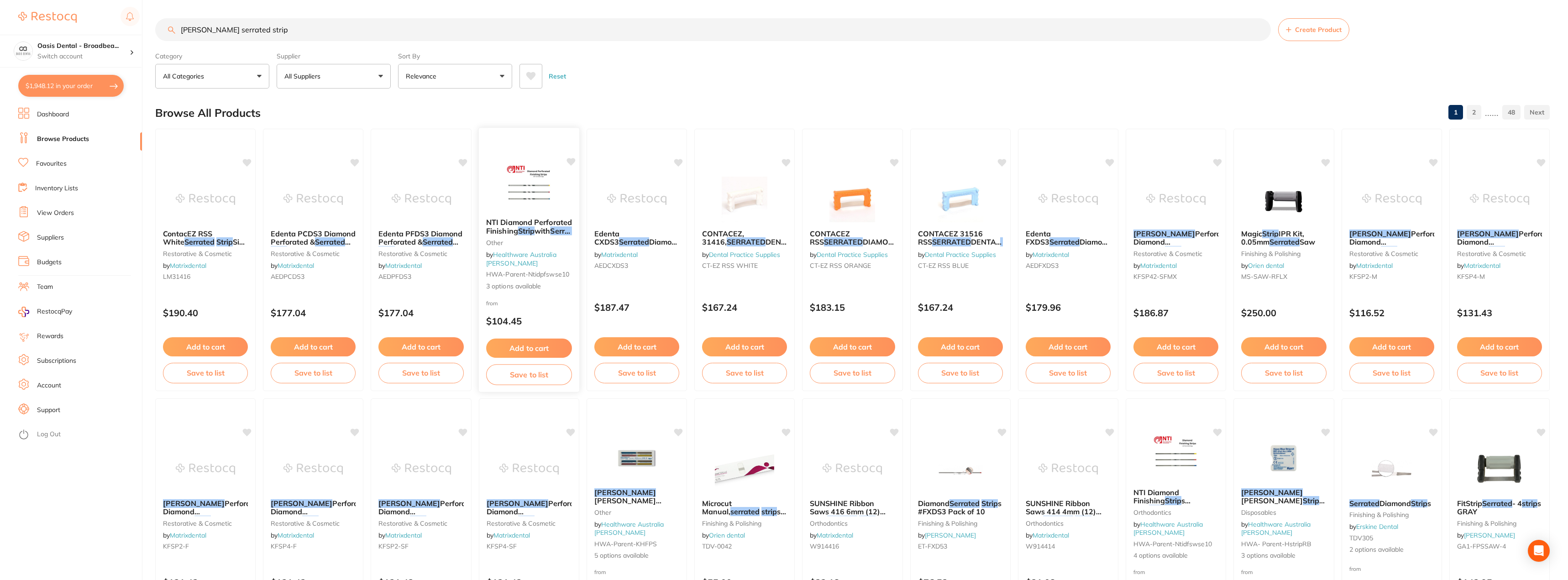
click at [522, 187] on img at bounding box center [529, 188] width 60 height 46
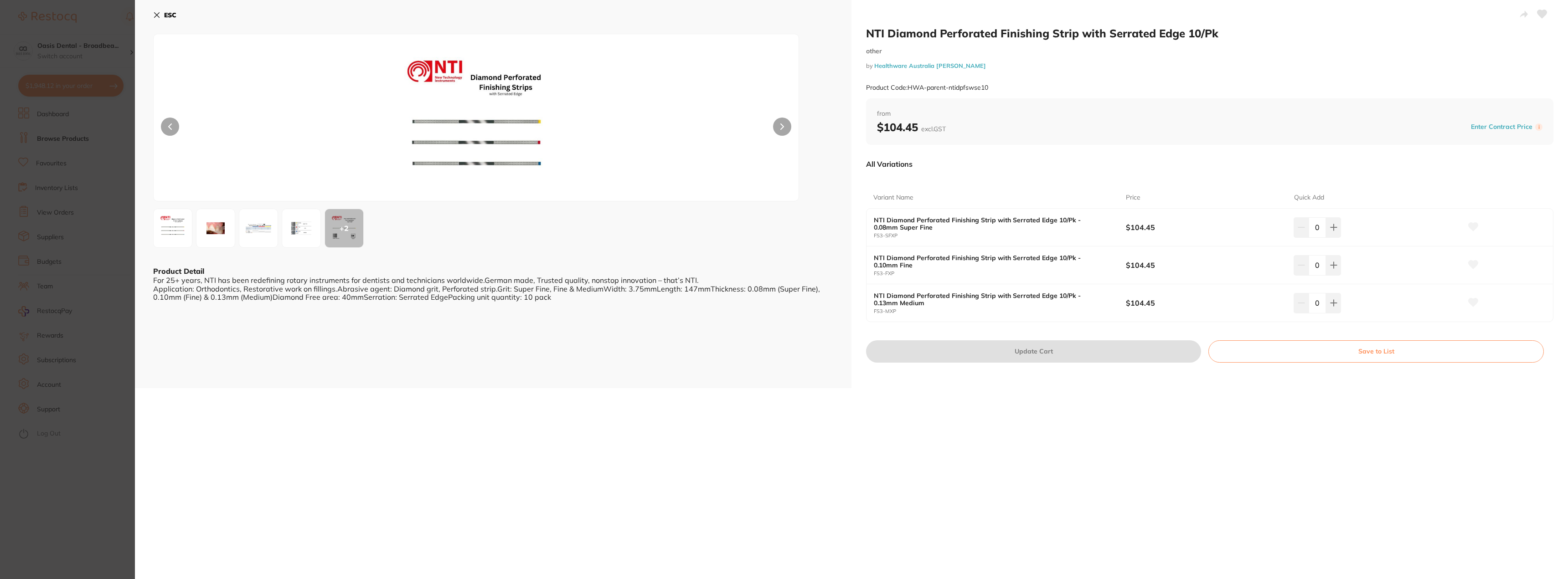
click at [155, 15] on icon at bounding box center [157, 15] width 7 height 7
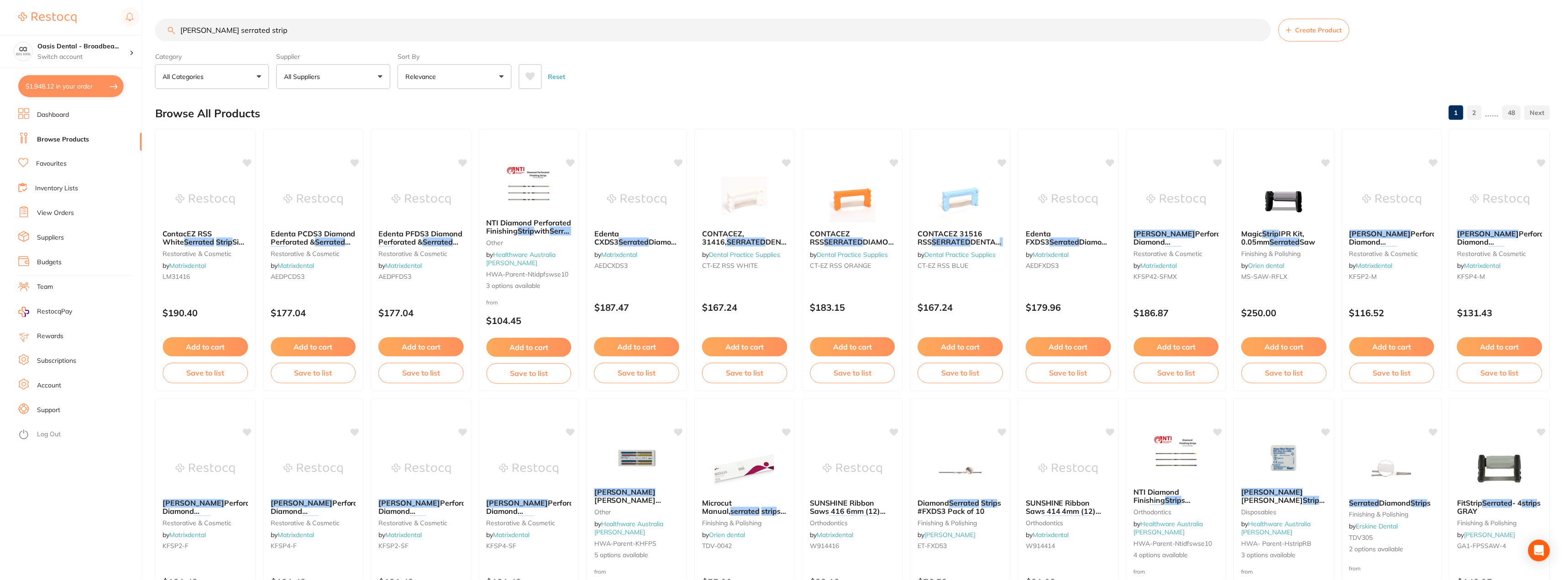
scroll to position [2, 0]
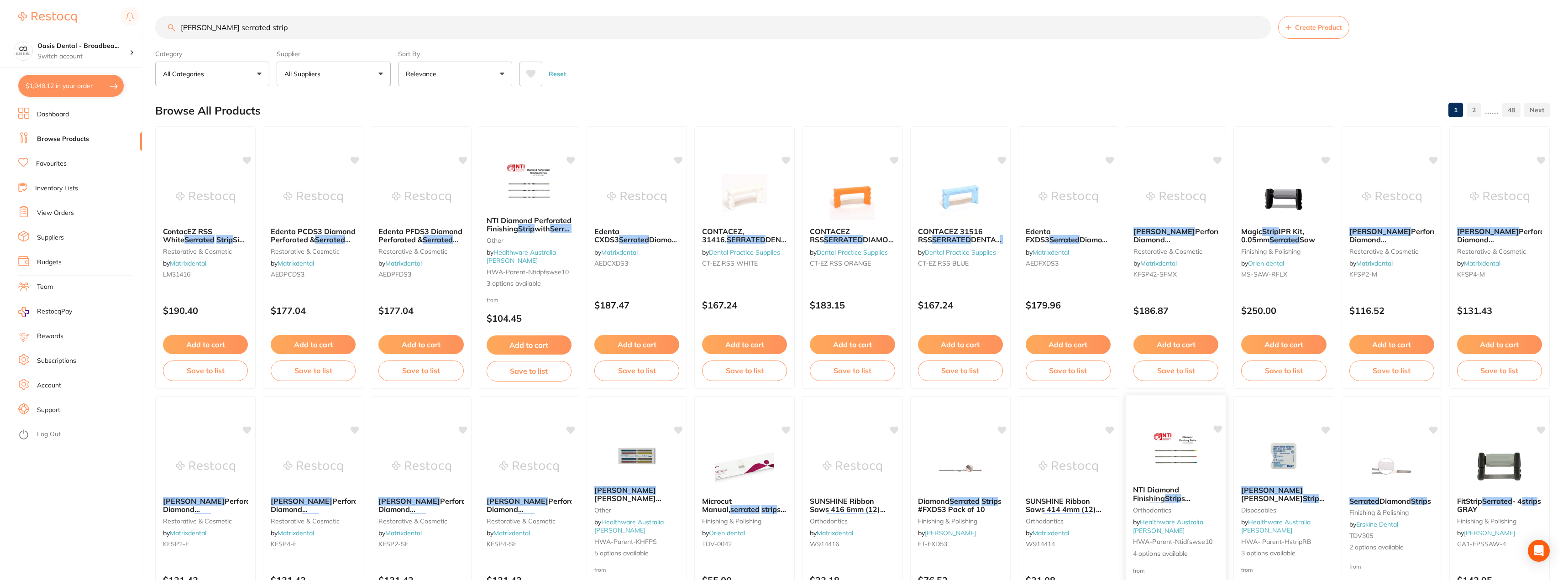
click at [1184, 452] on img at bounding box center [1176, 455] width 60 height 46
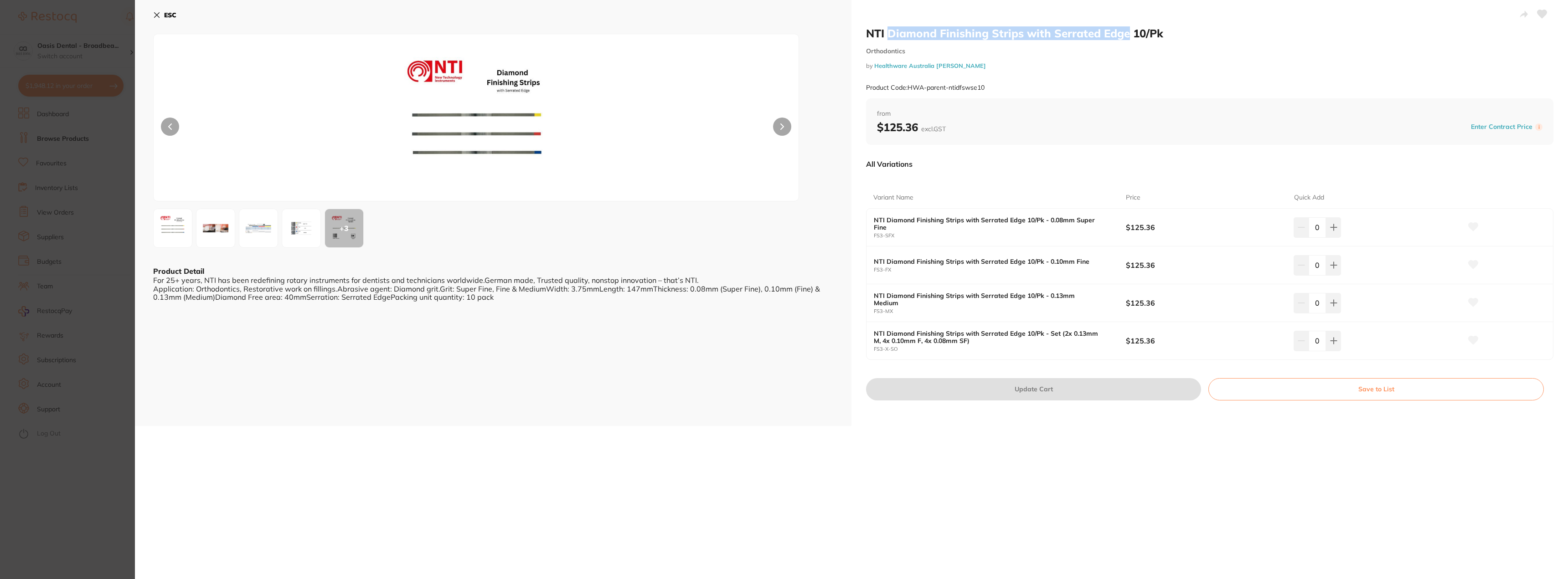
drag, startPoint x: 887, startPoint y: 32, endPoint x: 1127, endPoint y: 36, distance: 240.0
click at [1127, 36] on h2 "NTI Diamond Finishing Strips with Serrated Edge 10/Pk" at bounding box center [1209, 33] width 687 height 13
copy h2 "Diamond Finishing Strips with Serrated Edge"
click at [157, 13] on icon at bounding box center [157, 15] width 7 height 7
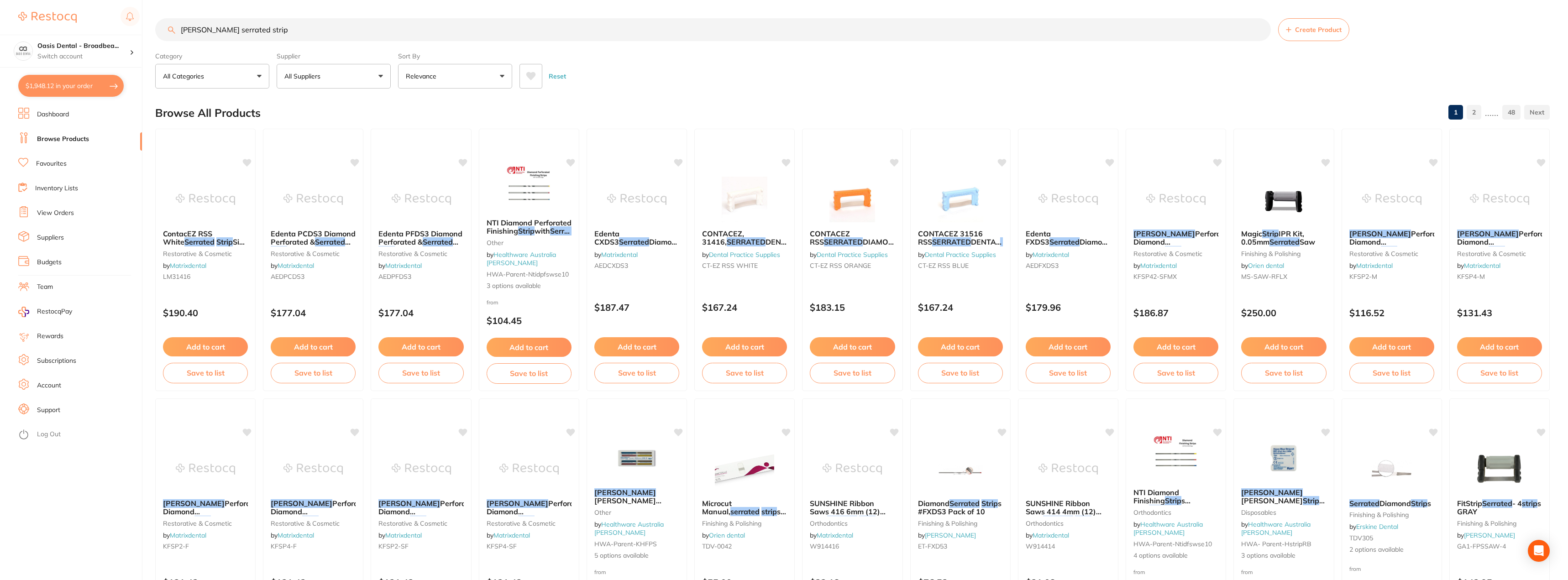
drag, startPoint x: 277, startPoint y: 35, endPoint x: 153, endPoint y: 7, distance: 127.1
click at [153, 7] on div "$1,948.12 Oasis Dental - Broadbea... Switch account Oasis Dental - Broadbeach $…" at bounding box center [784, 290] width 1568 height 580
paste input "Diamond Finishing Strips with Serrated Edge"
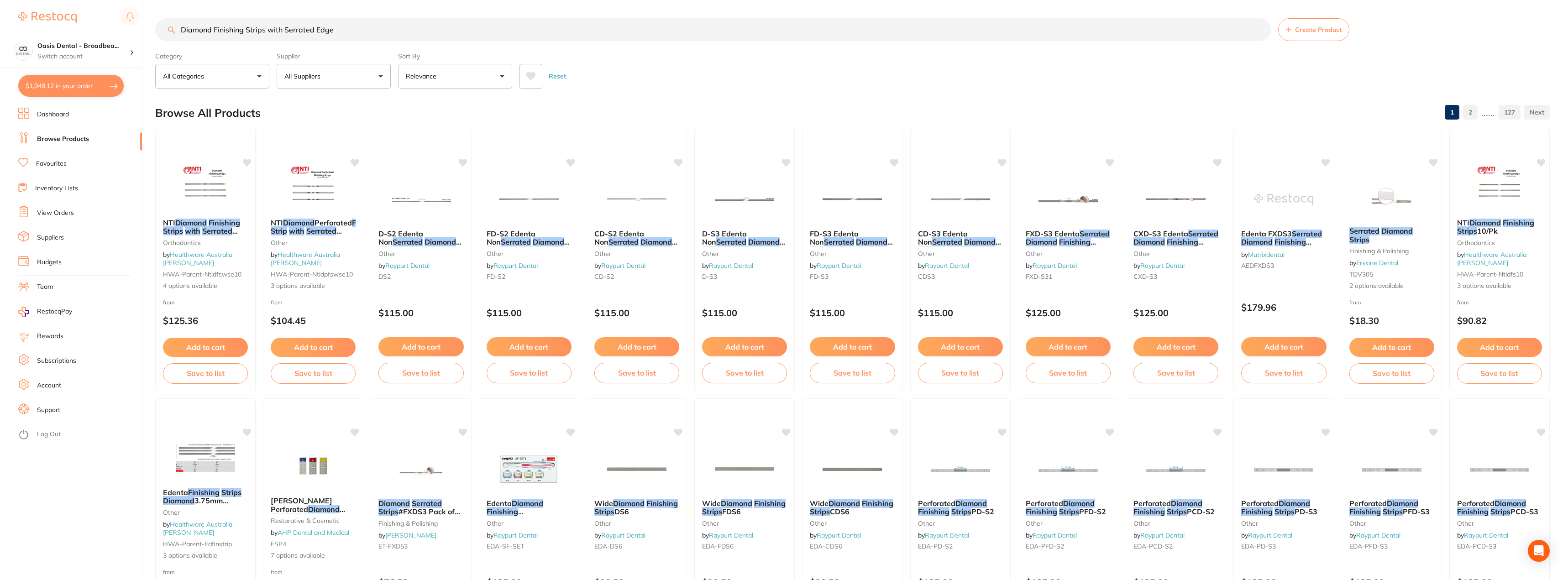
click at [382, 73] on button "All Suppliers" at bounding box center [333, 76] width 114 height 24
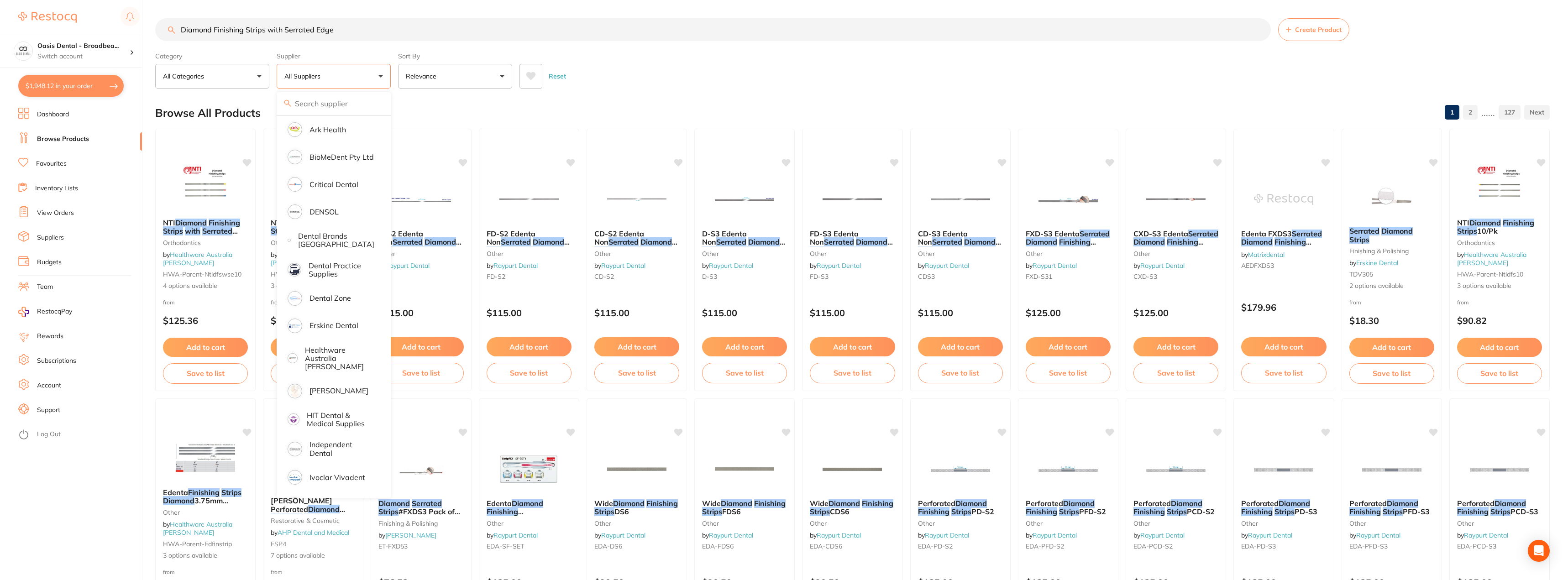
scroll to position [137, 0]
drag, startPoint x: 210, startPoint y: 29, endPoint x: 138, endPoint y: 24, distance: 72.2
click at [138, 24] on div "$1,948.12 Oasis Dental - Broadbea... Switch account Oasis Dental - Broadbeach $…" at bounding box center [784, 290] width 1568 height 580
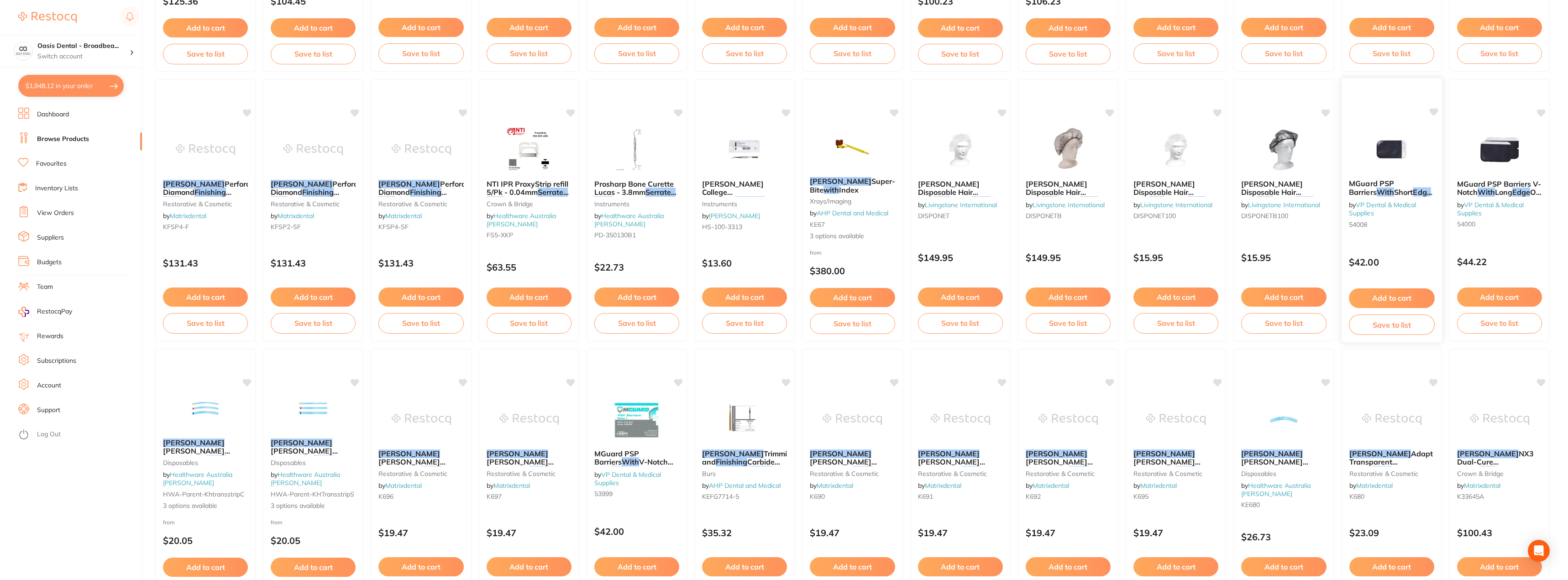
scroll to position [0, 0]
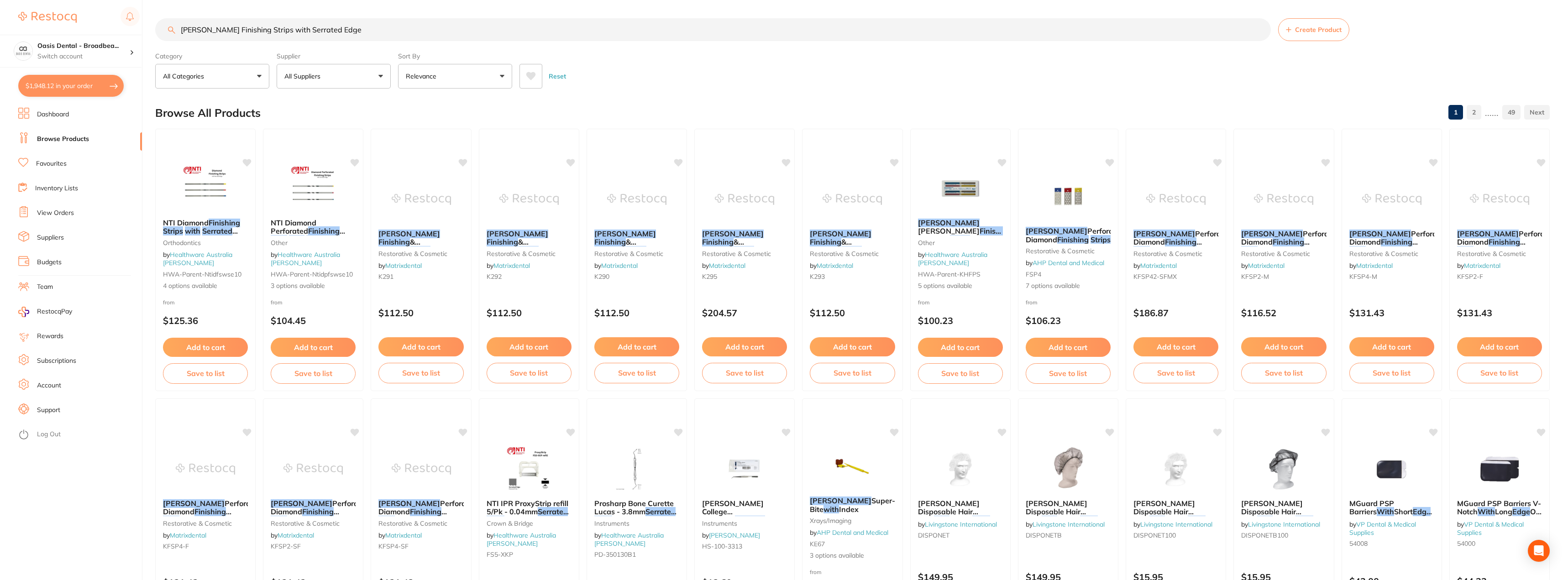
type input "kerr Finishing Strips with Serrated Edge"
